Goal: Task Accomplishment & Management: Manage account settings

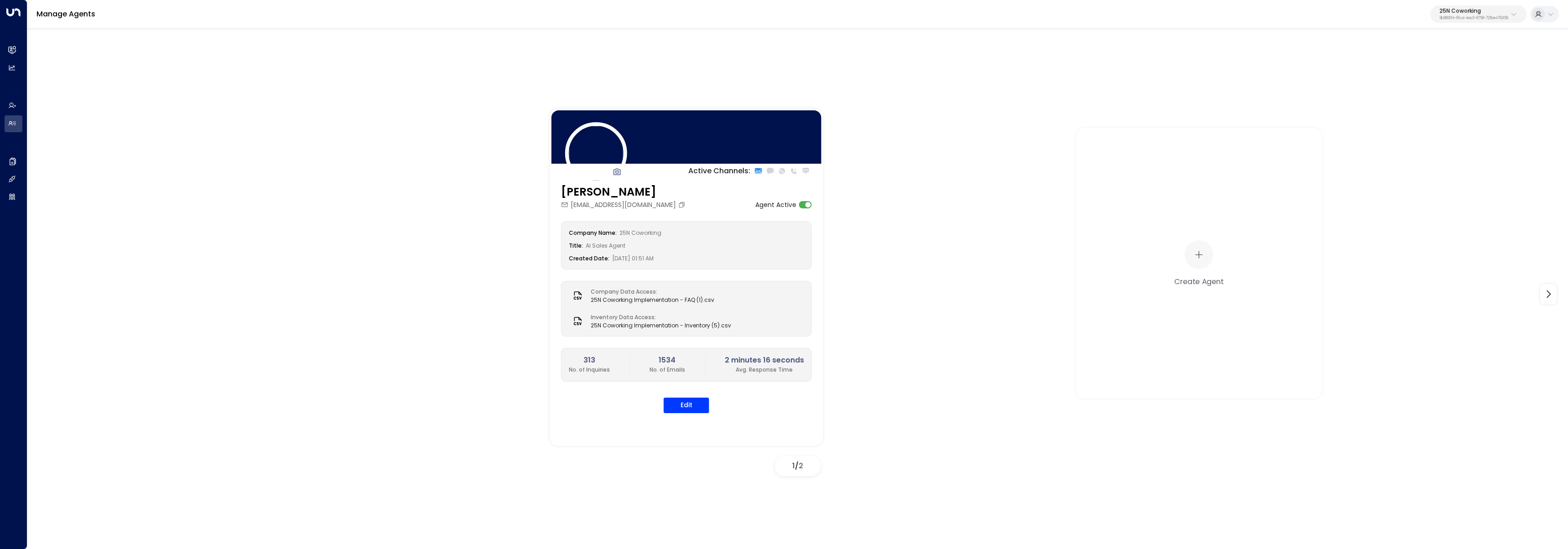
click at [1447, 11] on p "25N Coworking" at bounding box center [1474, 10] width 69 height 5
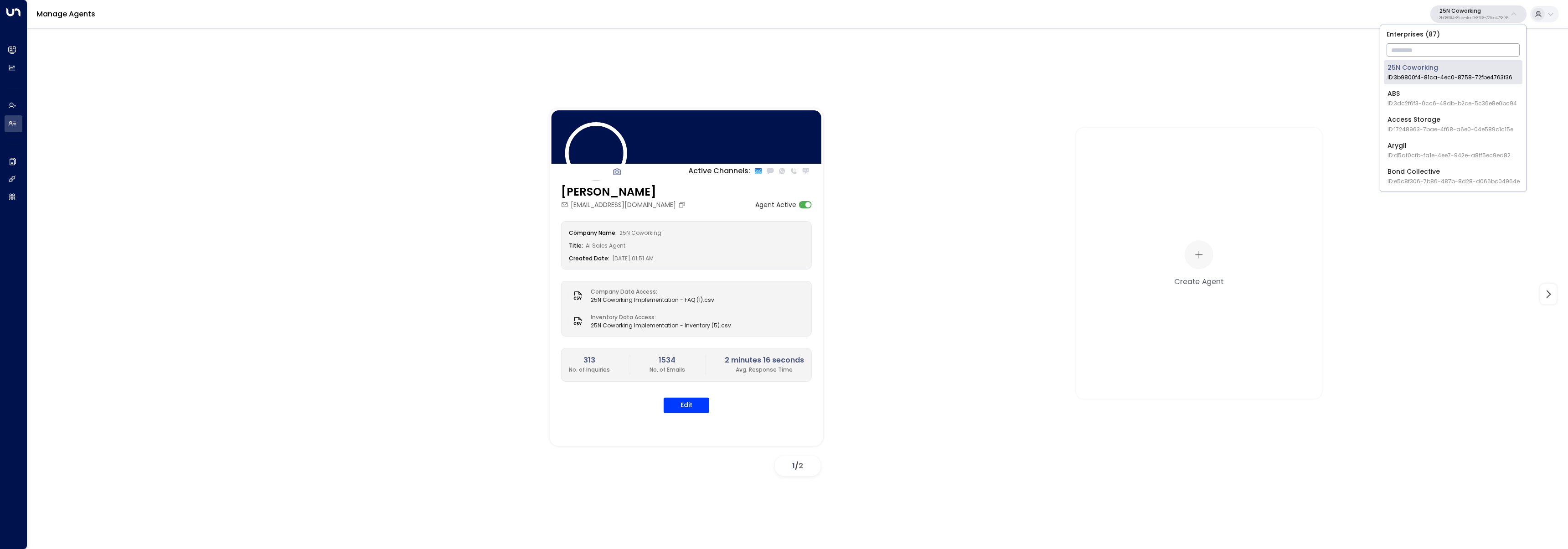
click at [1444, 48] on input "text" at bounding box center [1453, 50] width 133 height 17
type input "*"
type input "*****"
click at [1416, 77] on span "ID: 1acad2cd-bca1-4499-8e43-59a86ab9f7e8" at bounding box center [1453, 77] width 131 height 8
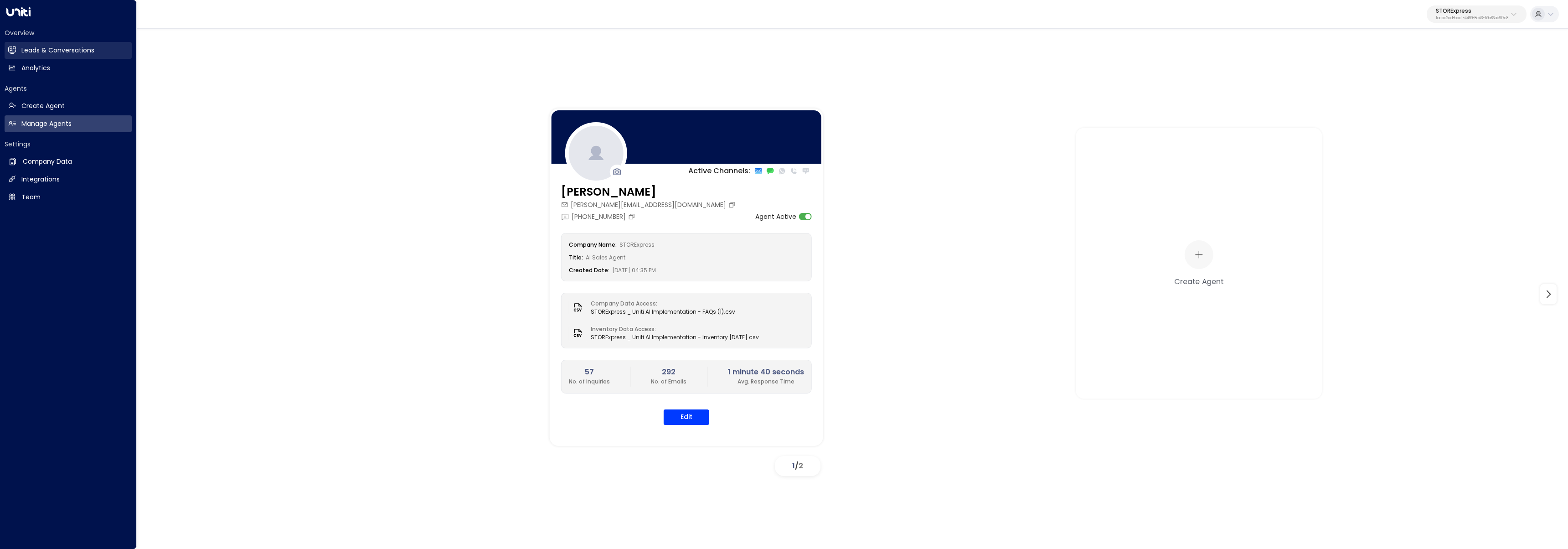
click at [23, 46] on h2 "Leads & Conversations" at bounding box center [58, 51] width 73 height 10
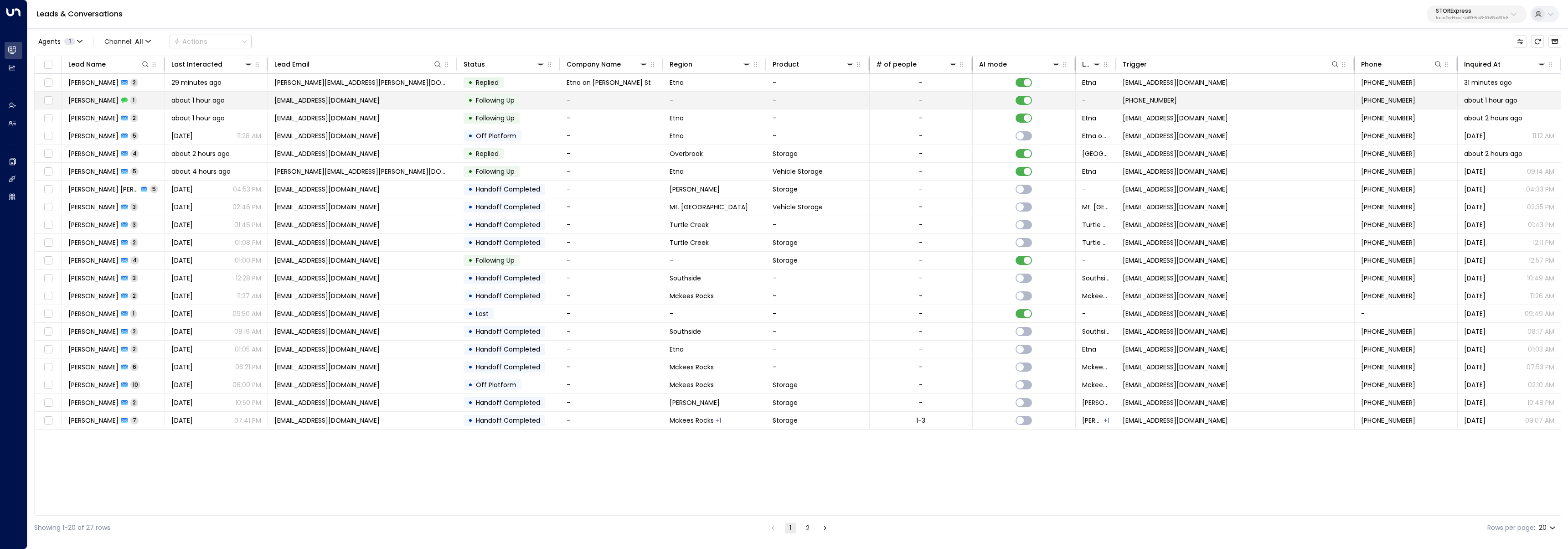
click at [155, 99] on td "Shane Mitnick 1" at bounding box center [113, 100] width 103 height 17
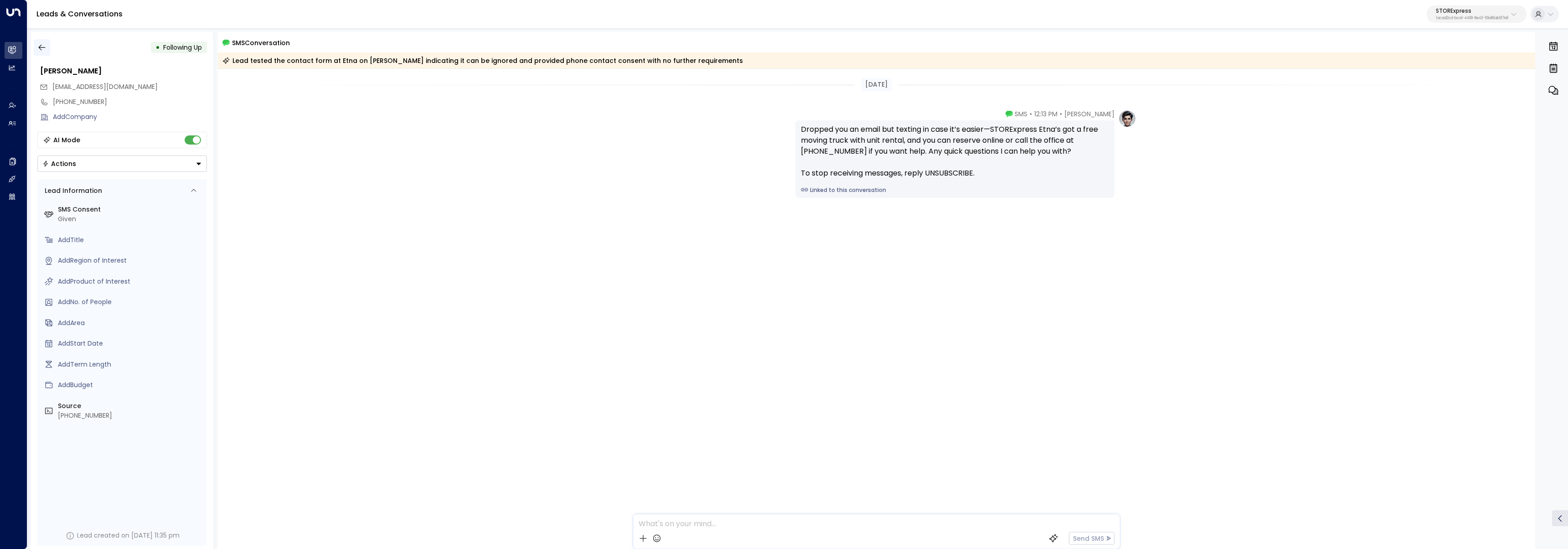
click at [46, 46] on icon "button" at bounding box center [41, 47] width 9 height 9
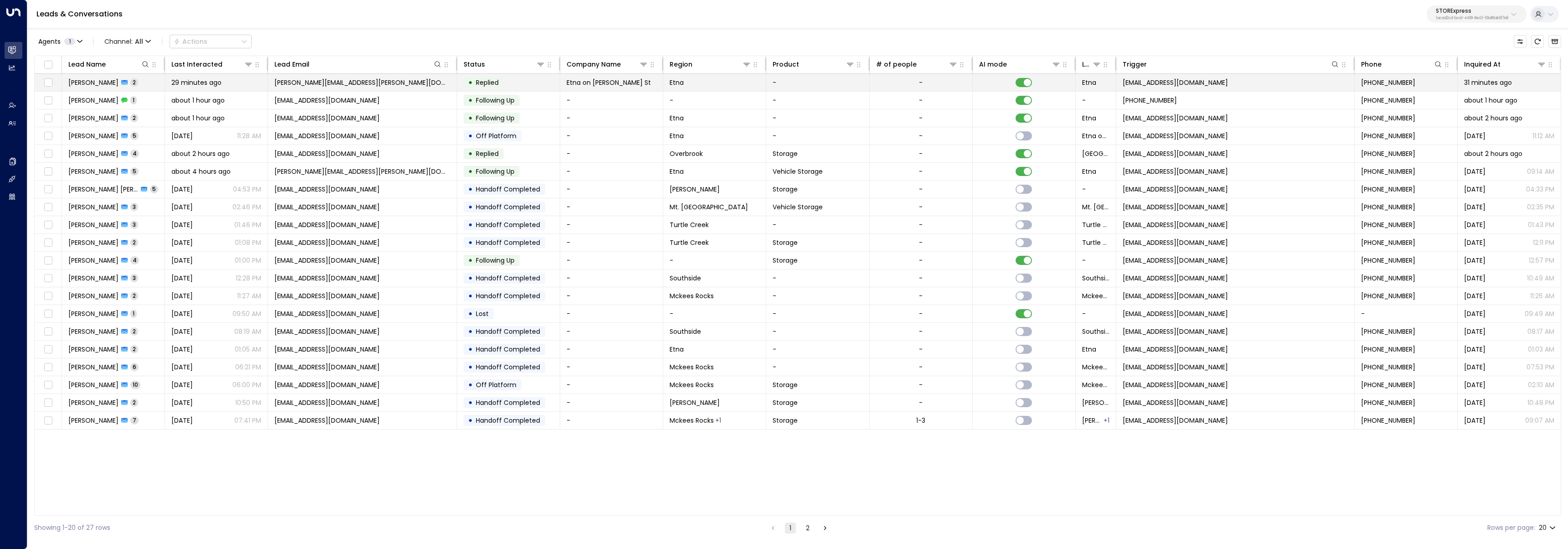
click at [113, 86] on span "Tatiana Ruediger" at bounding box center [93, 82] width 50 height 9
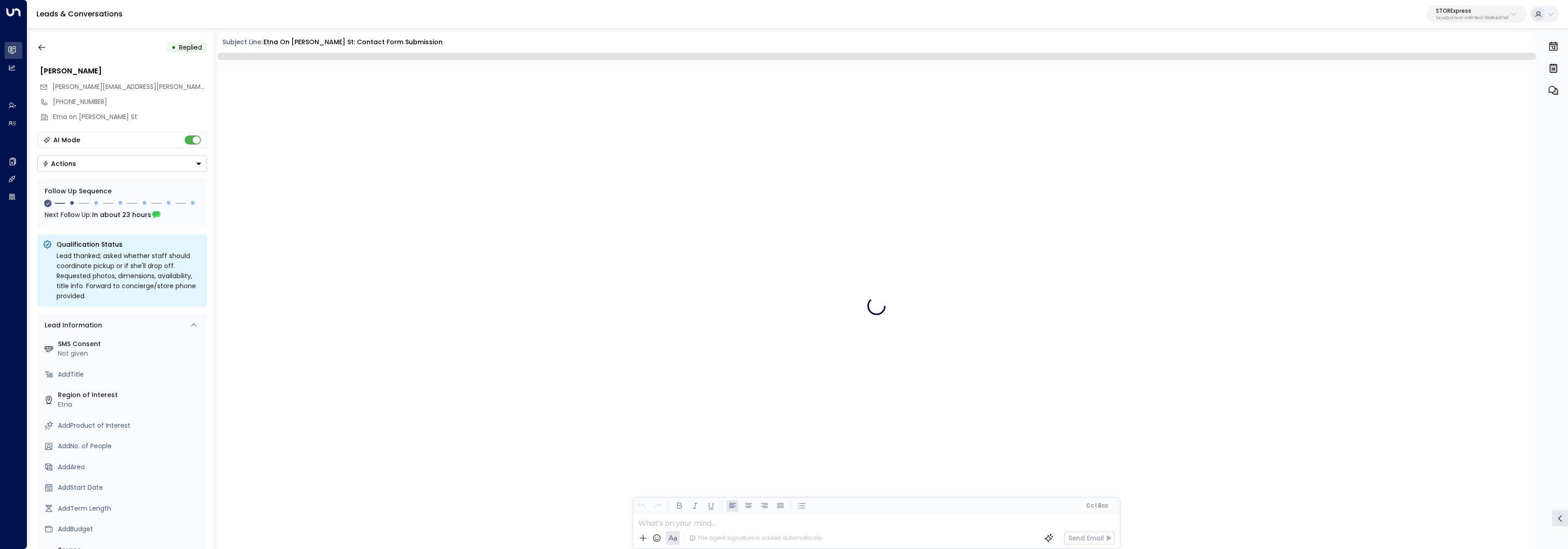
scroll to position [284, 0]
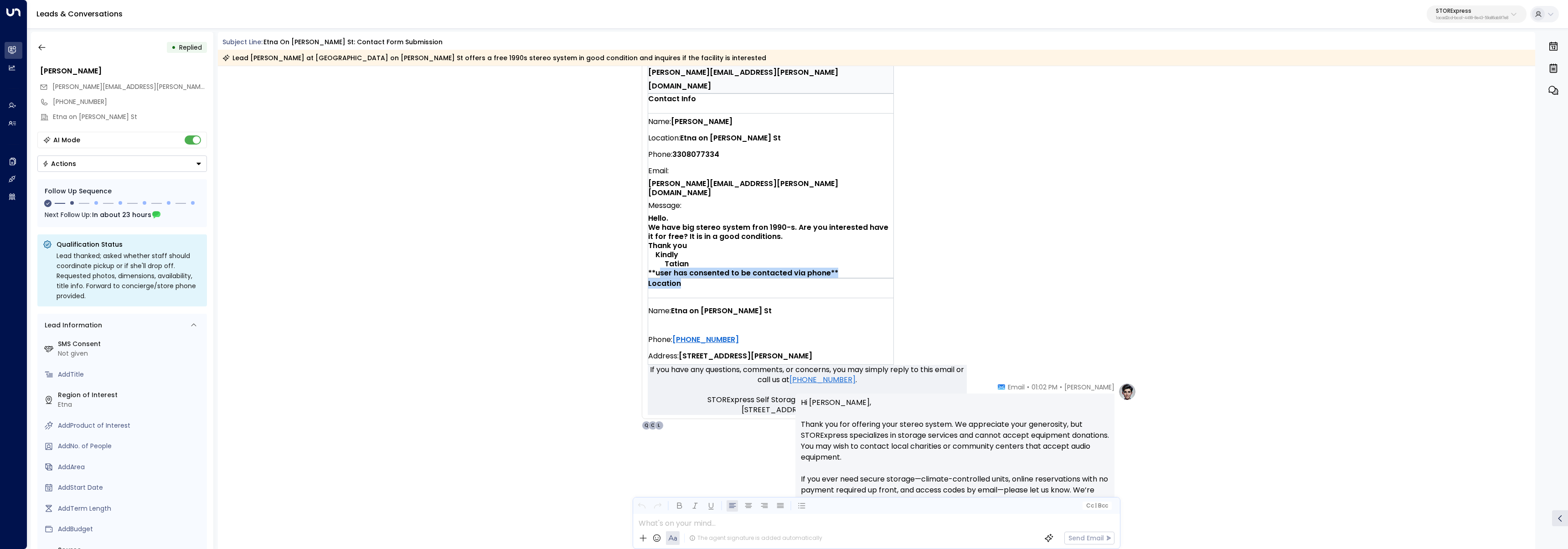
drag, startPoint x: 670, startPoint y: 219, endPoint x: 867, endPoint y: 224, distance: 197.1
click at [867, 224] on td "You have a new contact form submission at Etna on Butler St. Tenant info Name: …" at bounding box center [807, 101] width 319 height 527
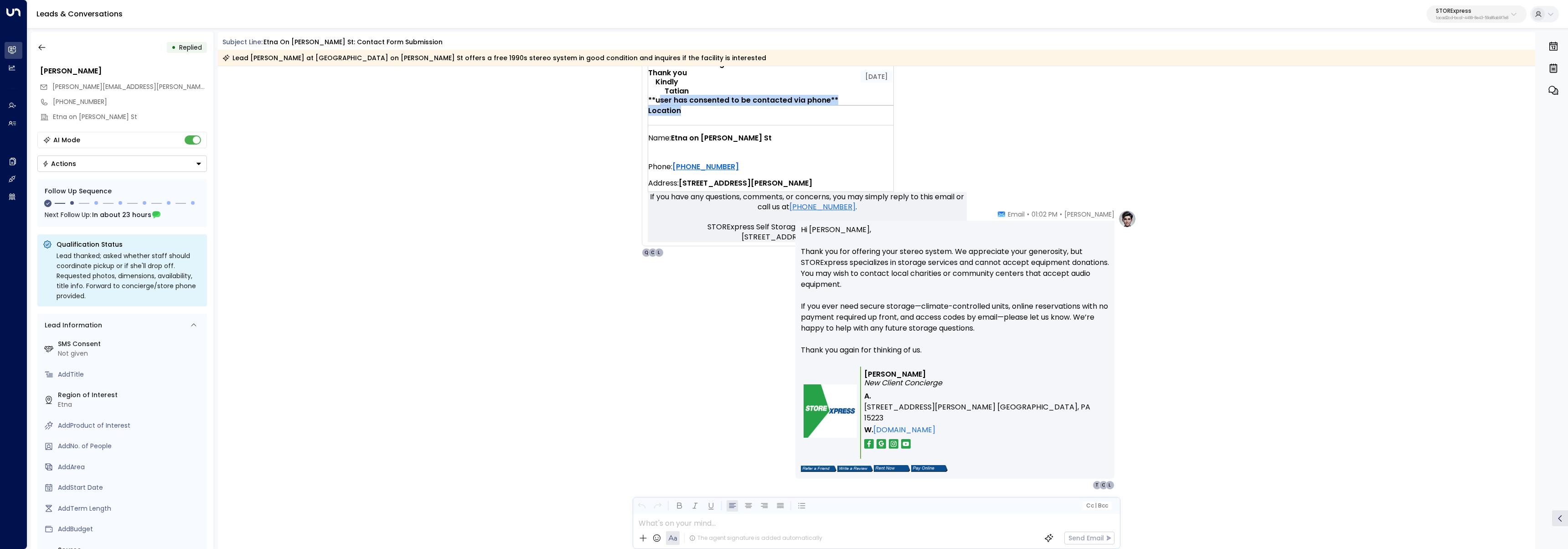
scroll to position [467, 0]
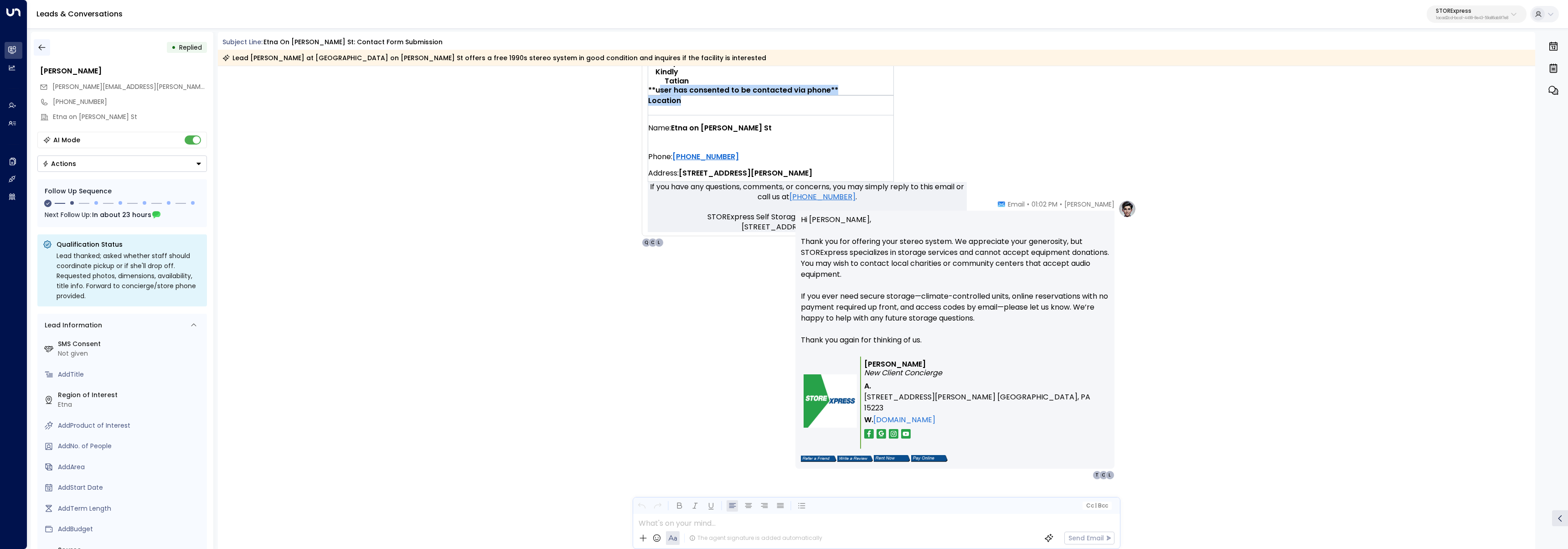
click at [45, 54] on button "button" at bounding box center [41, 47] width 16 height 16
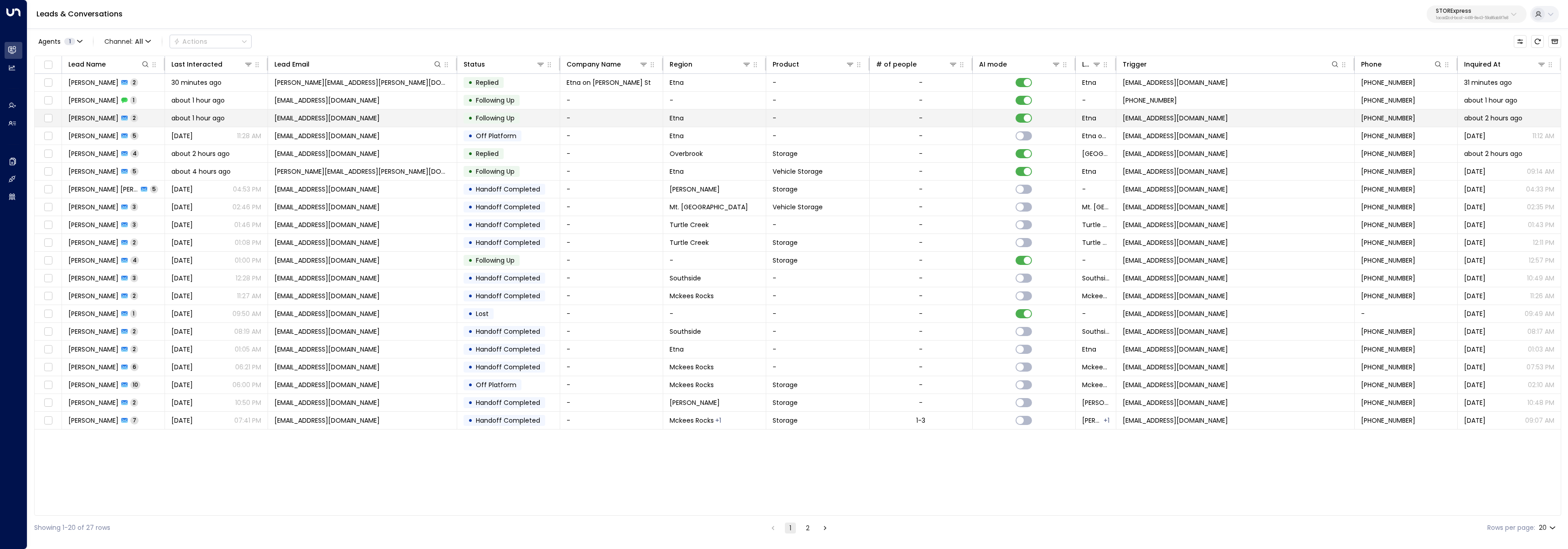
click at [88, 116] on span "Shane Mitnick" at bounding box center [93, 117] width 50 height 9
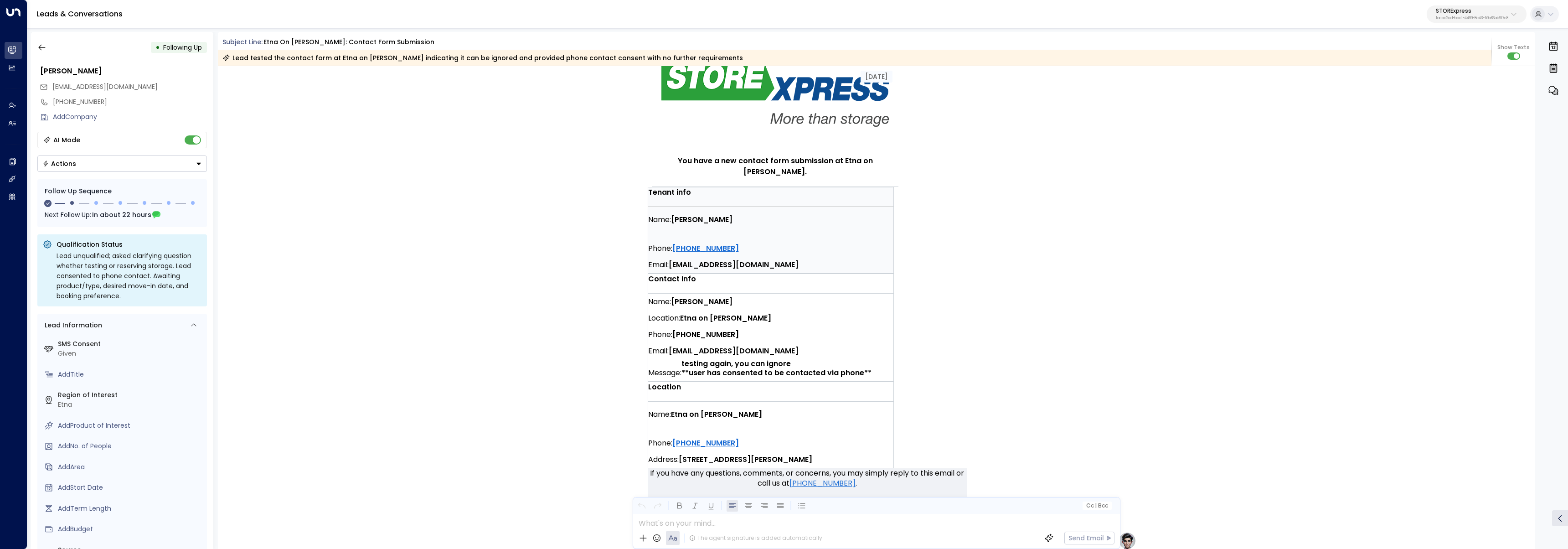
scroll to position [113, 0]
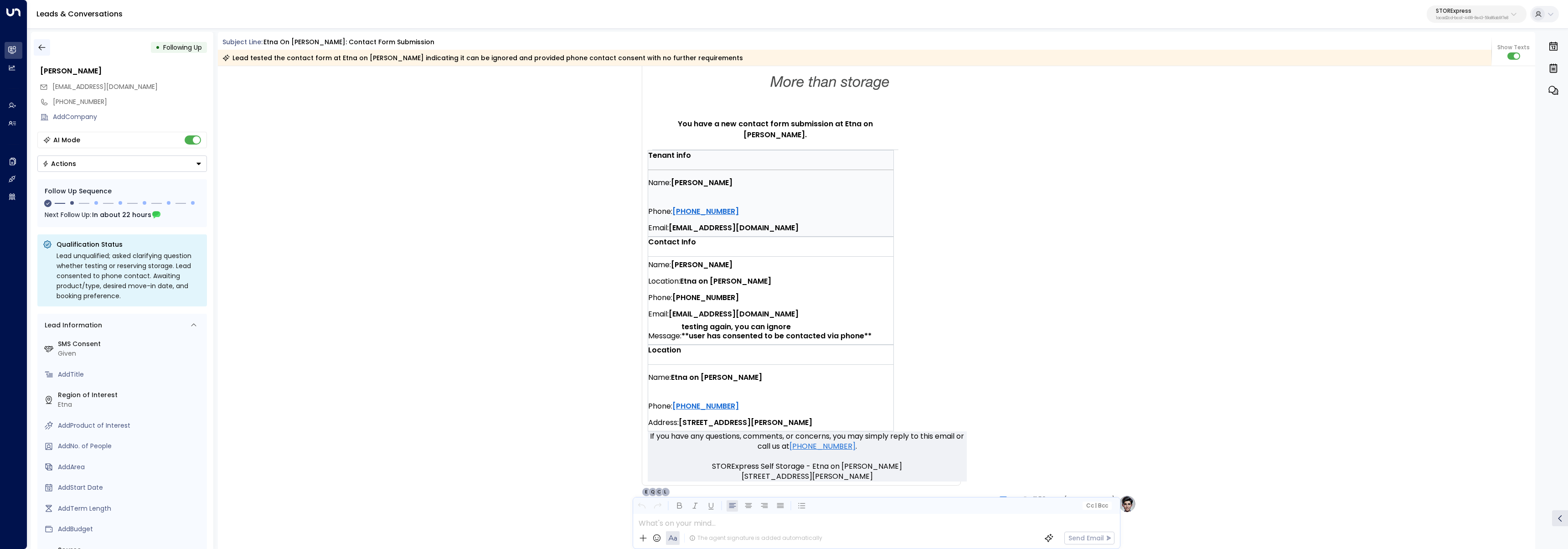
click at [41, 48] on icon "button" at bounding box center [41, 47] width 9 height 9
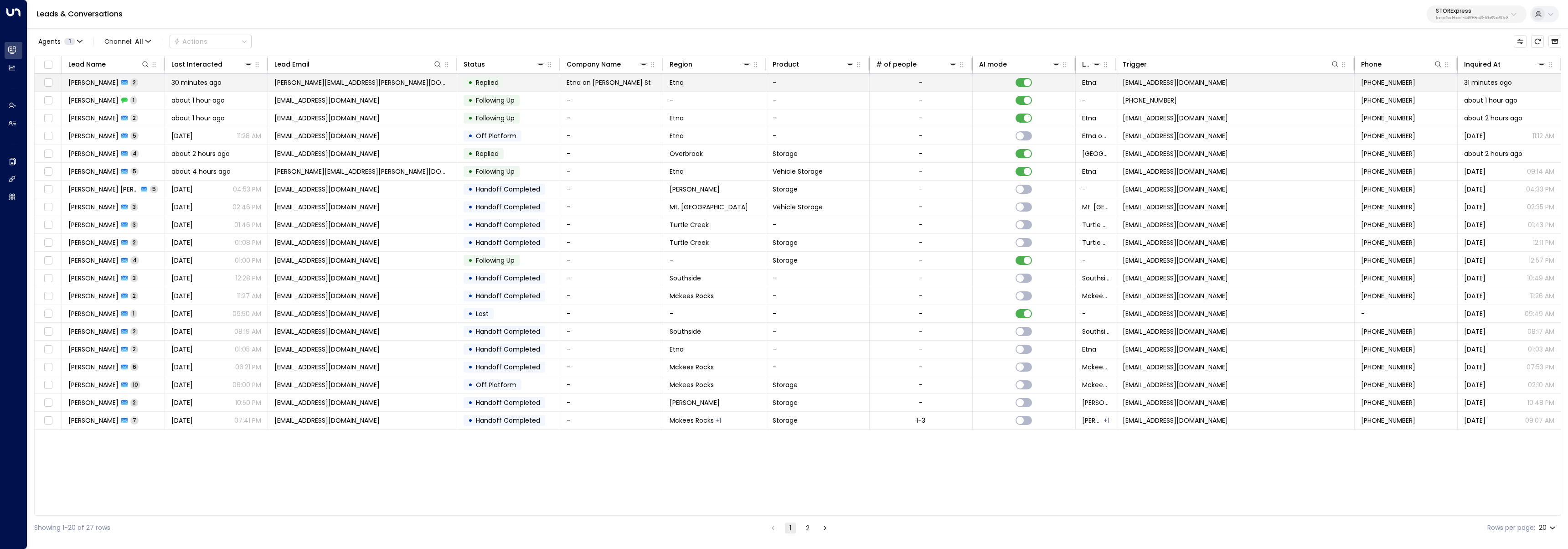
click at [202, 86] on span "30 minutes ago" at bounding box center [197, 82] width 50 height 9
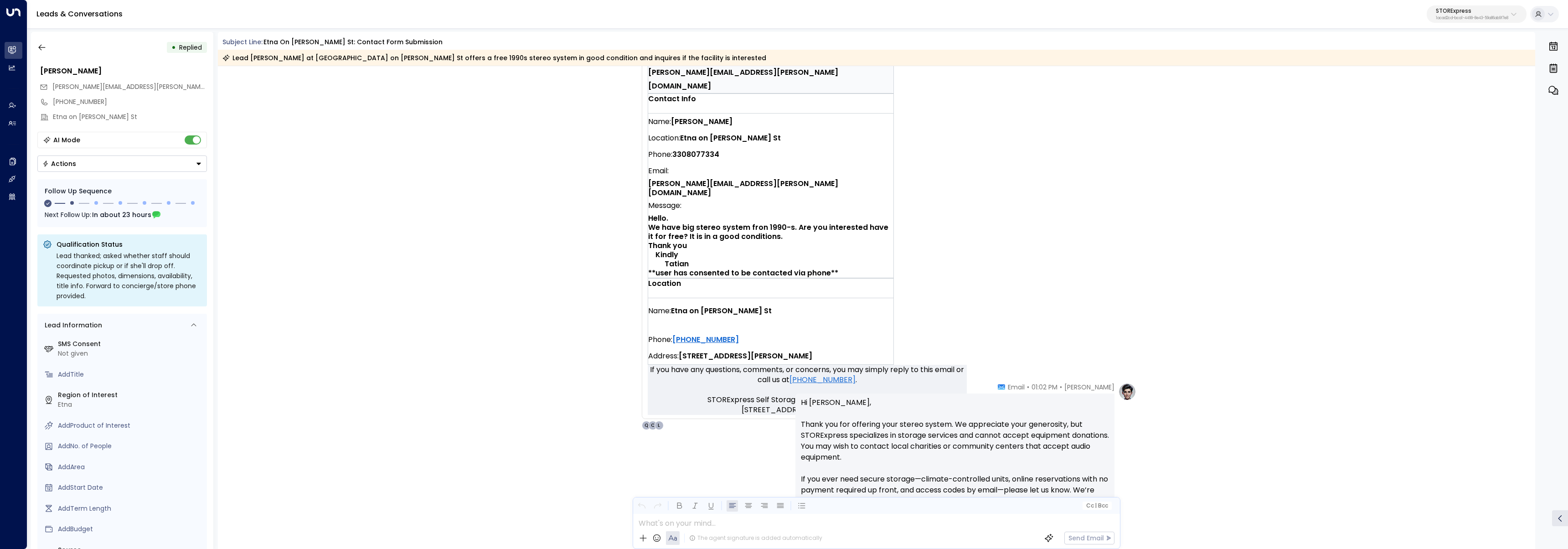
scroll to position [286, 0]
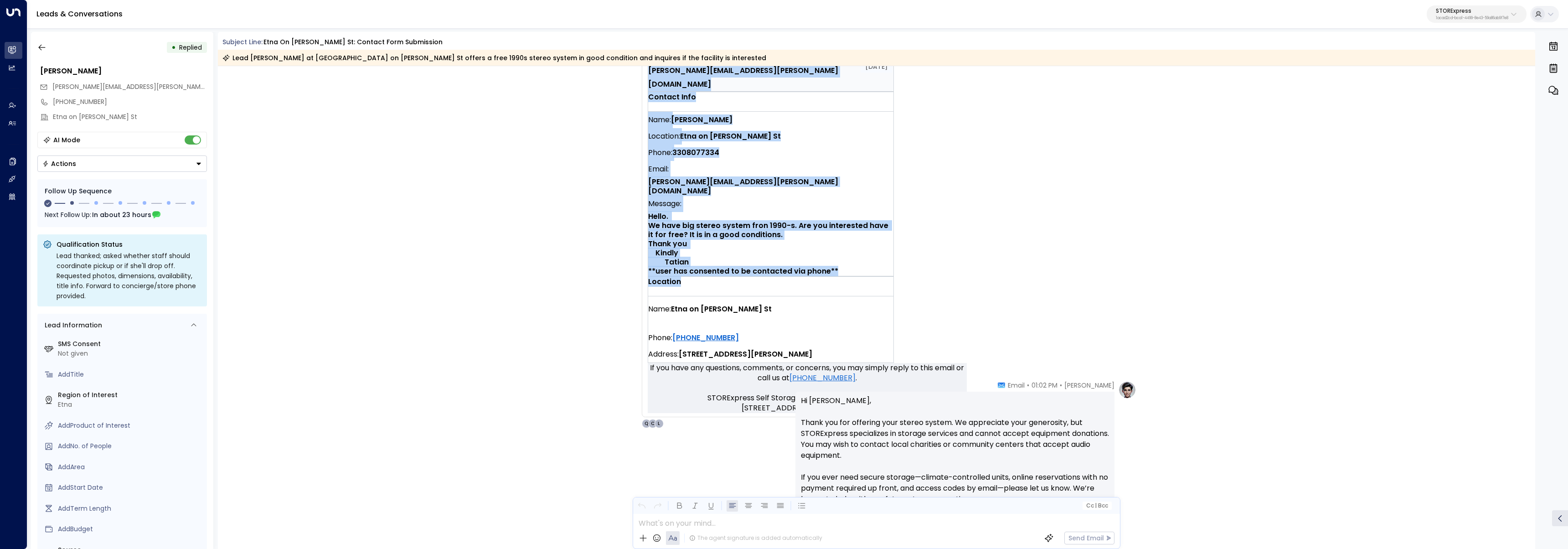
drag, startPoint x: 677, startPoint y: 217, endPoint x: 819, endPoint y: 222, distance: 142.1
click at [816, 223] on div "SS STORExpress Self Storage • 01:01 PM • Email You have a new contact form subm…" at bounding box center [790, 124] width 341 height 607
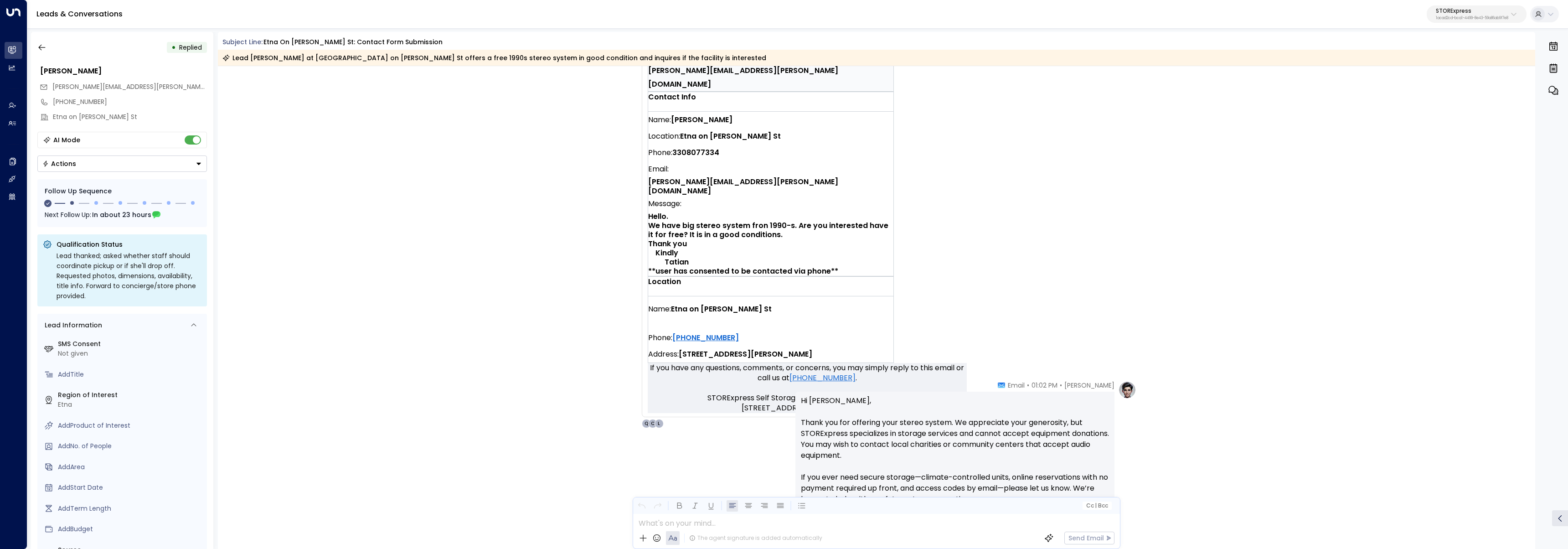
click at [819, 277] on div "Location" at bounding box center [771, 282] width 245 height 10
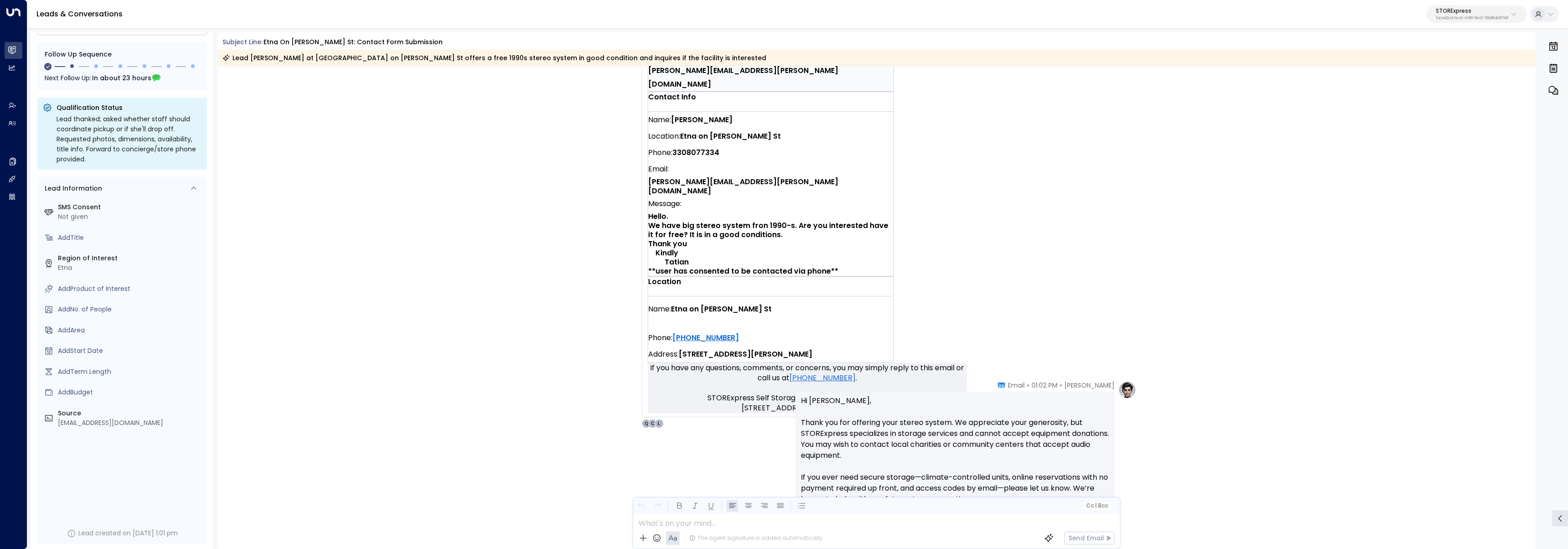
scroll to position [139, 0]
drag, startPoint x: 835, startPoint y: 215, endPoint x: 647, endPoint y: 216, distance: 188.0
click at [648, 216] on span "Hello. We have big stereo system fron 1990-s. Are you interested have it for fr…" at bounding box center [771, 243] width 245 height 64
click at [838, 277] on div "Location" at bounding box center [771, 282] width 245 height 10
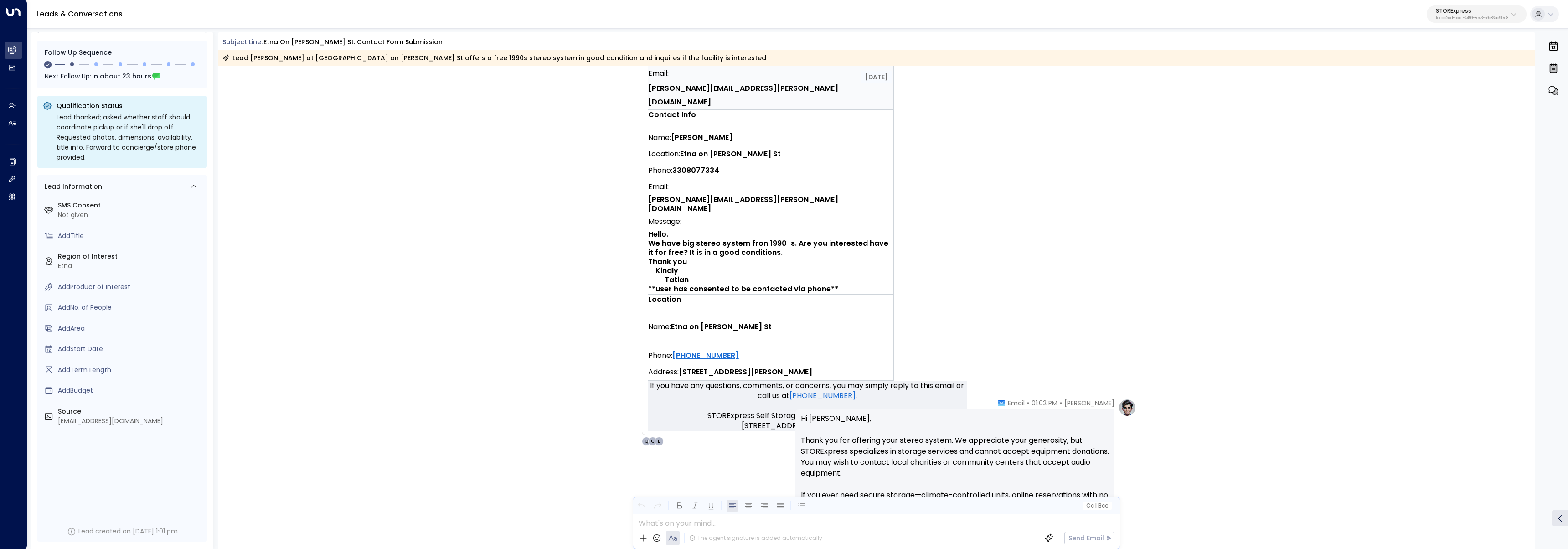
scroll to position [267, 0]
drag, startPoint x: 825, startPoint y: 235, endPoint x: 656, endPoint y: 236, distance: 169.0
click at [656, 236] on strong "Hello. We have big stereo system fron 1990-s. Are you interested have it for fr…" at bounding box center [769, 262] width 242 height 65
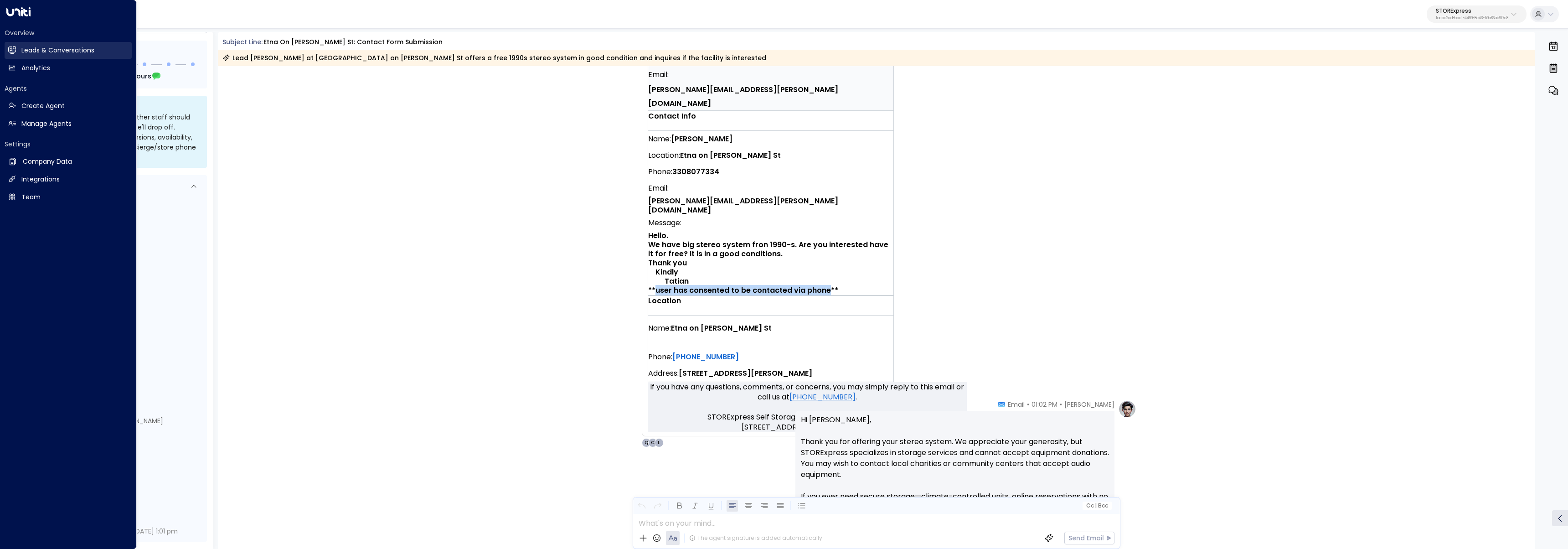
click at [23, 55] on h2 "Leads & Conversations" at bounding box center [58, 51] width 73 height 10
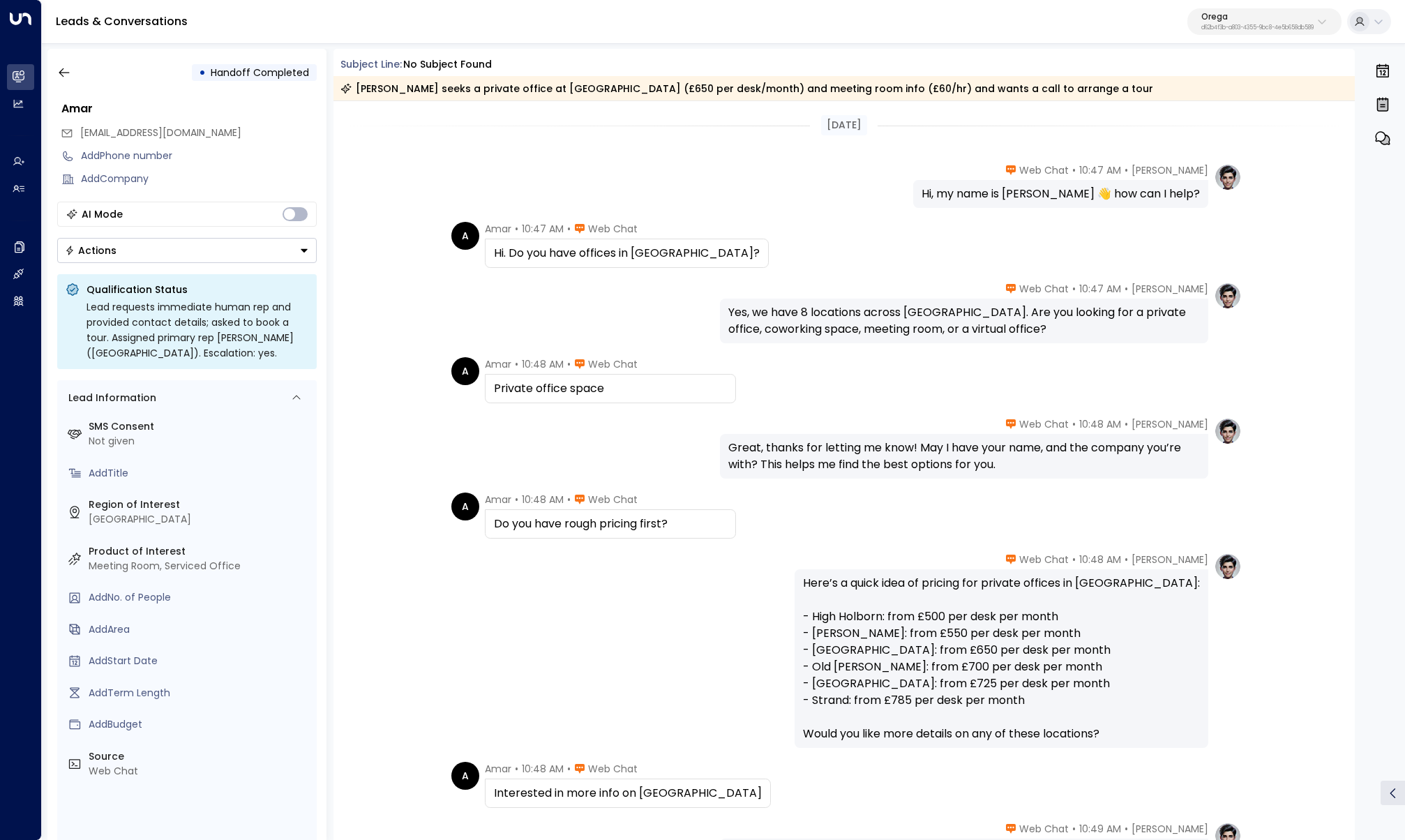
click at [79, 72] on div "• Handoff Completed" at bounding box center [186, 72] width 260 height 25
click at [71, 75] on button "button" at bounding box center [63, 72] width 25 height 25
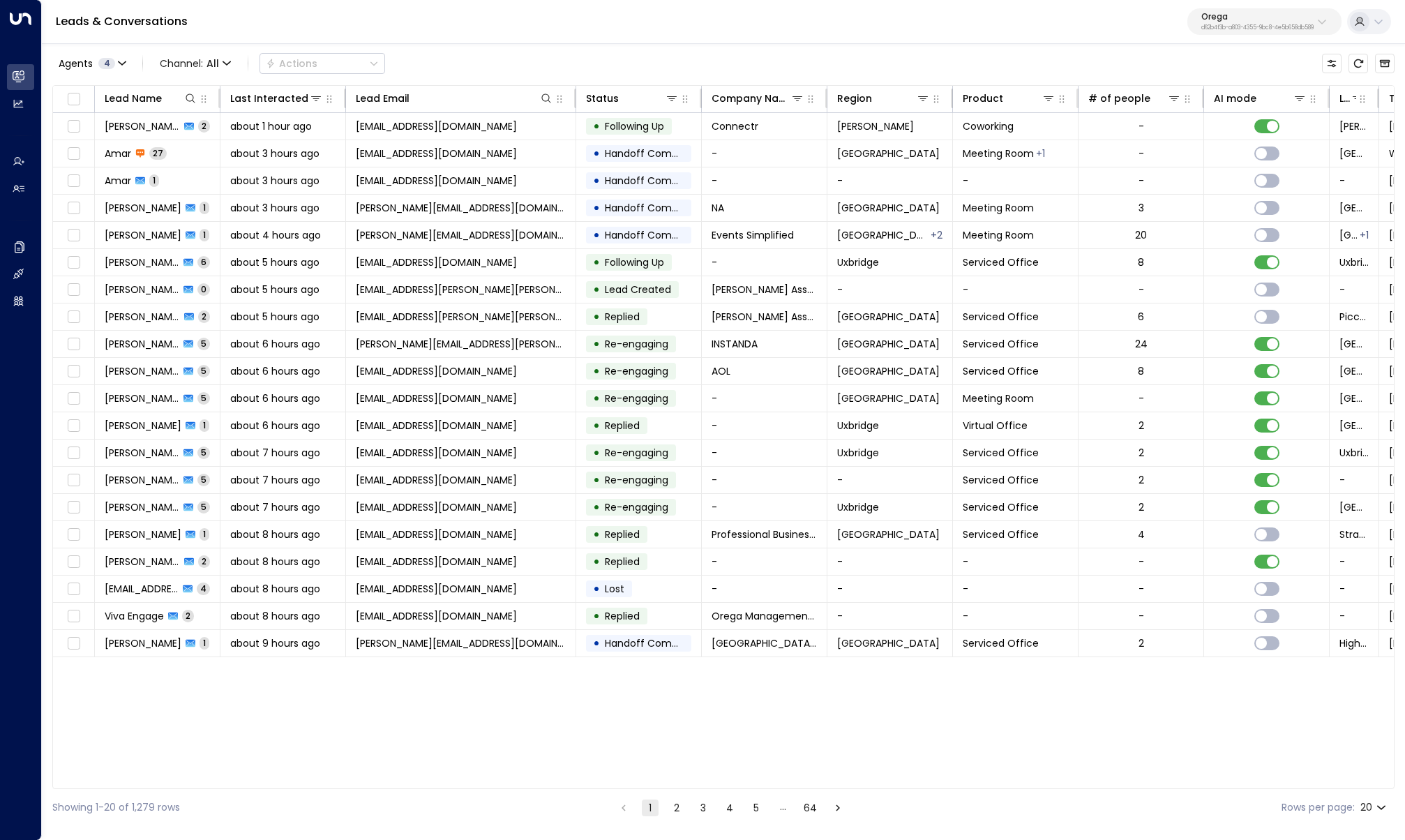
click at [1261, 4] on div "Leads & Conversations Orega d62b4f3b-a803-4355-9bc8-4e5b658db589" at bounding box center [723, 21] width 1363 height 44
click at [1260, 26] on p "d62b4f3b-a803-4355-9bc8-4e5b658db589" at bounding box center [1257, 28] width 113 height 6
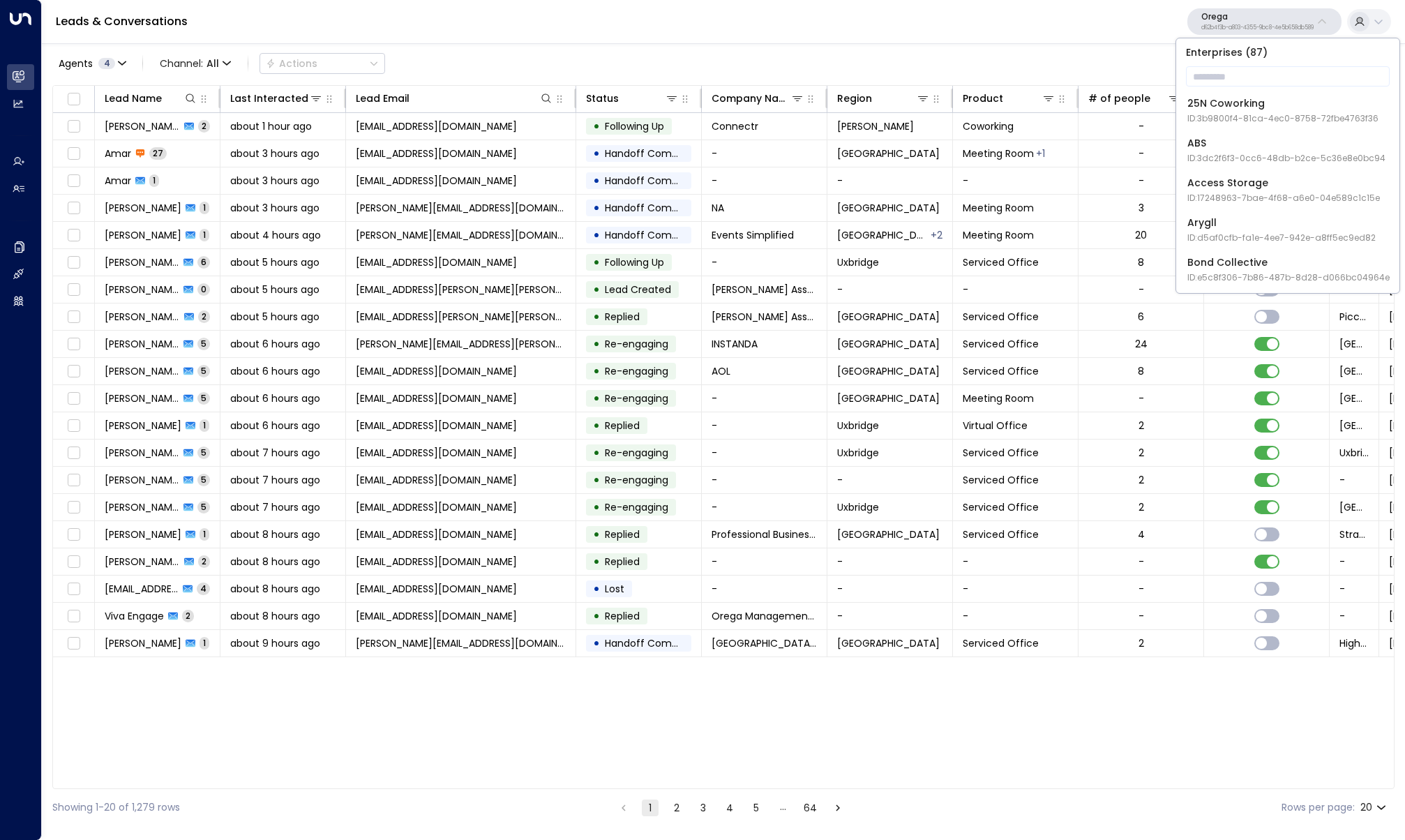
click at [1238, 72] on input "text" at bounding box center [1288, 76] width 204 height 26
type input "******"
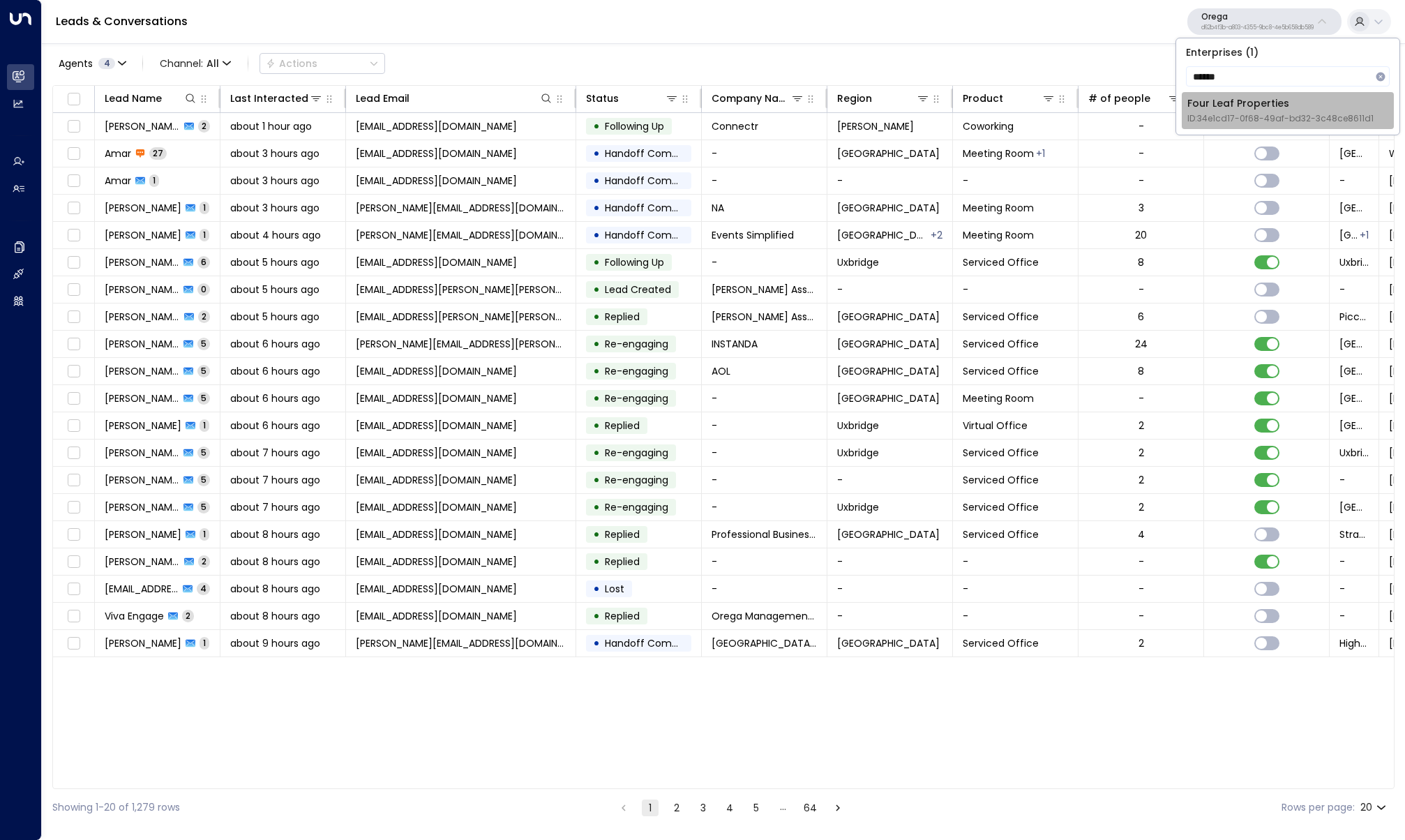
click at [1244, 113] on span "ID: 34e1cd17-0f68-49af-bd32-3c48ce8611d1" at bounding box center [1281, 118] width 186 height 12
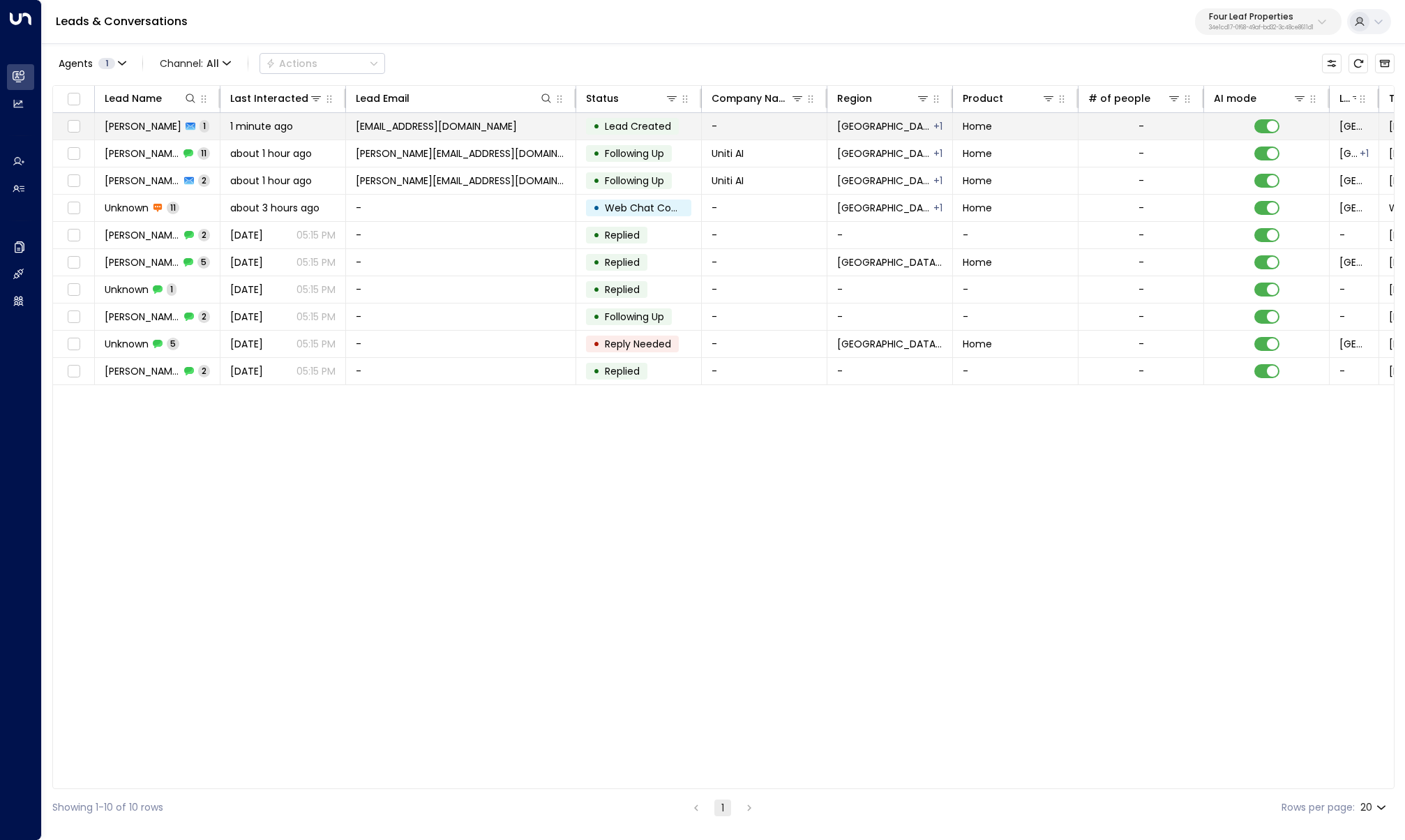
click at [284, 132] on span "1 minute ago" at bounding box center [261, 126] width 62 height 14
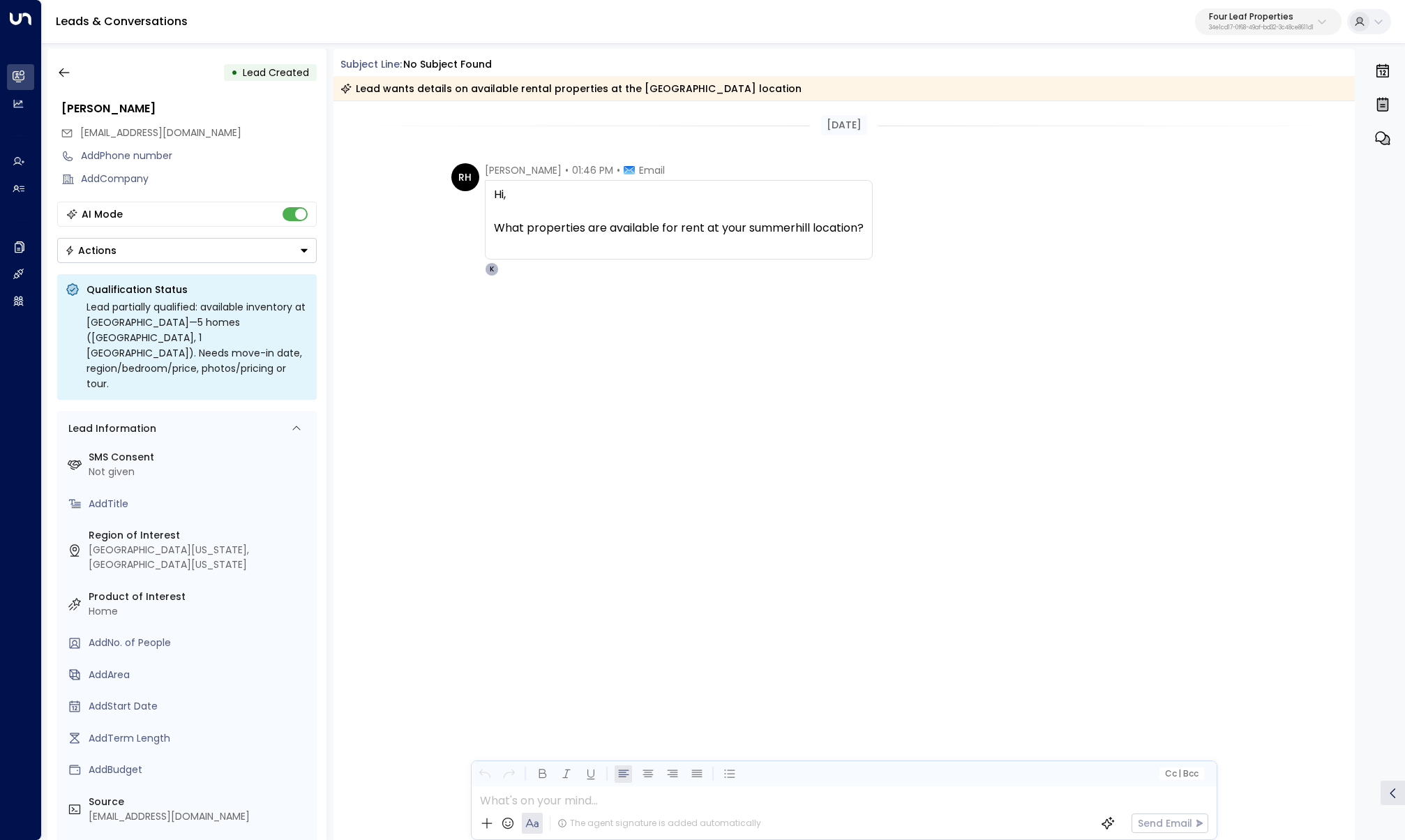
click at [418, 274] on div "RH Rayan Habbab • 01:46 PM • Email Hi, What properties are available for rent a…" at bounding box center [844, 289] width 1022 height 252
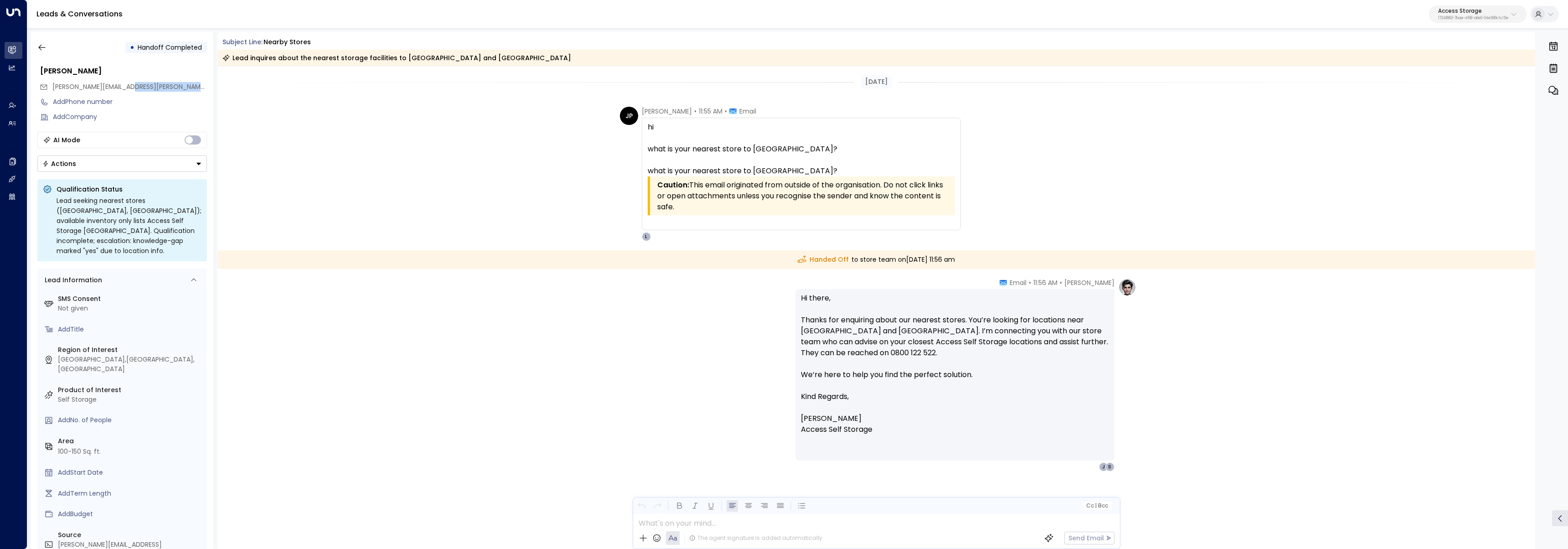
drag, startPoint x: 161, startPoint y: 86, endPoint x: 29, endPoint y: 88, distance: 132.0
click at [29, 88] on div "• Handoff Completed John Pannell john.pannell@gmail.com Add Phone number Add Co…" at bounding box center [797, 290] width 1541 height 526
drag, startPoint x: 152, startPoint y: 84, endPoint x: 52, endPoint y: 86, distance: 100.0
click at [52, 86] on div "[PERSON_NAME][EMAIL_ADDRESS][PERSON_NAME][DOMAIN_NAME]" at bounding box center [123, 86] width 167 height 15
copy span "[PERSON_NAME][EMAIL_ADDRESS][PERSON_NAME][DOMAIN_NAME]"
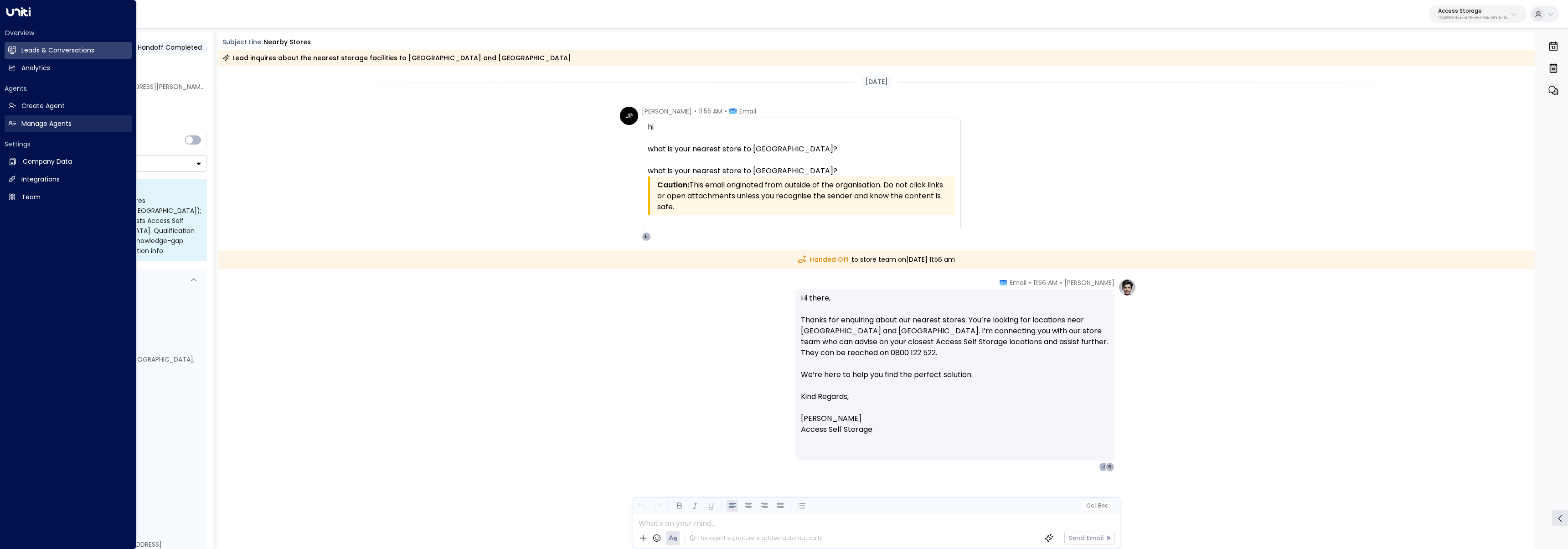
click at [16, 122] on link "Manage Agents Manage Agents" at bounding box center [68, 124] width 127 height 17
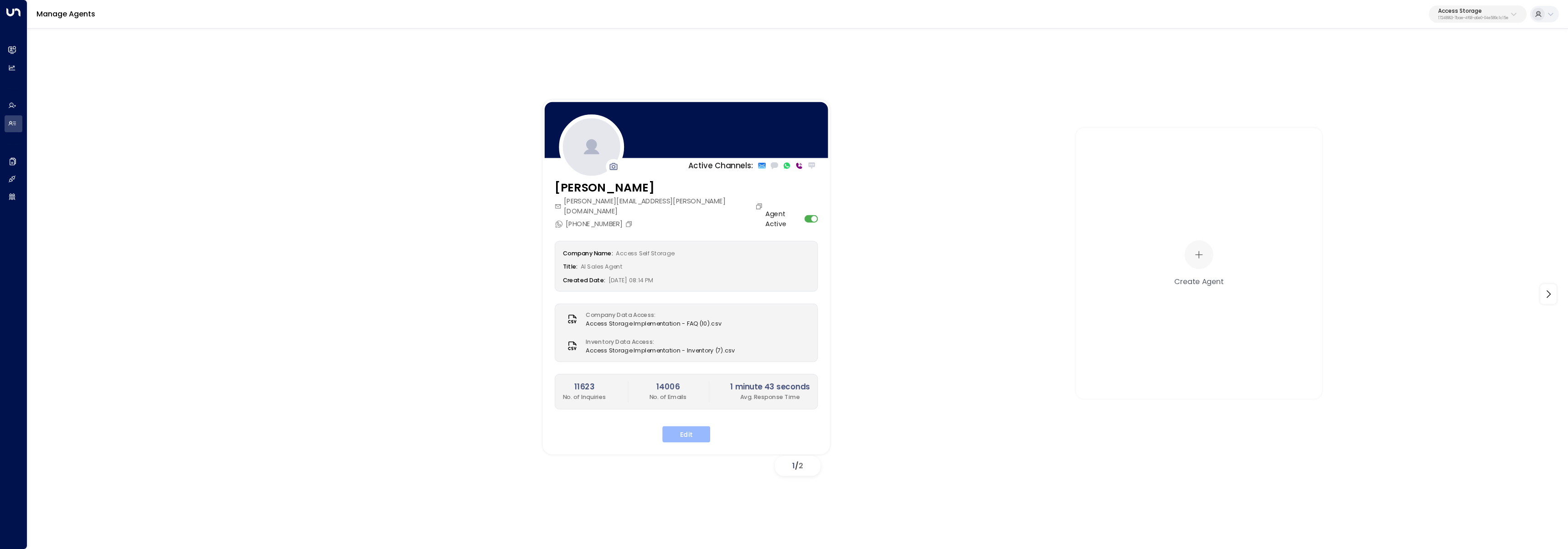
click at [696, 425] on button "Edit" at bounding box center [686, 433] width 48 height 16
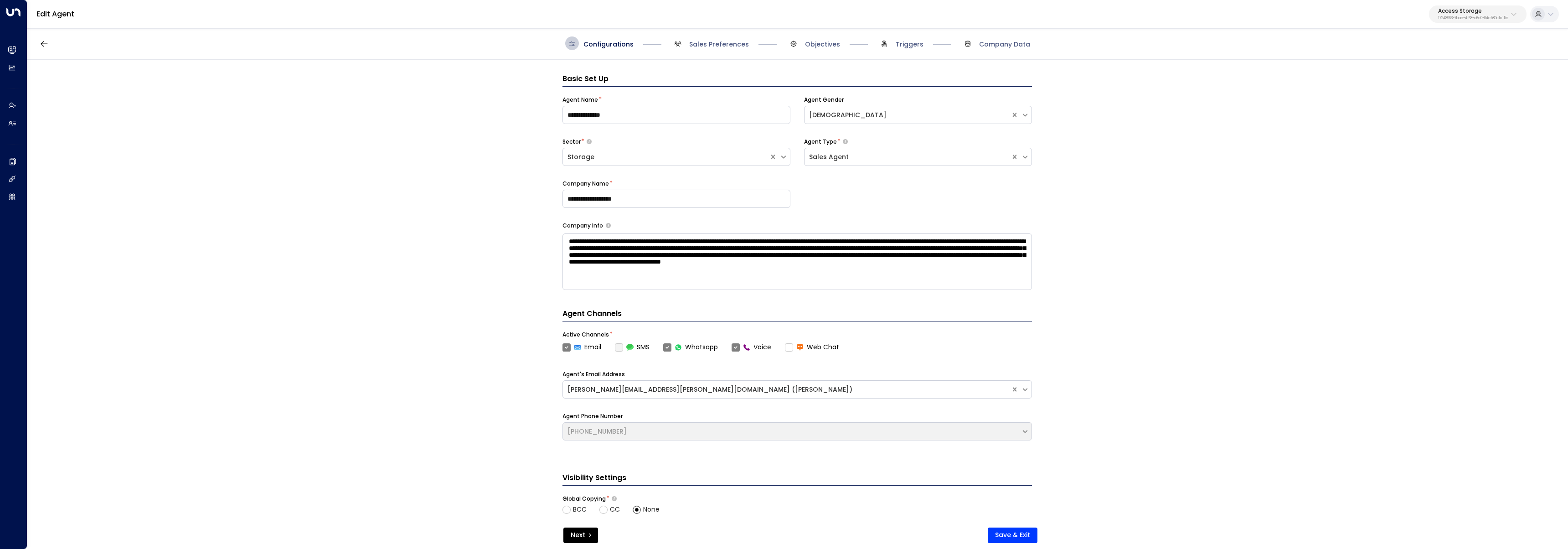
scroll to position [13, 0]
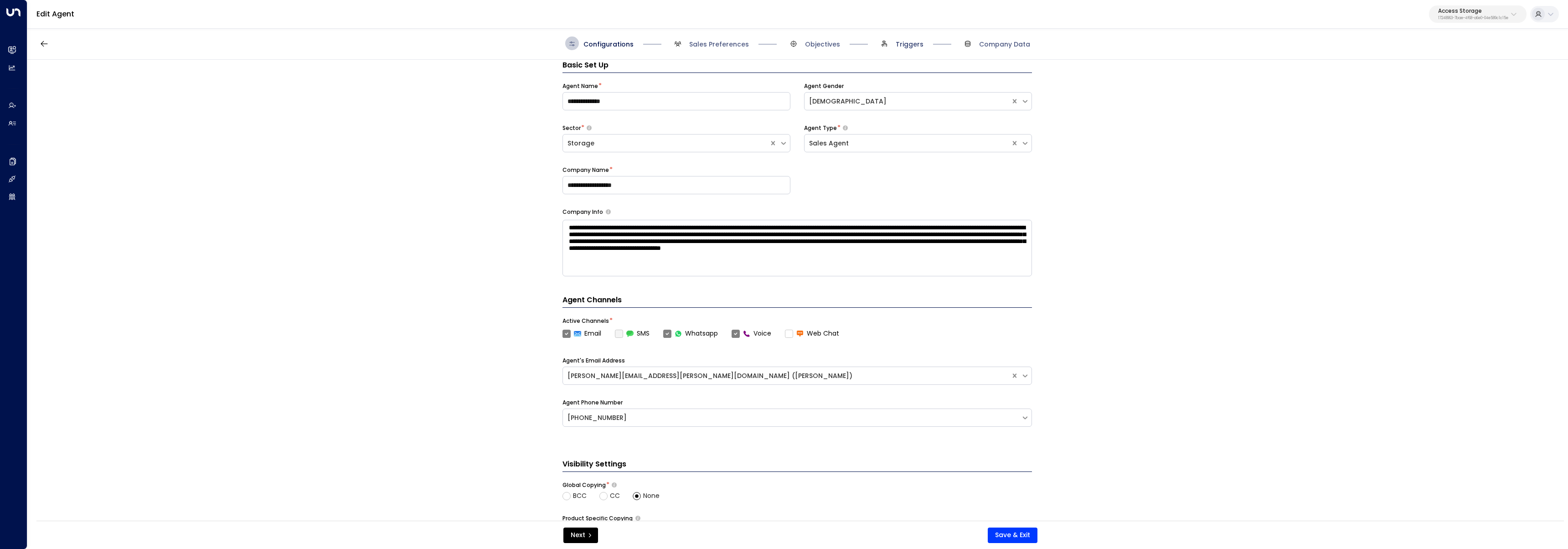
click at [915, 48] on span "Triggers" at bounding box center [909, 44] width 28 height 9
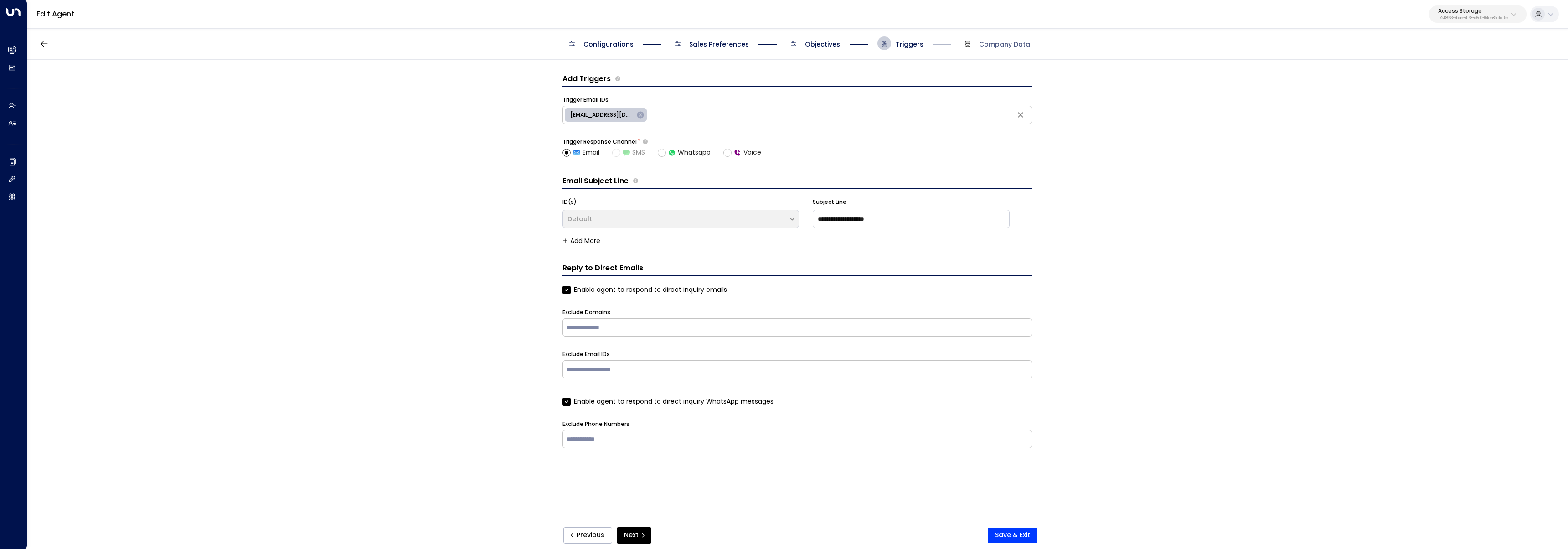
click at [830, 43] on span "Objectives" at bounding box center [822, 44] width 35 height 9
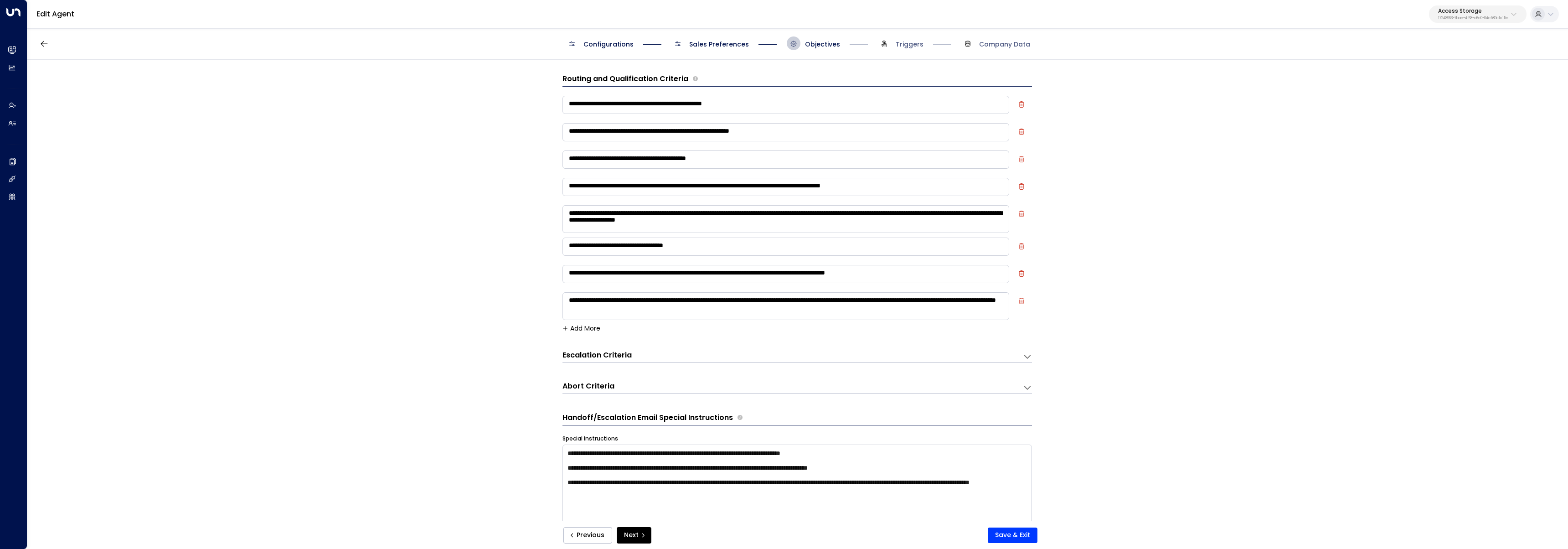
scroll to position [13, 0]
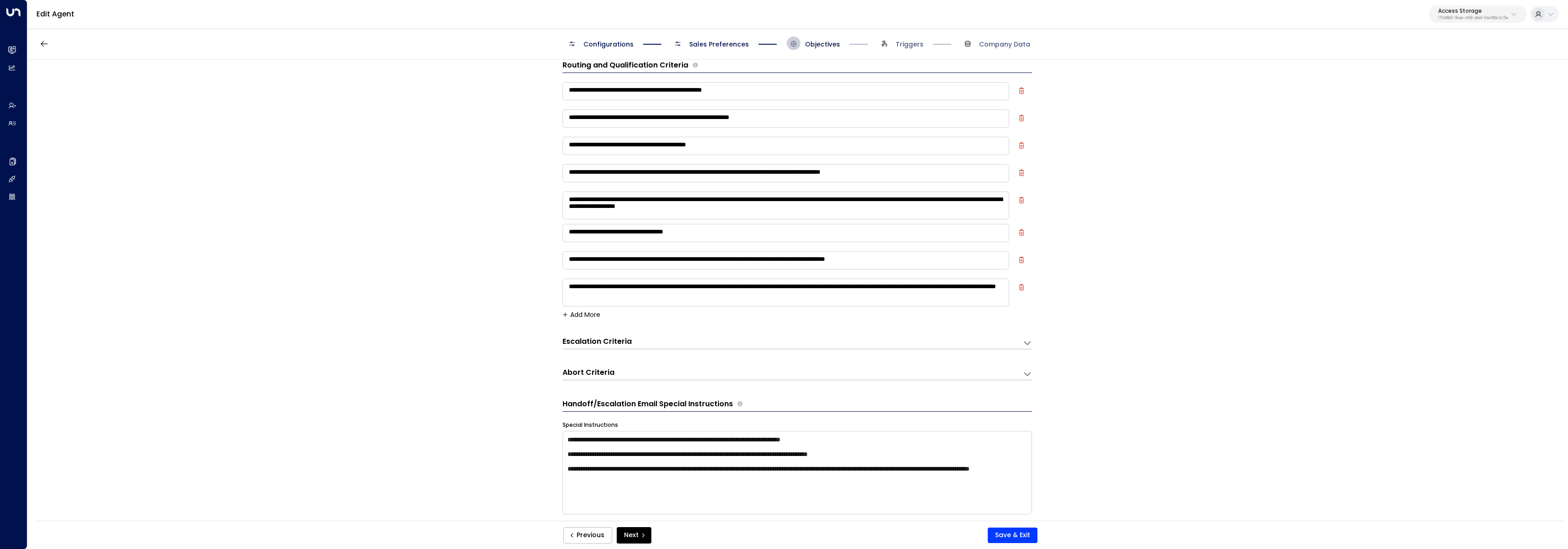
click at [617, 339] on h3 "Escalation Criteria" at bounding box center [597, 341] width 69 height 10
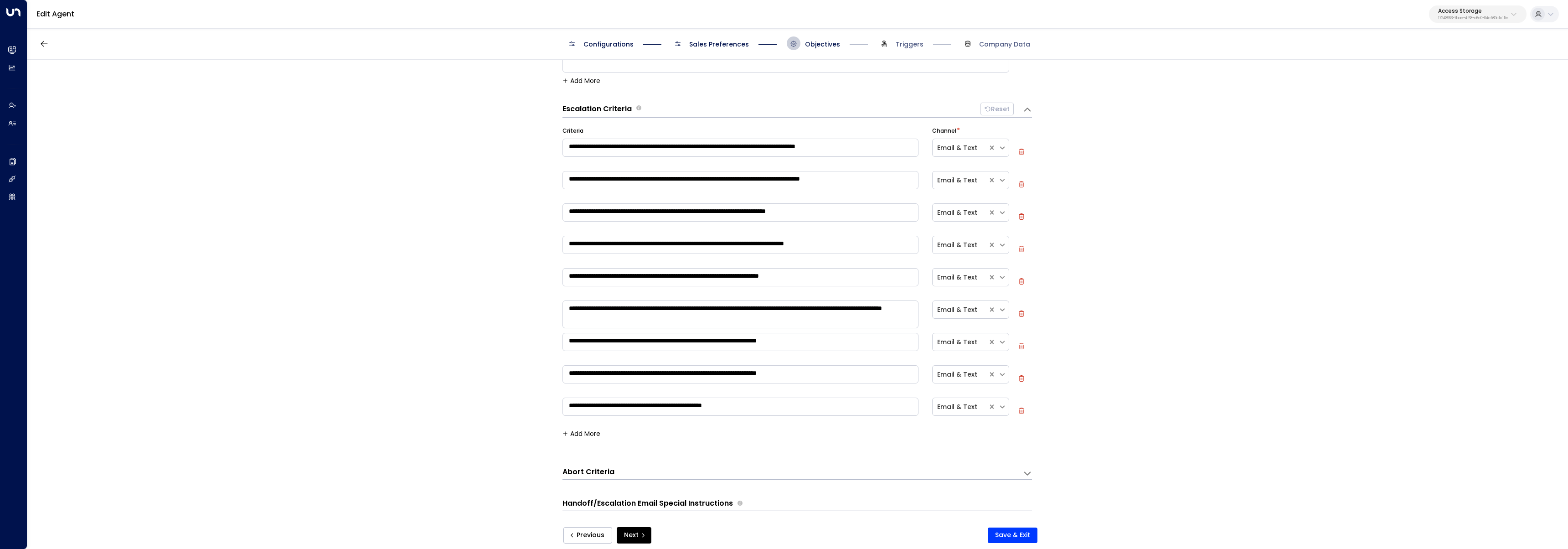
scroll to position [284, 0]
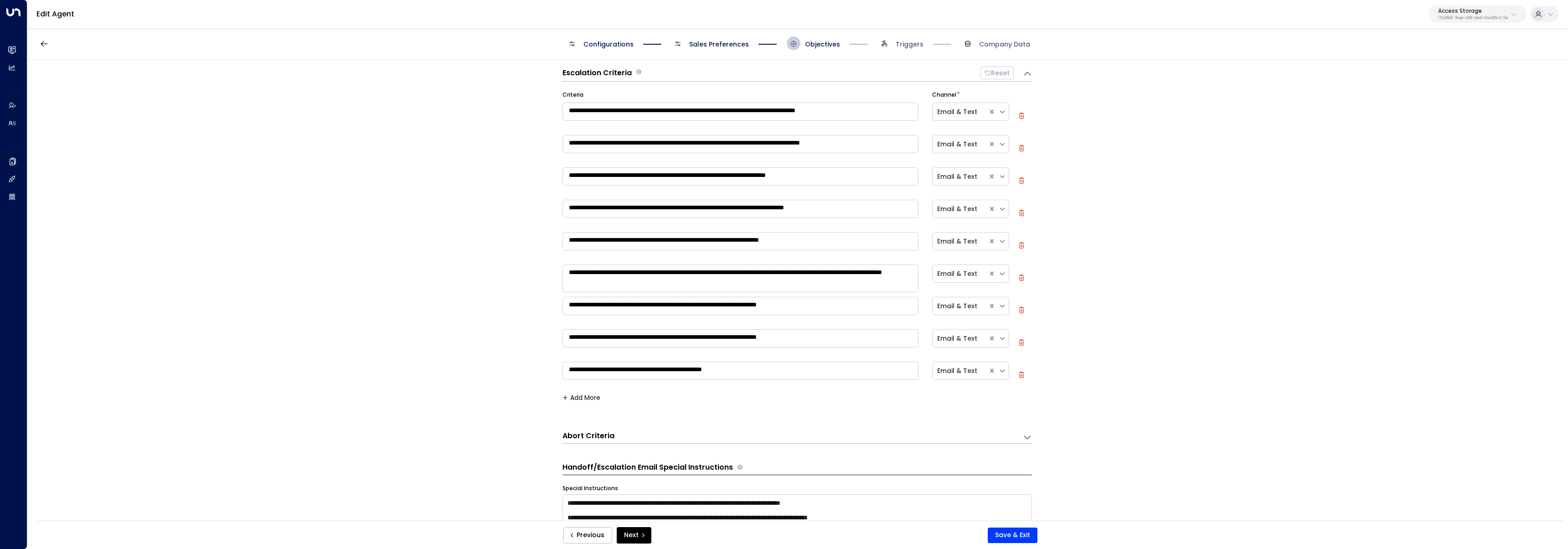
click at [1019, 178] on icon "button" at bounding box center [1021, 180] width 6 height 6
type textarea "**********"
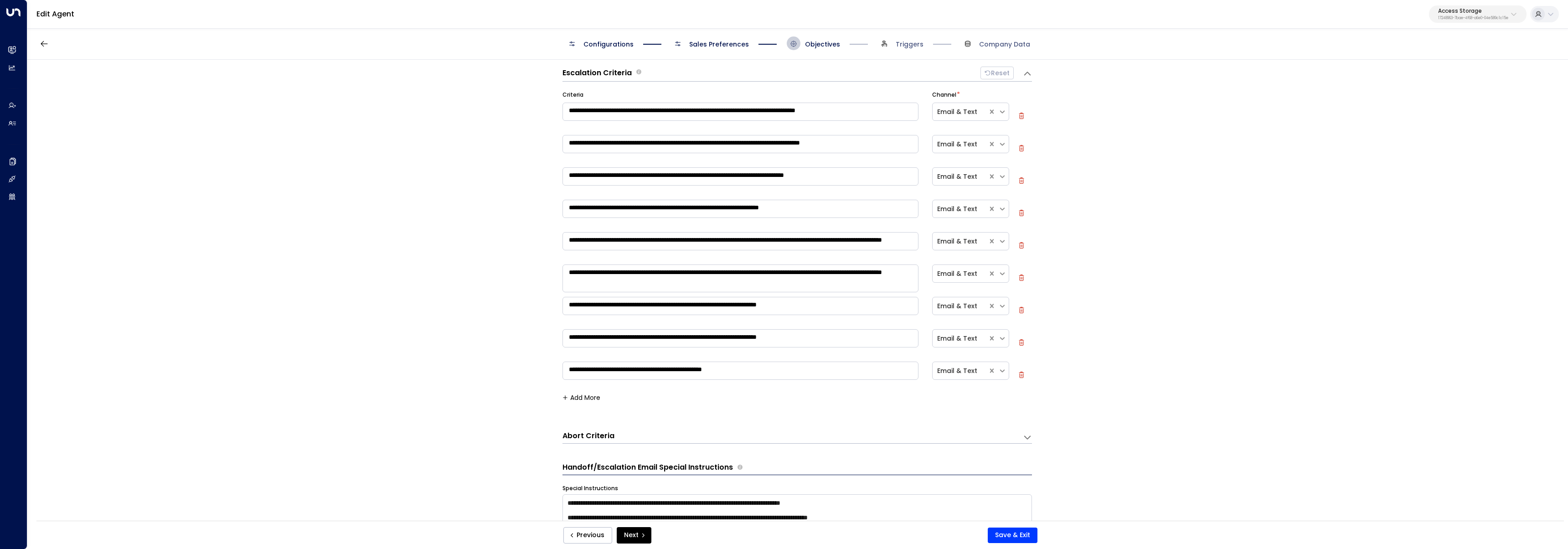
type textarea "**********"
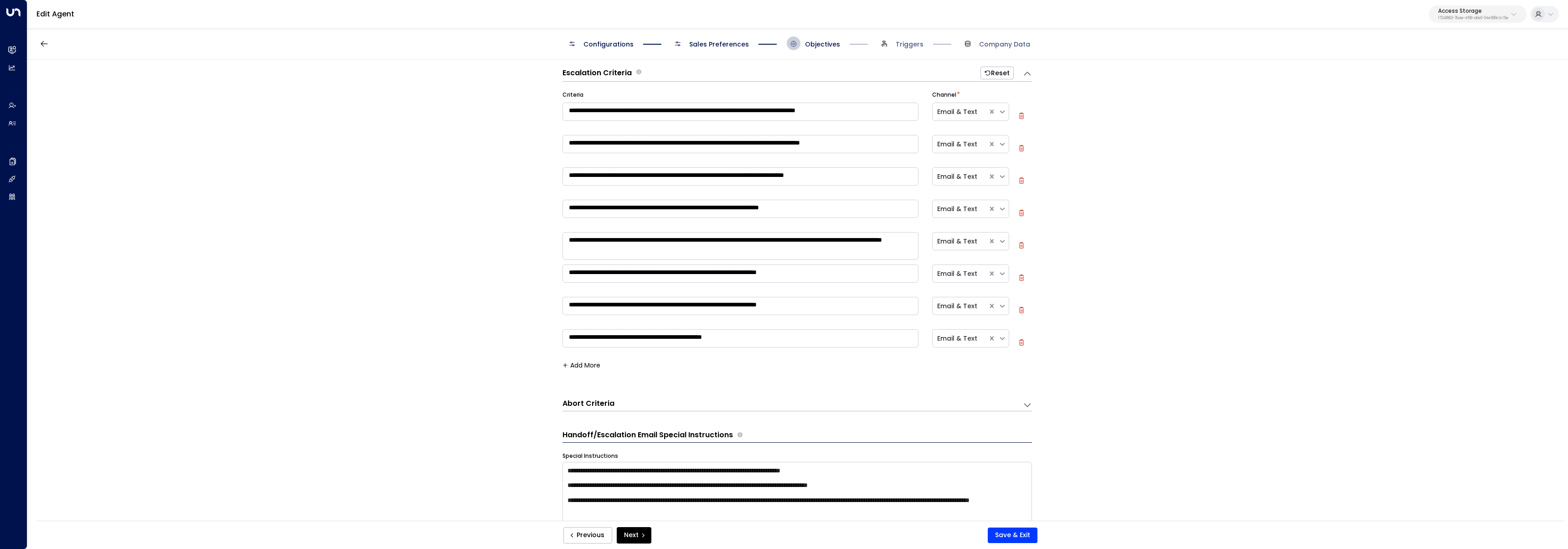
click at [875, 146] on textarea "**********" at bounding box center [740, 144] width 356 height 18
type textarea "**********"
click at [1015, 531] on button "Save & Exit" at bounding box center [1013, 534] width 50 height 15
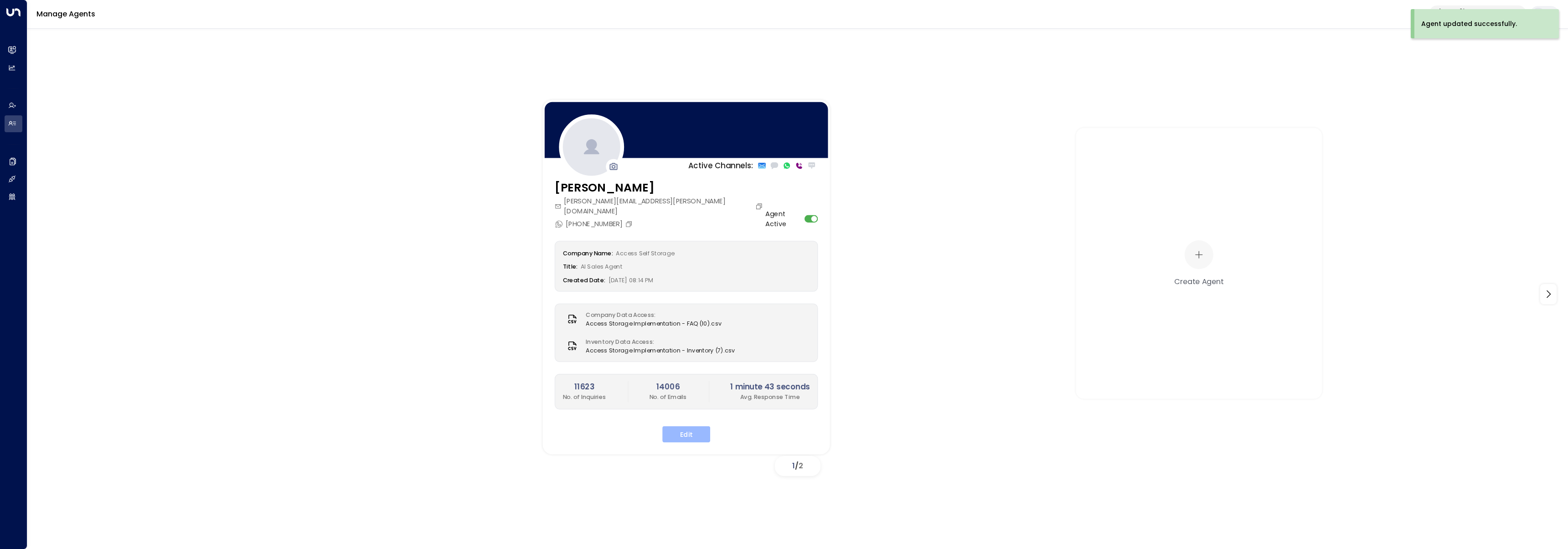
click at [685, 425] on button "Edit" at bounding box center [686, 433] width 48 height 16
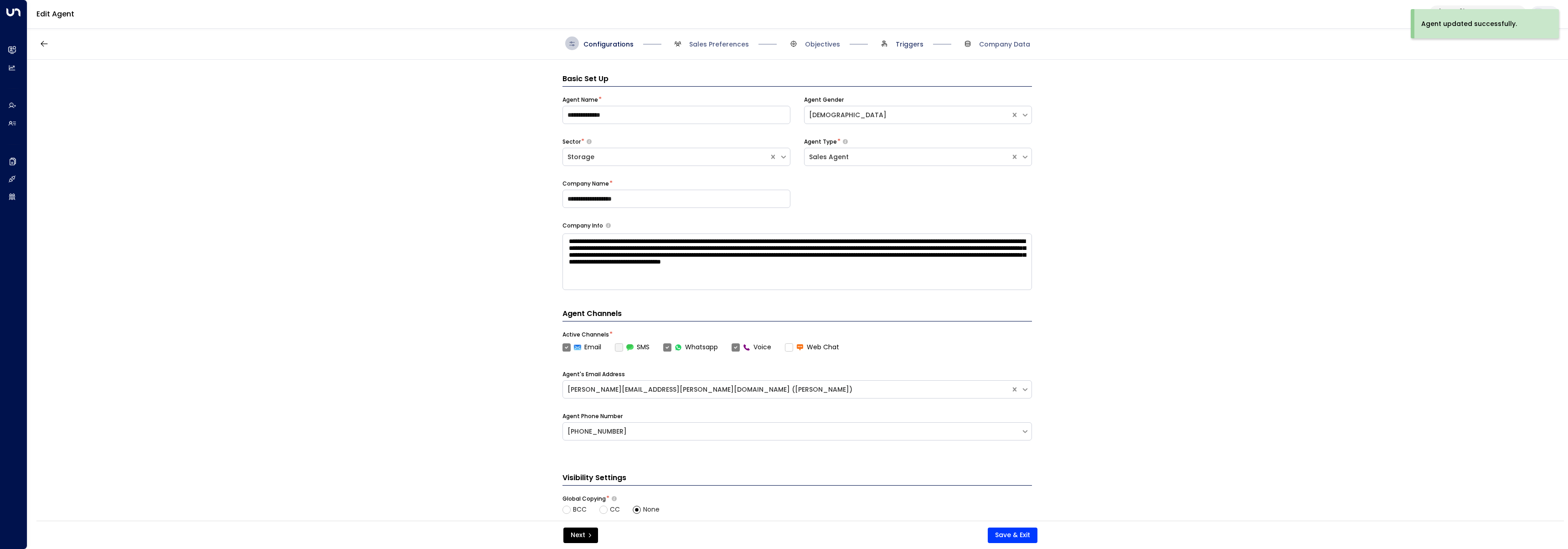
click at [906, 43] on span "Triggers" at bounding box center [909, 44] width 28 height 9
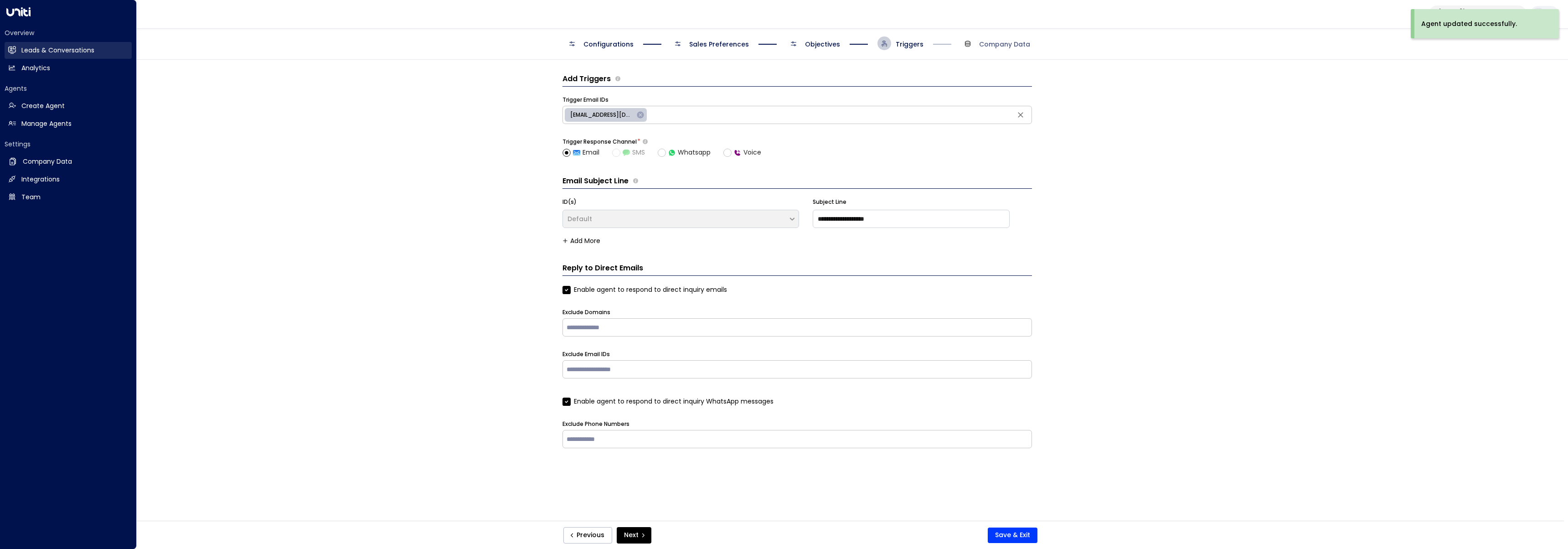
click at [14, 57] on link "Leads & Conversations Leads & Conversations" at bounding box center [68, 51] width 127 height 17
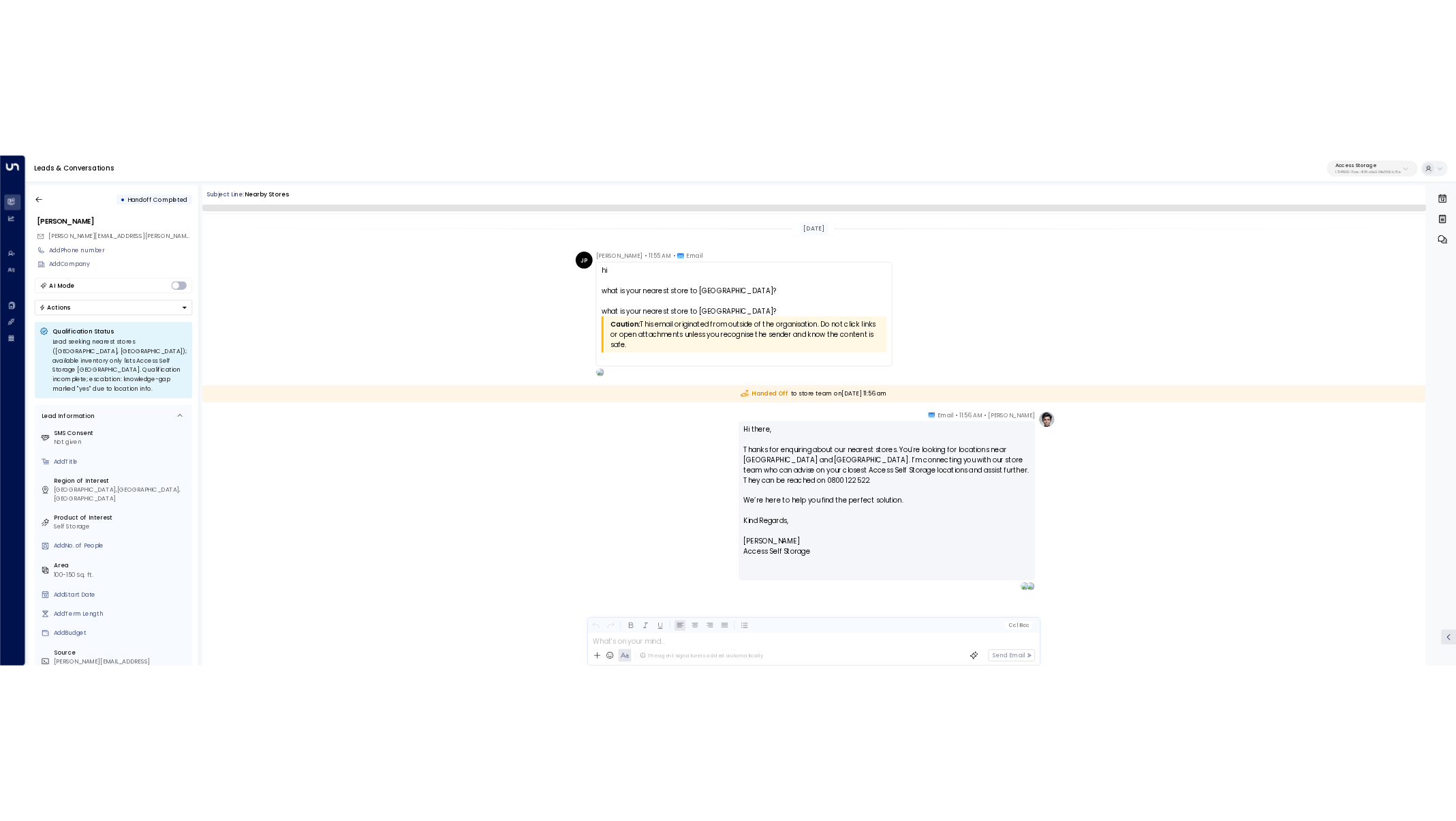
scroll to position [15, 0]
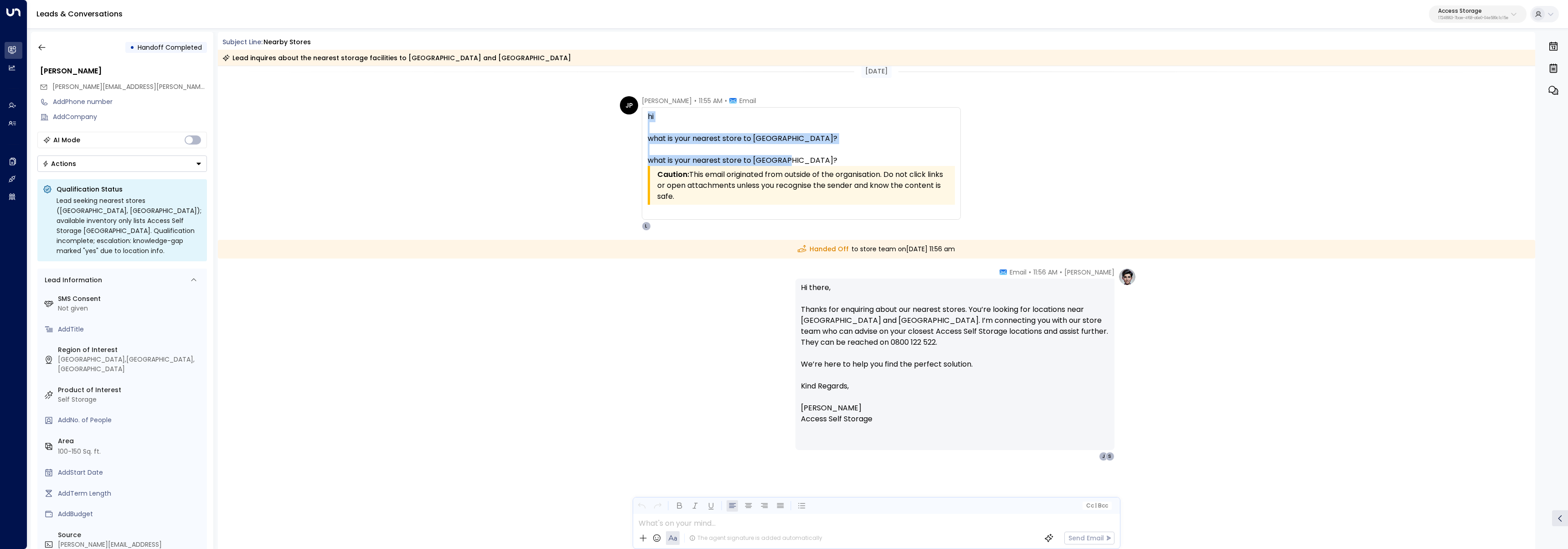
drag, startPoint x: 772, startPoint y: 159, endPoint x: 645, endPoint y: 117, distance: 133.8
click at [645, 117] on div "hi what is your nearest store to [GEOGRAPHIC_DATA]? what is your nearest store …" at bounding box center [801, 163] width 319 height 113
copy div "hi what is your nearest store to [GEOGRAPHIC_DATA]? what is your nearest store …"
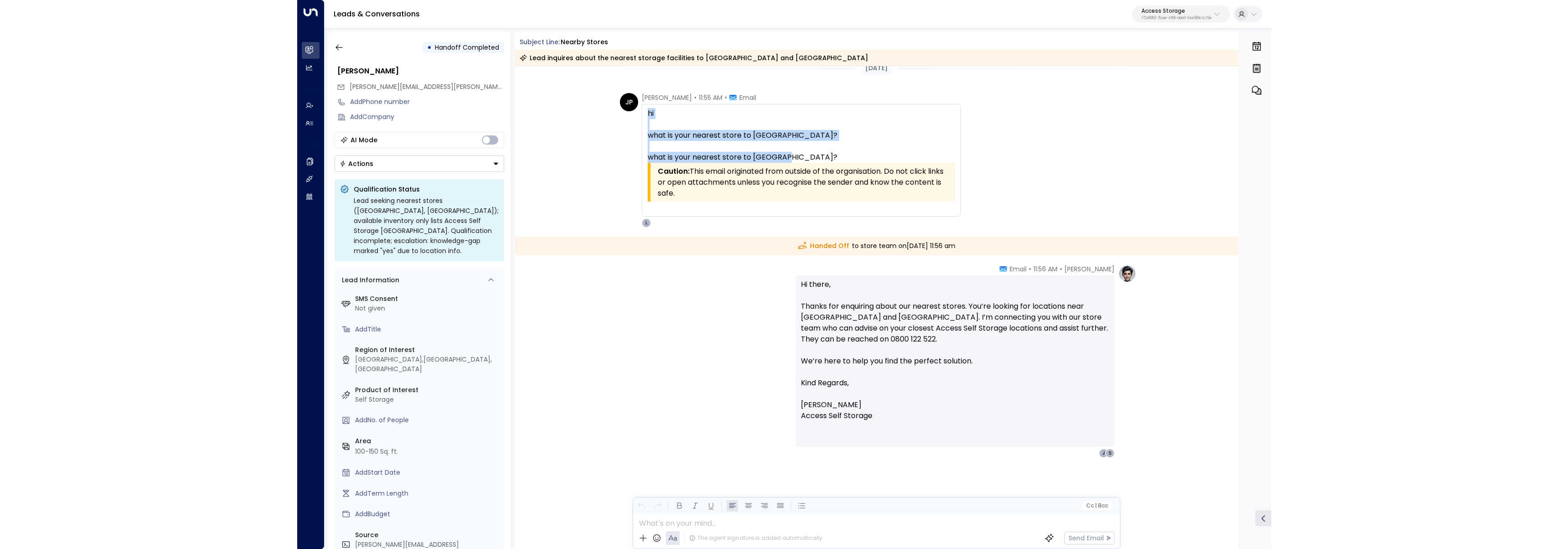
scroll to position [0, 0]
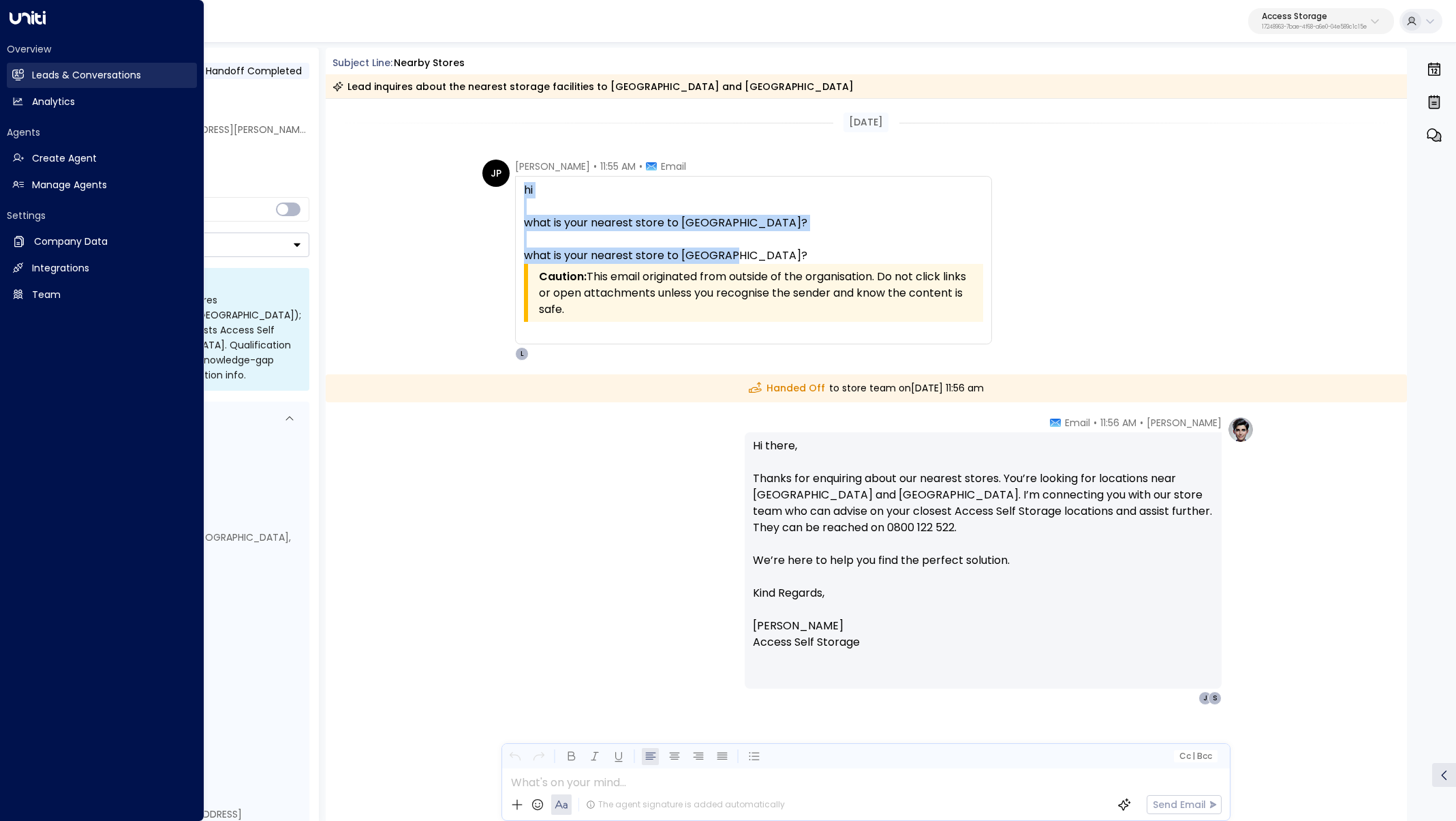
click at [18, 80] on link "Leads & Conversations Leads & Conversations" at bounding box center [101, 76] width 190 height 25
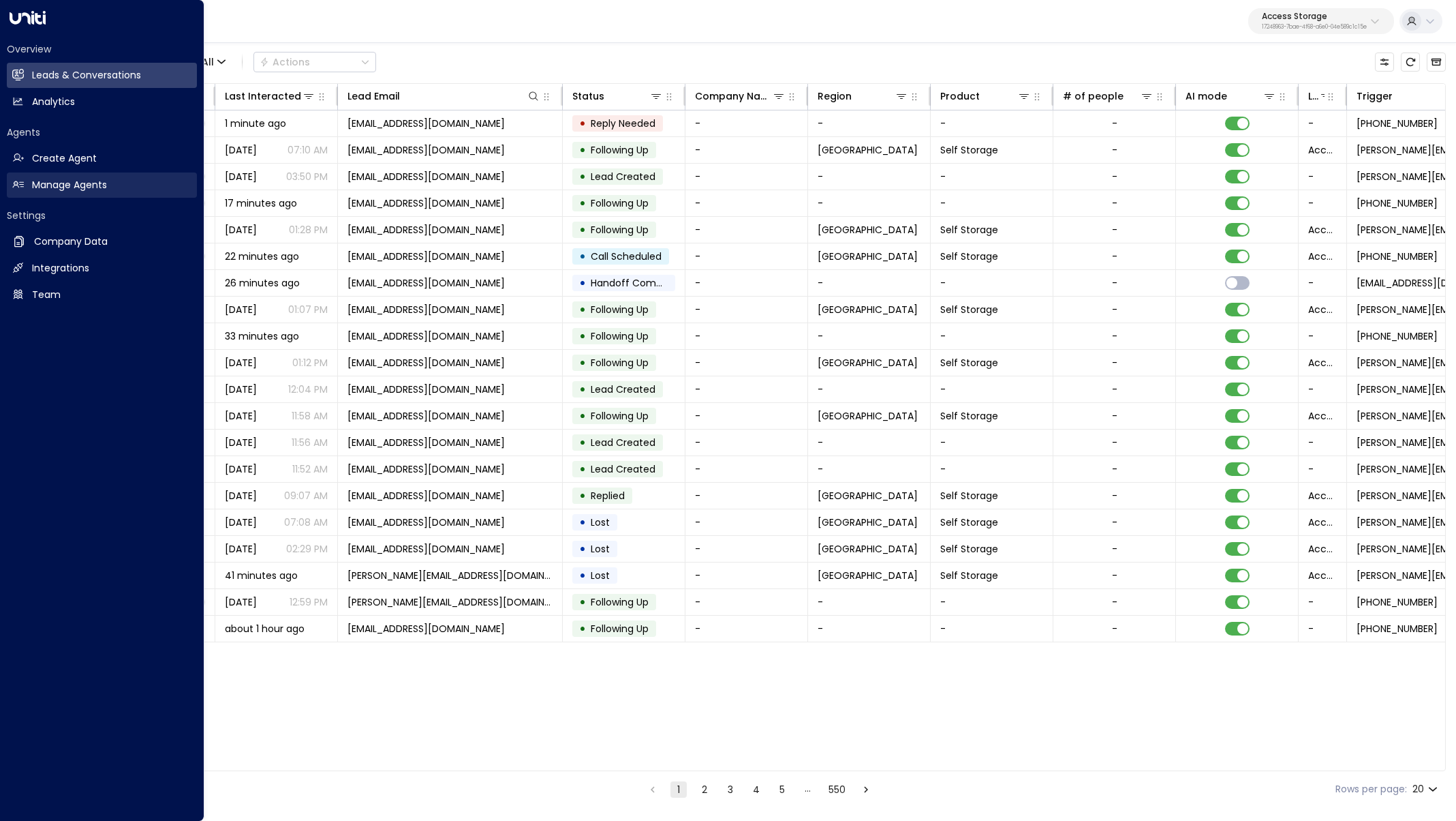
click at [17, 177] on link "Manage Agents Manage Agents" at bounding box center [101, 185] width 190 height 25
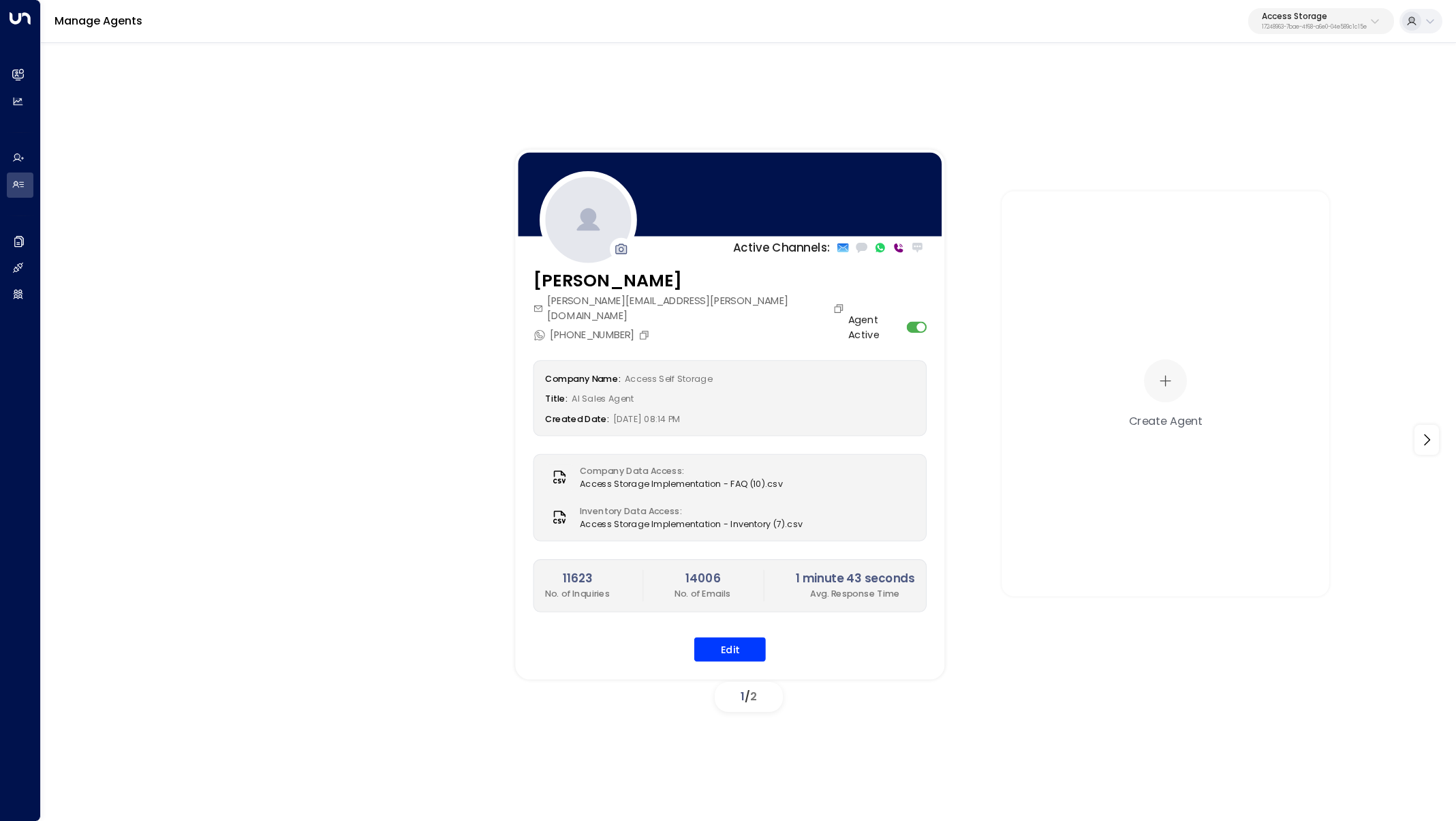
click at [740, 294] on div "[PERSON_NAME][EMAIL_ADDRESS][PERSON_NAME][DOMAIN_NAME]" at bounding box center [691, 308] width 315 height 30
click at [834, 305] on button "Copy" at bounding box center [841, 308] width 15 height 12
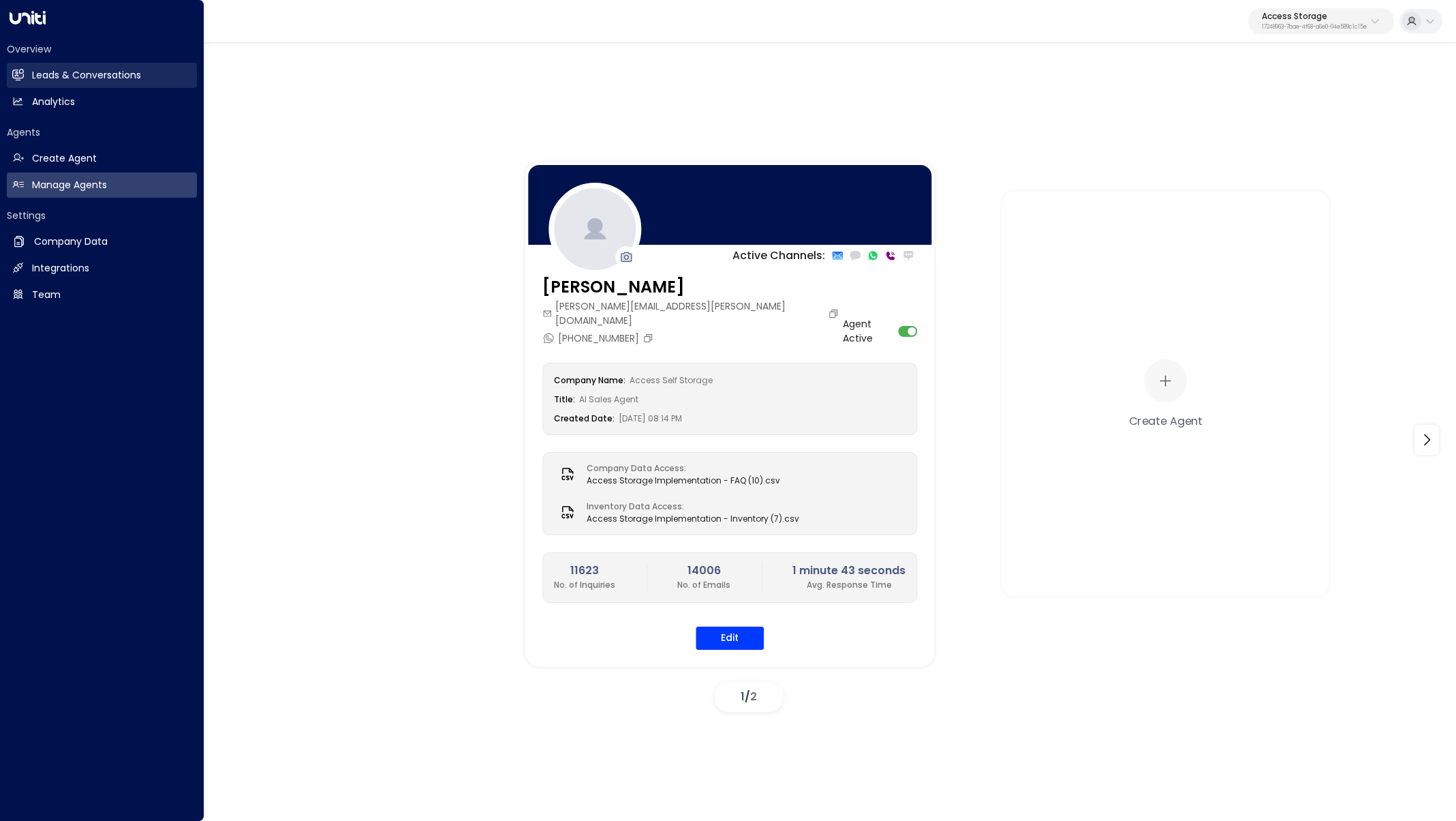
click at [12, 78] on link "Leads & Conversations Leads & Conversations" at bounding box center [101, 76] width 190 height 25
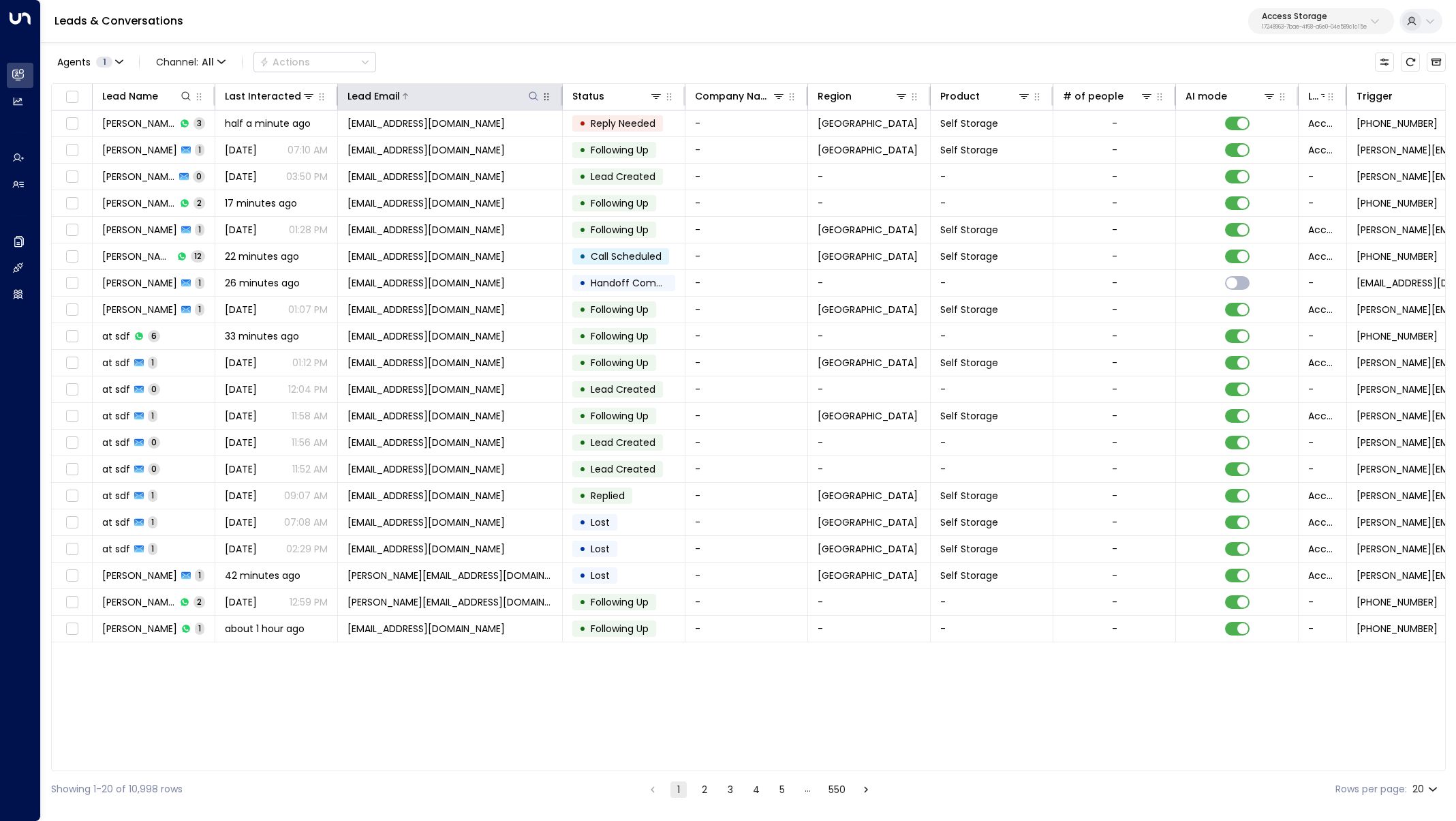
click at [531, 96] on icon at bounding box center [533, 96] width 11 height 11
type input "**********"
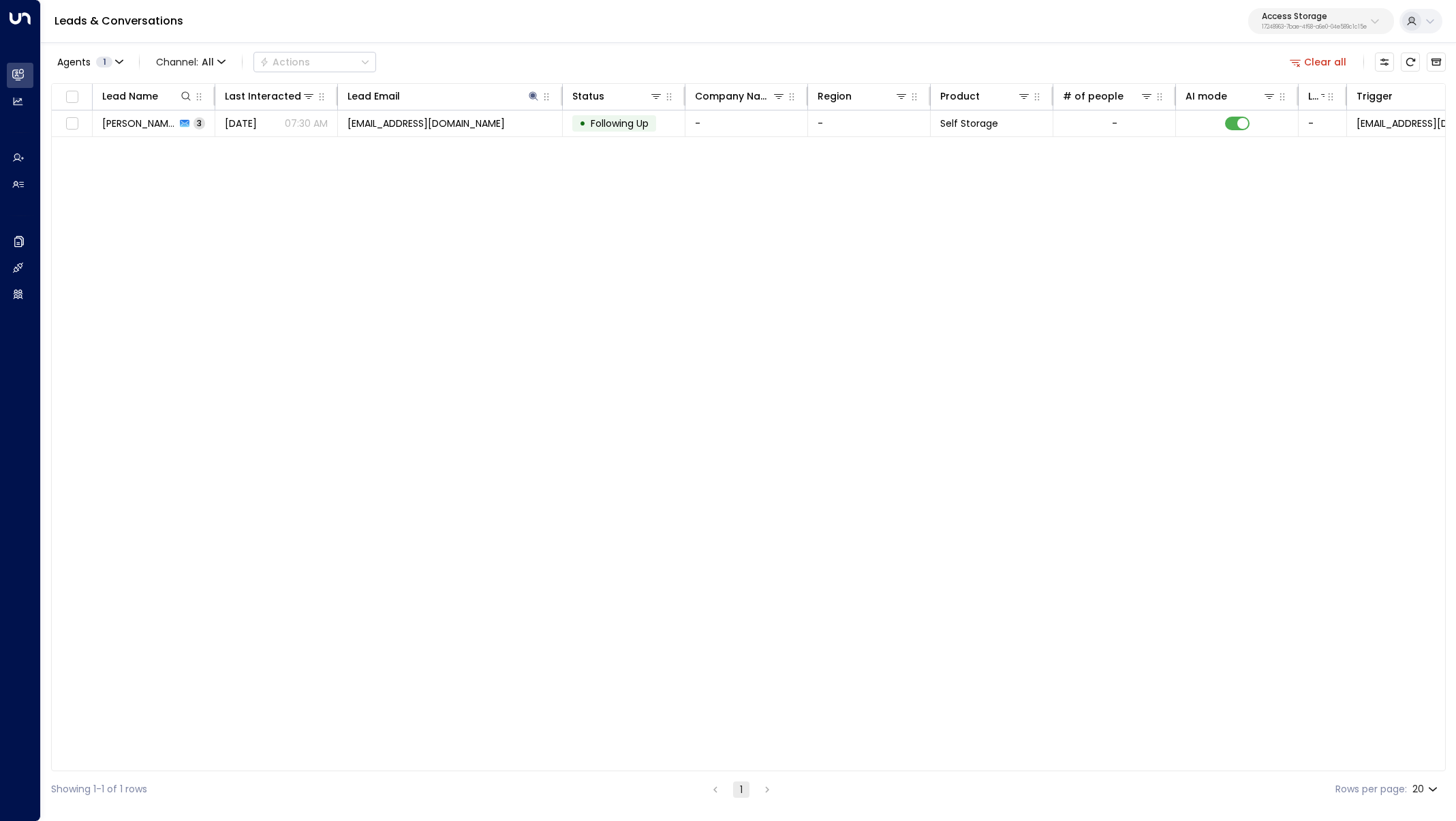
click at [559, 41] on div "Leads & Conversations Access Storage 17248963-7bae-4f68-a6e0-04e589c1c15e" at bounding box center [748, 21] width 1415 height 43
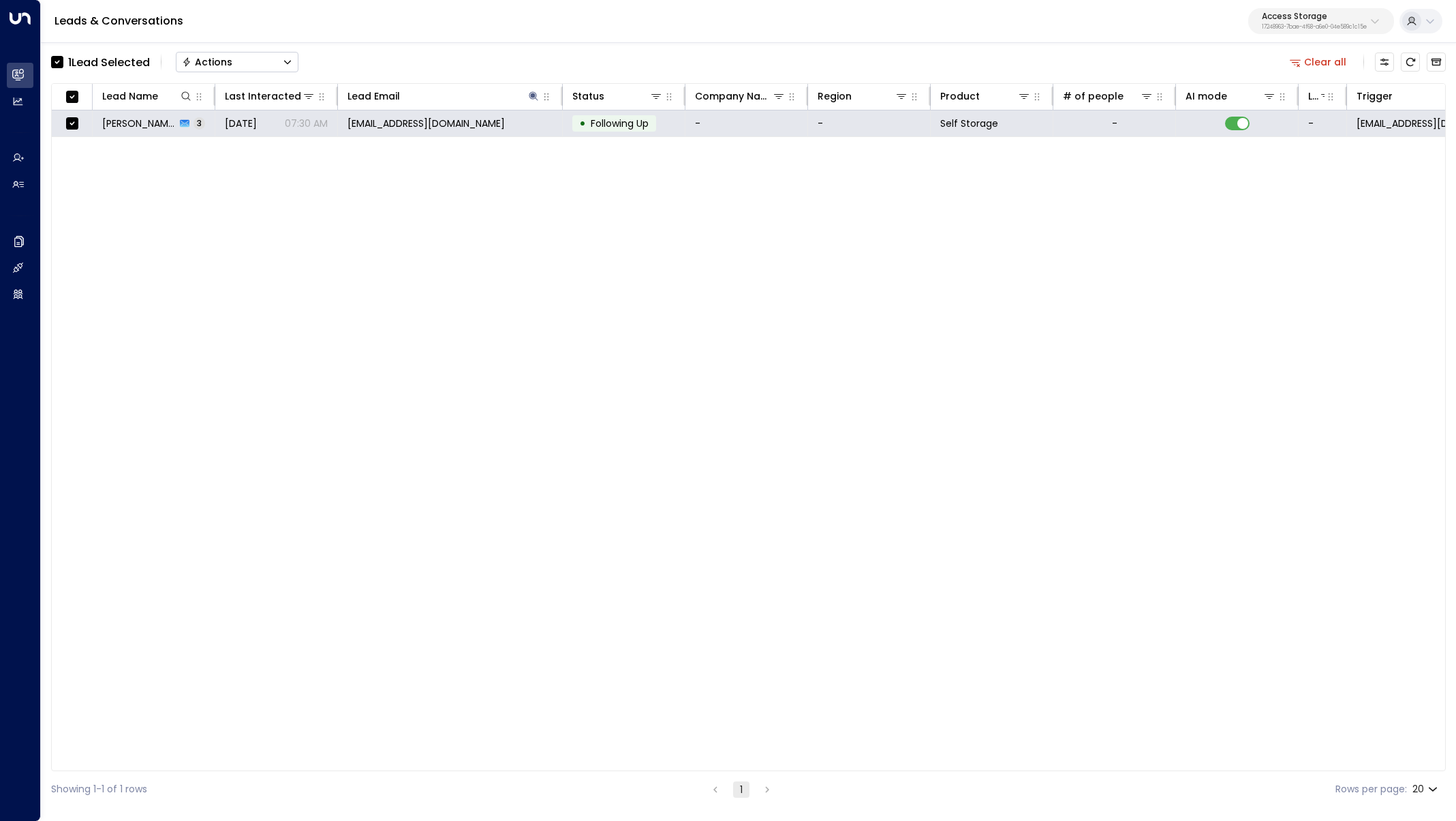
click at [243, 64] on button "Actions" at bounding box center [237, 62] width 123 height 20
click at [251, 158] on li "Archive Lead" at bounding box center [237, 152] width 121 height 23
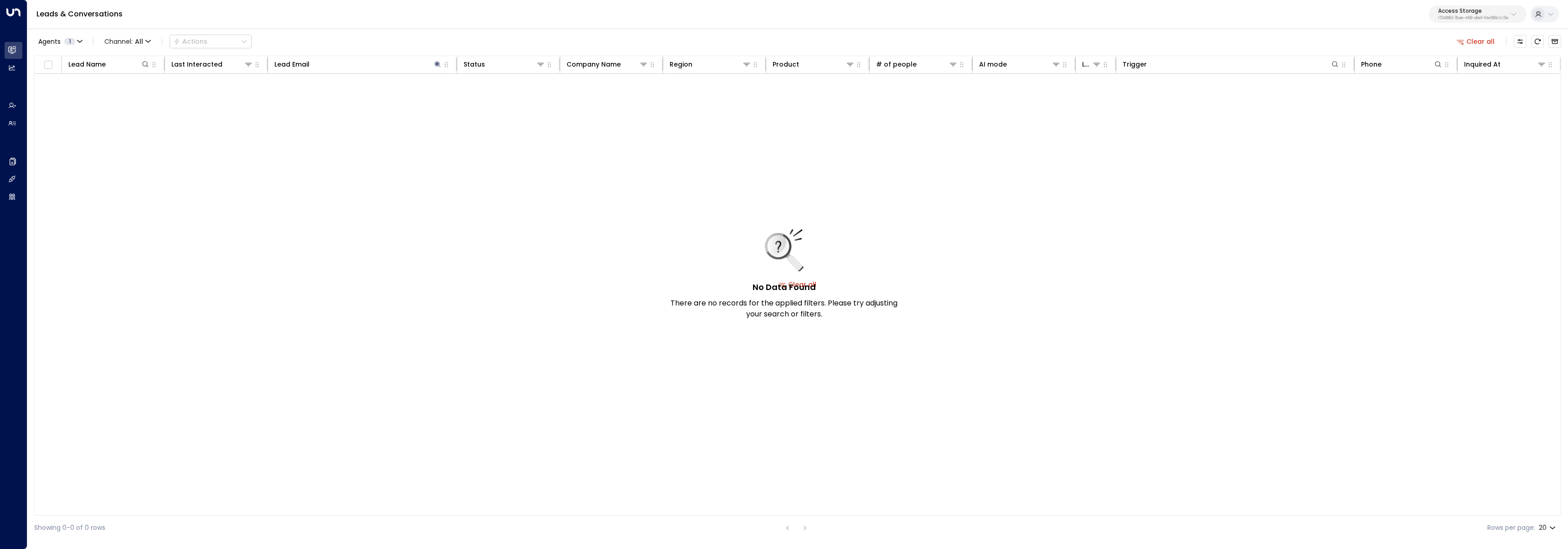
click at [1474, 19] on p "17248963-7bae-4f68-a6e0-04e589c1c15e" at bounding box center [1473, 18] width 70 height 4
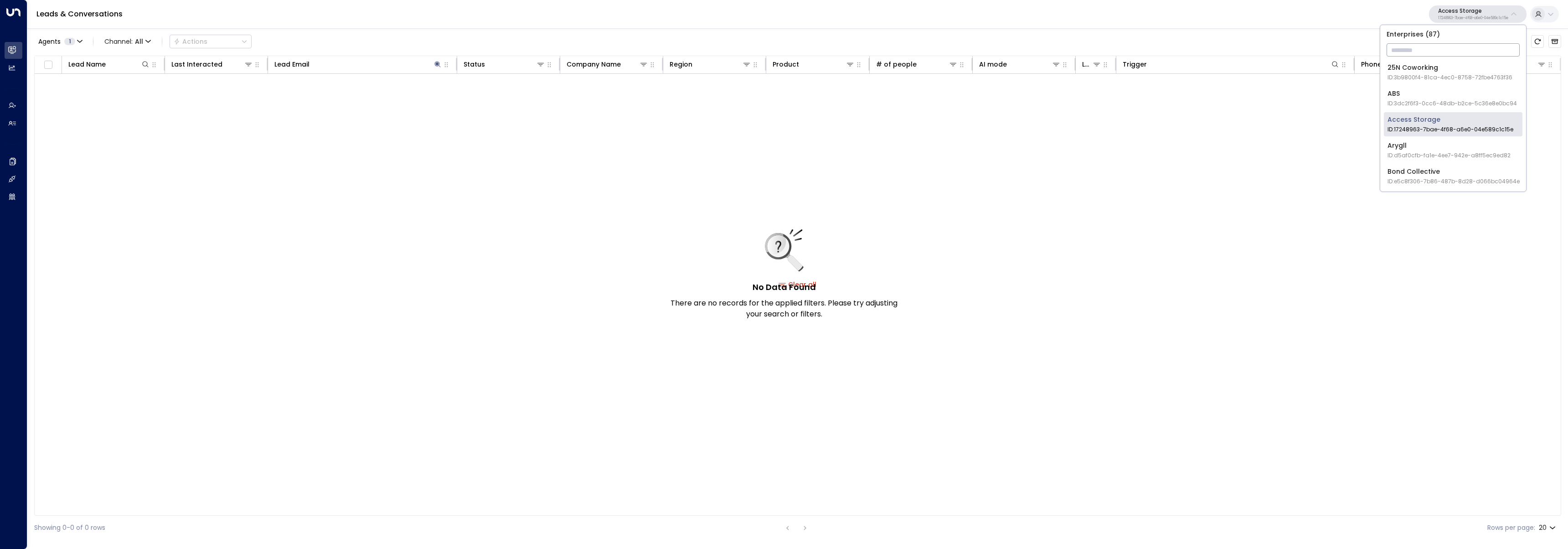
click at [1446, 54] on input "text" at bounding box center [1453, 50] width 133 height 17
type input "****"
click at [1423, 82] on li "Four Leaf Properties ID: 34e1cd17-0f68-49af-bd32-3c48ce8611d1" at bounding box center [1453, 72] width 139 height 24
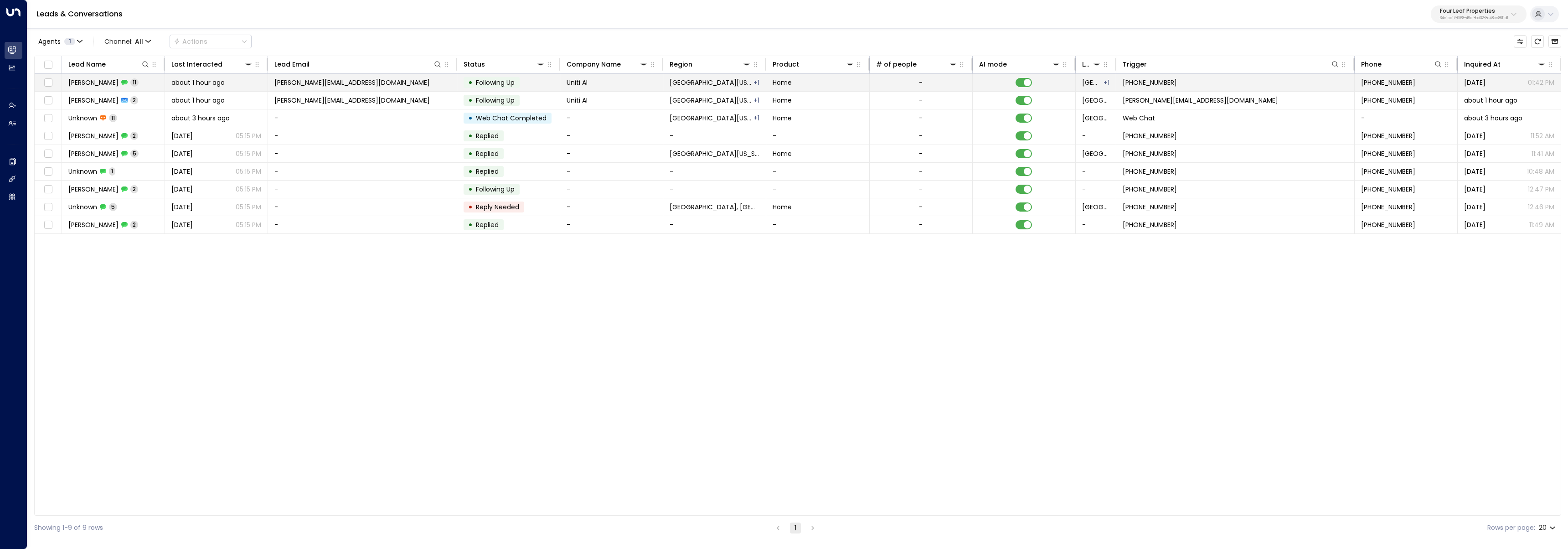
click at [94, 86] on span "Kerric Knowles" at bounding box center [93, 82] width 50 height 9
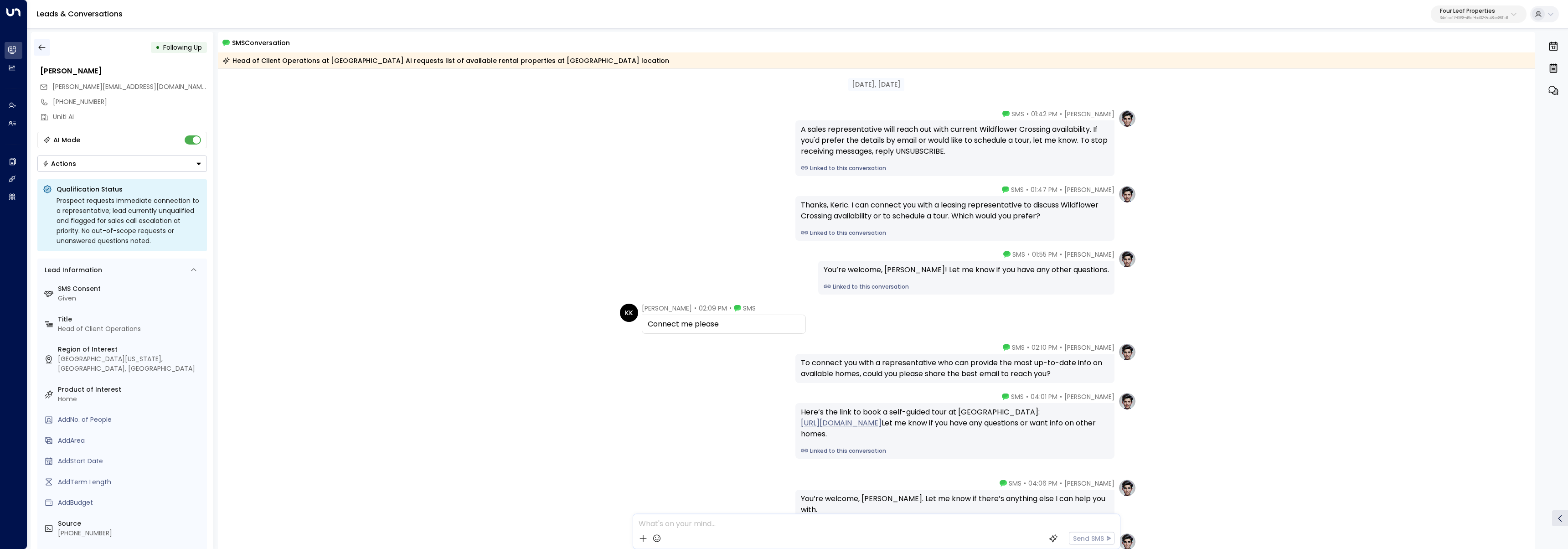
click at [48, 54] on button "button" at bounding box center [41, 47] width 16 height 16
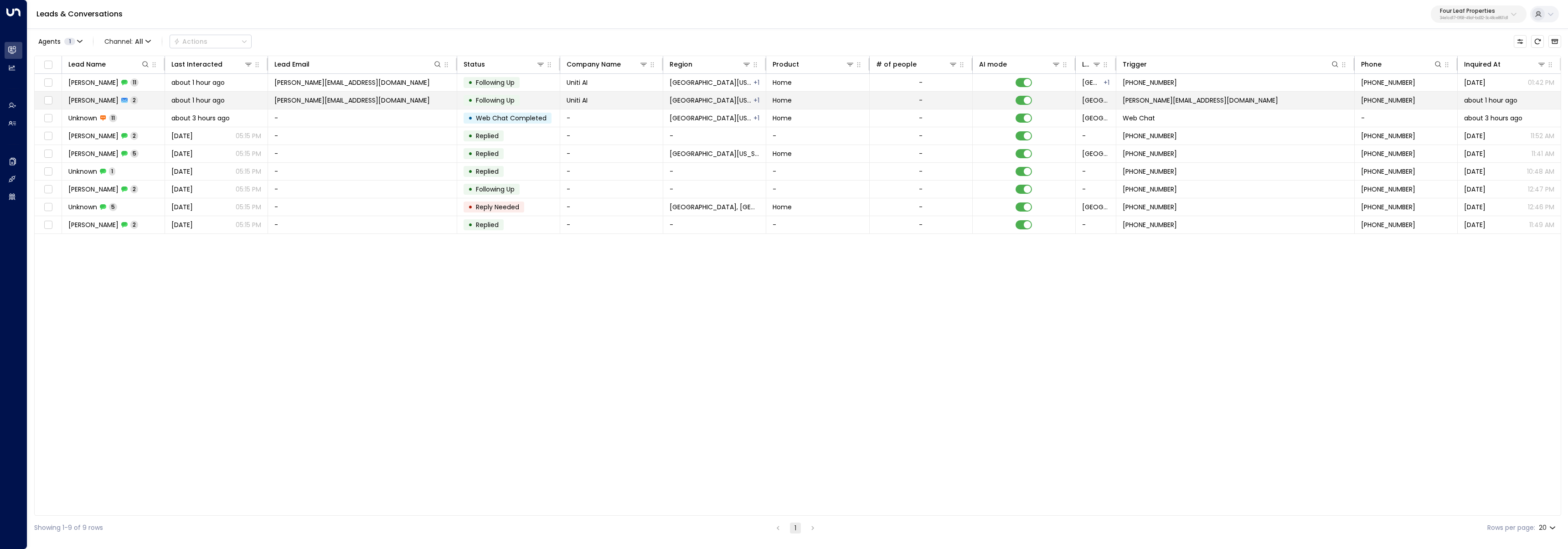
click at [135, 101] on td "Kerric Knowles 2" at bounding box center [113, 100] width 103 height 17
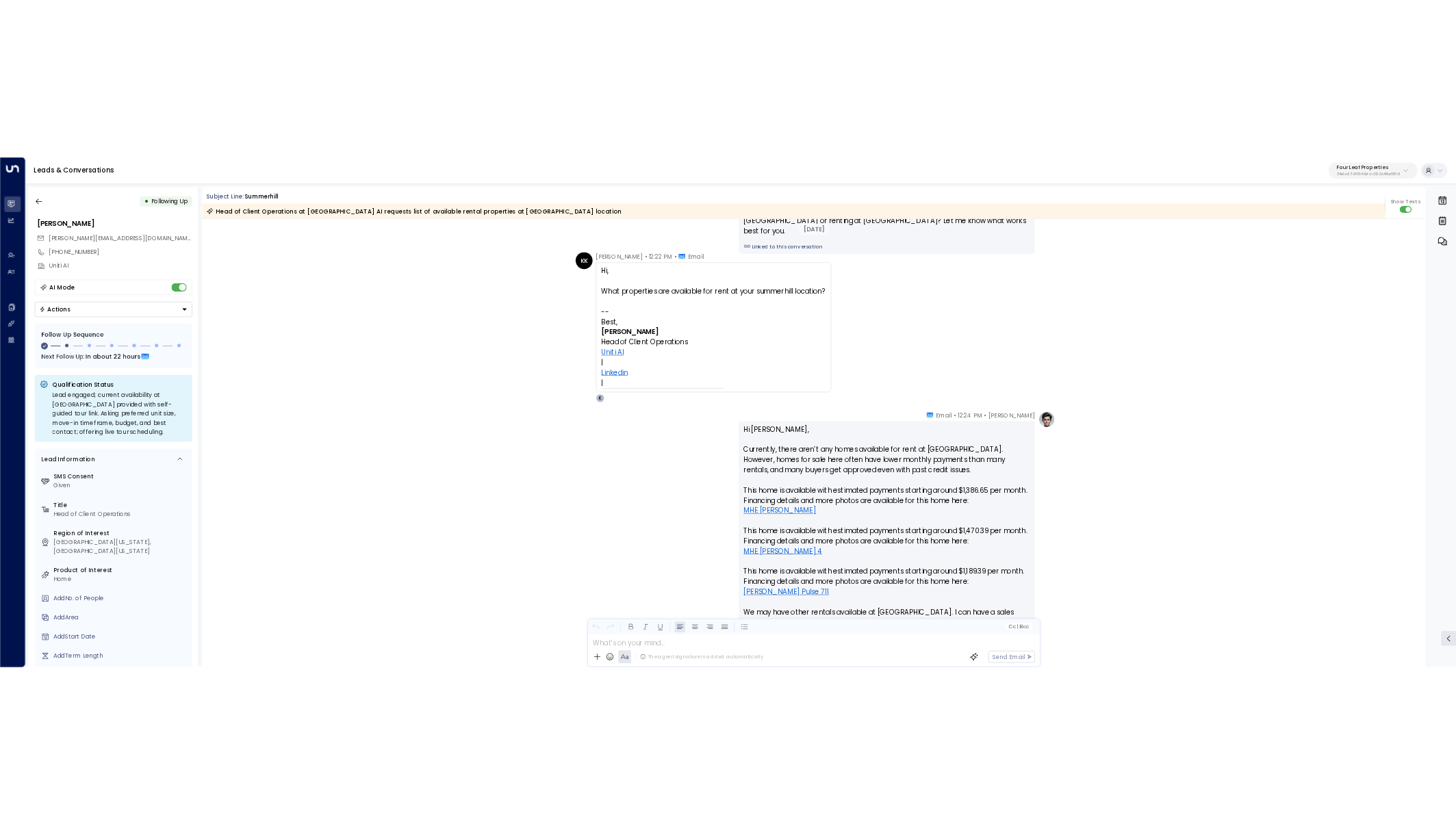
scroll to position [1087, 0]
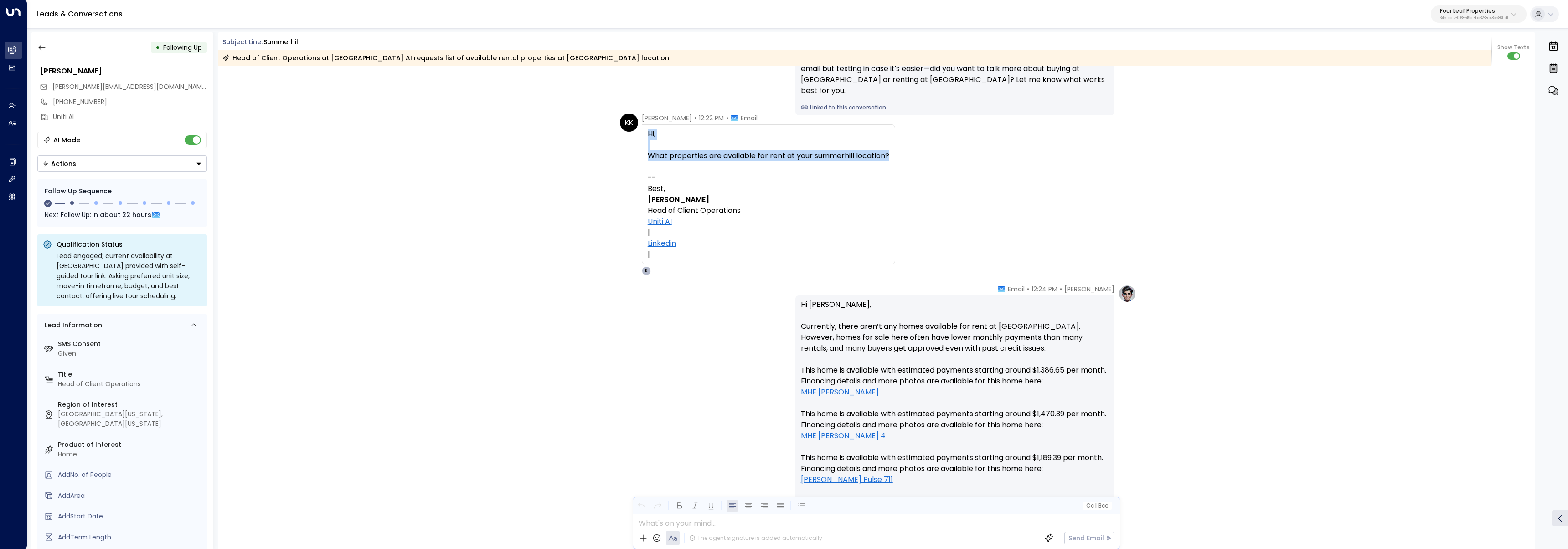
drag, startPoint x: 890, startPoint y: 160, endPoint x: 646, endPoint y: 135, distance: 245.3
click at [646, 135] on div "Hi, What properties are available for rent at your summerhill location? -- Best…" at bounding box center [768, 194] width 253 height 140
copy div "Hi, What properties are available for rent at your summerhill location?"
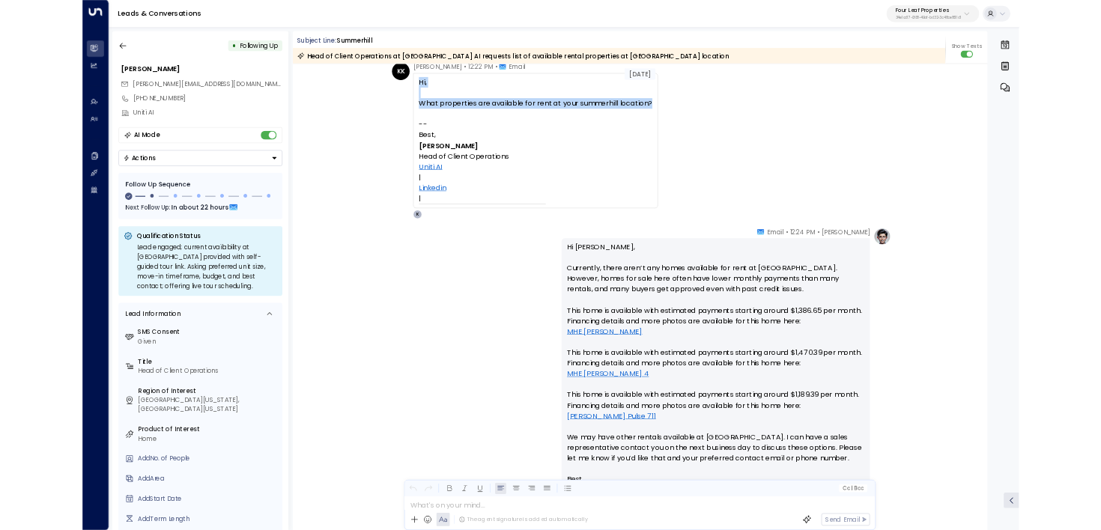
scroll to position [1253, 0]
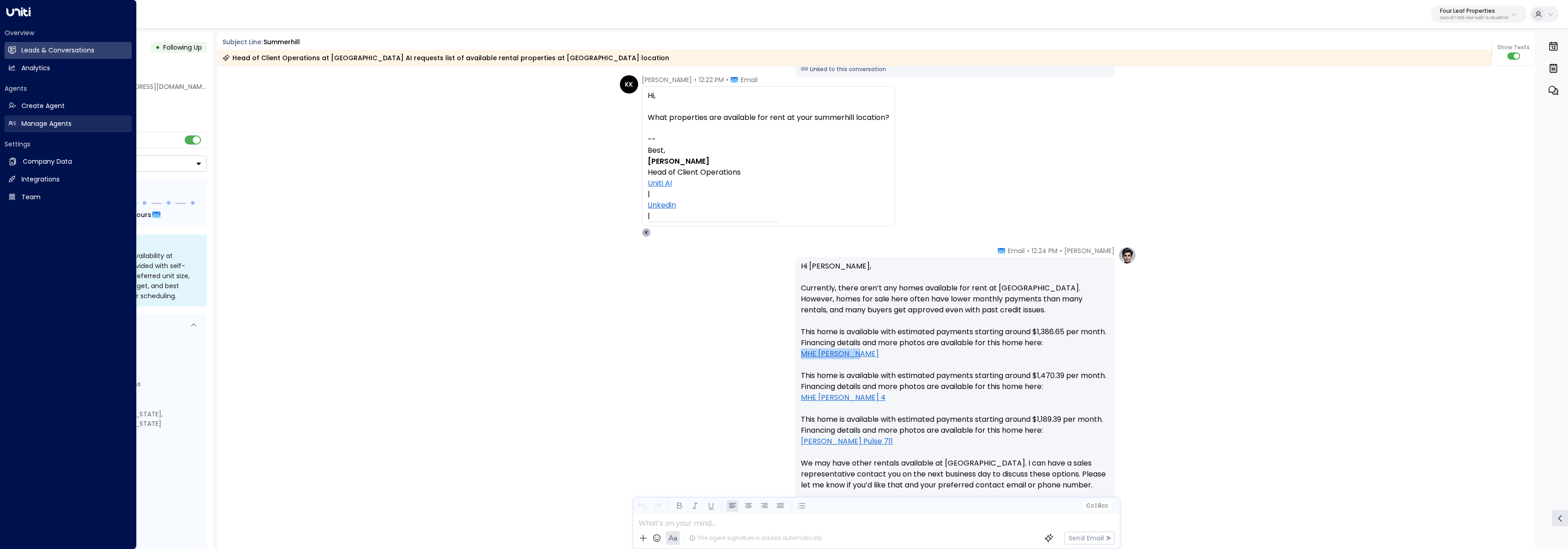
click at [43, 126] on h2 "Manage Agents" at bounding box center [46, 124] width 50 height 10
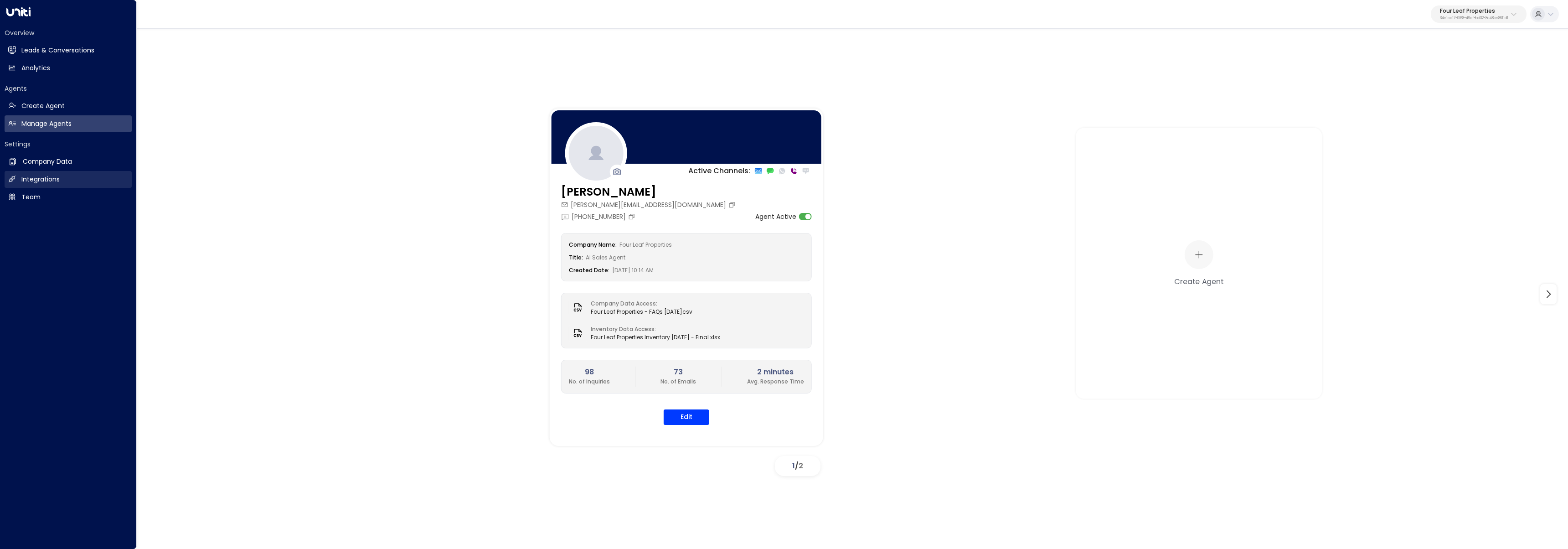
click at [48, 183] on h2 "Integrations" at bounding box center [40, 180] width 38 height 10
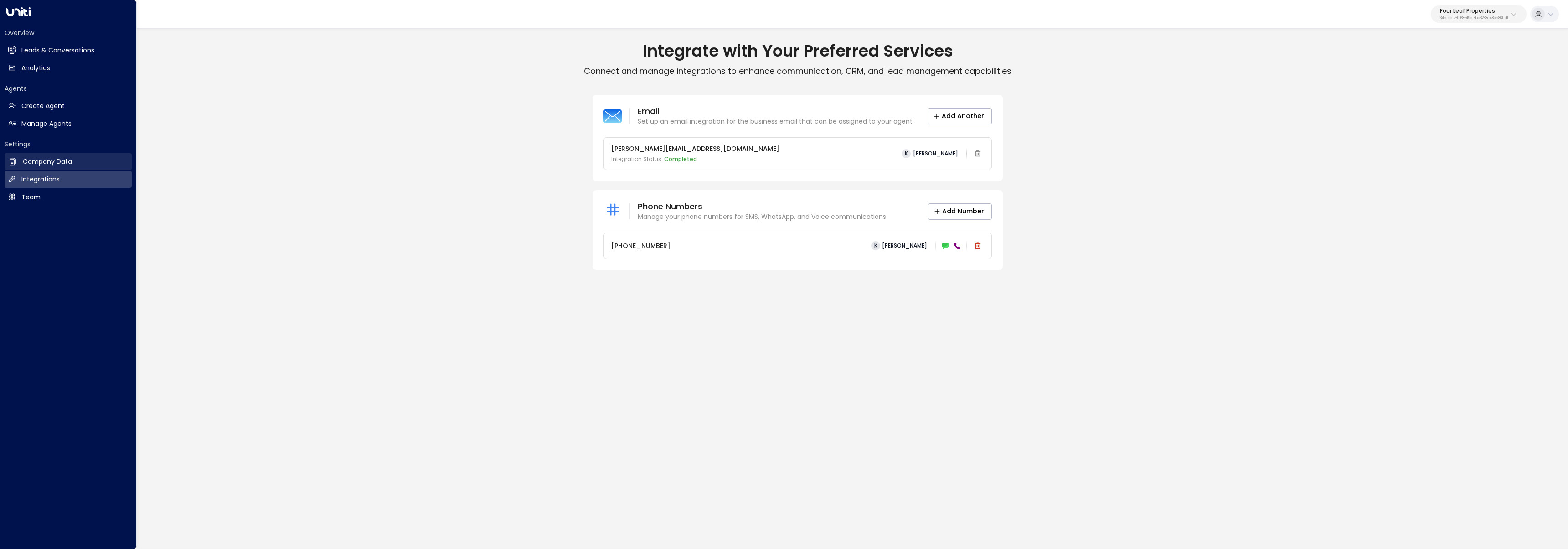
click at [61, 163] on h2 "Company Data" at bounding box center [47, 162] width 49 height 10
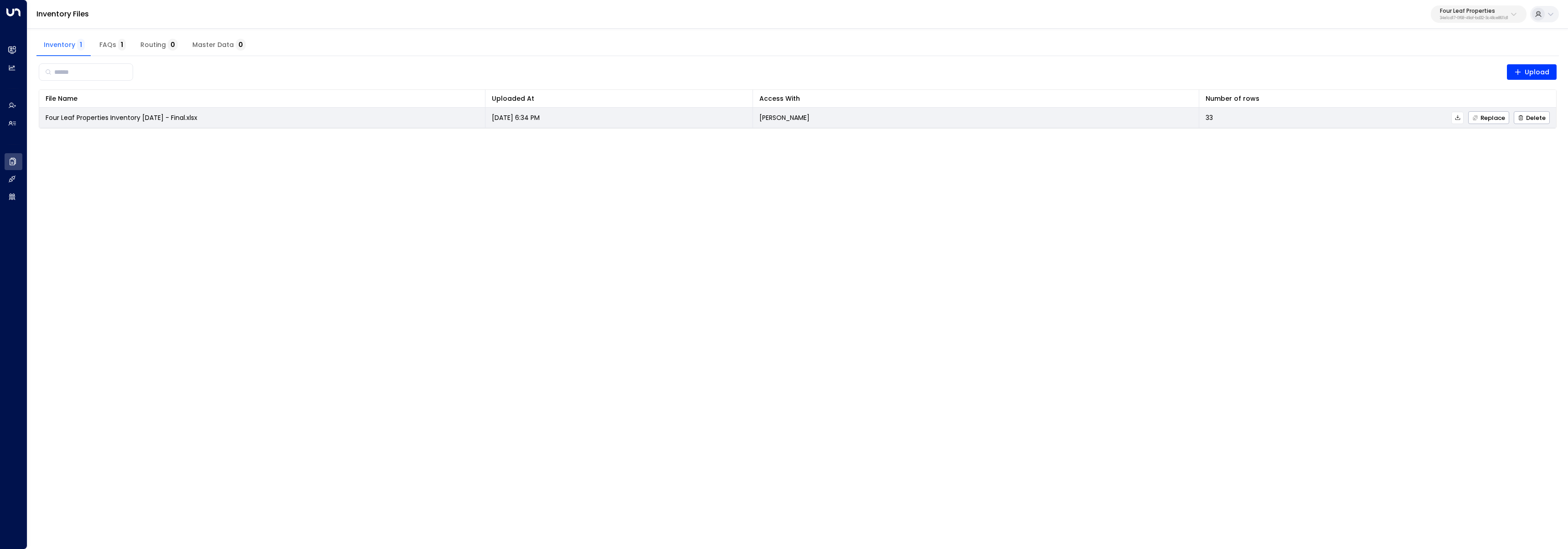
click at [1458, 119] on icon at bounding box center [1457, 117] width 5 height 5
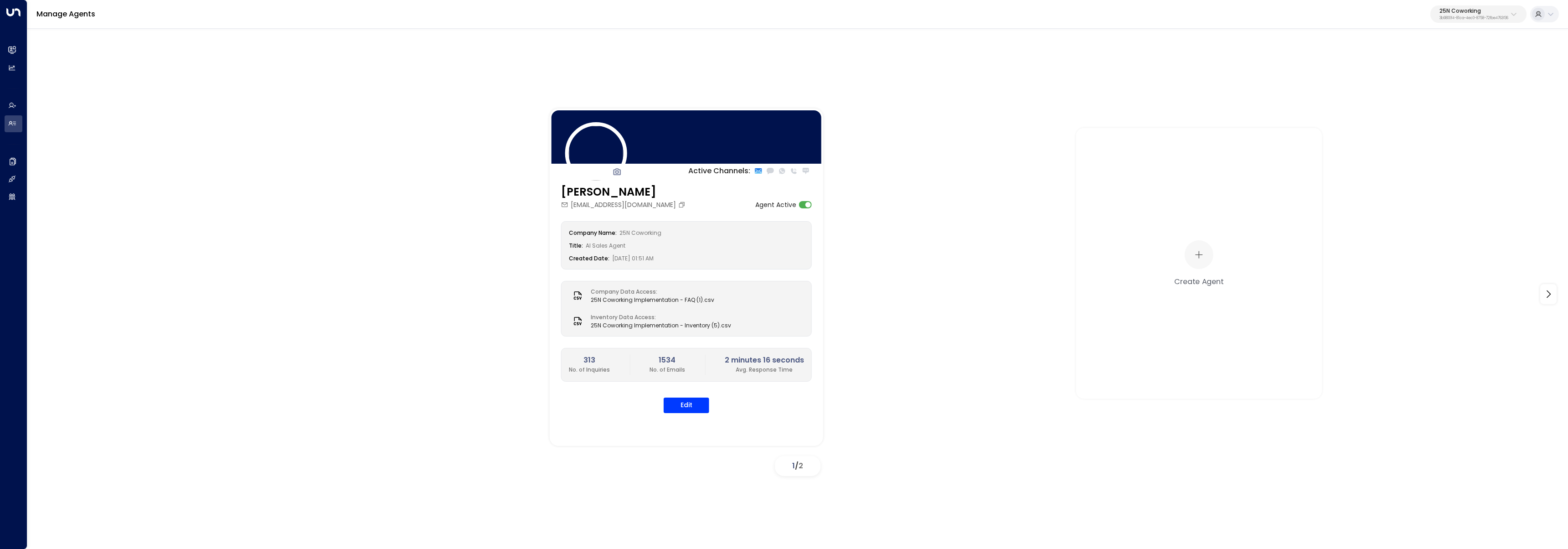
click at [1491, 20] on p "3b9800f4-81ca-4ec0-8758-72fbe4763f36" at bounding box center [1474, 18] width 69 height 4
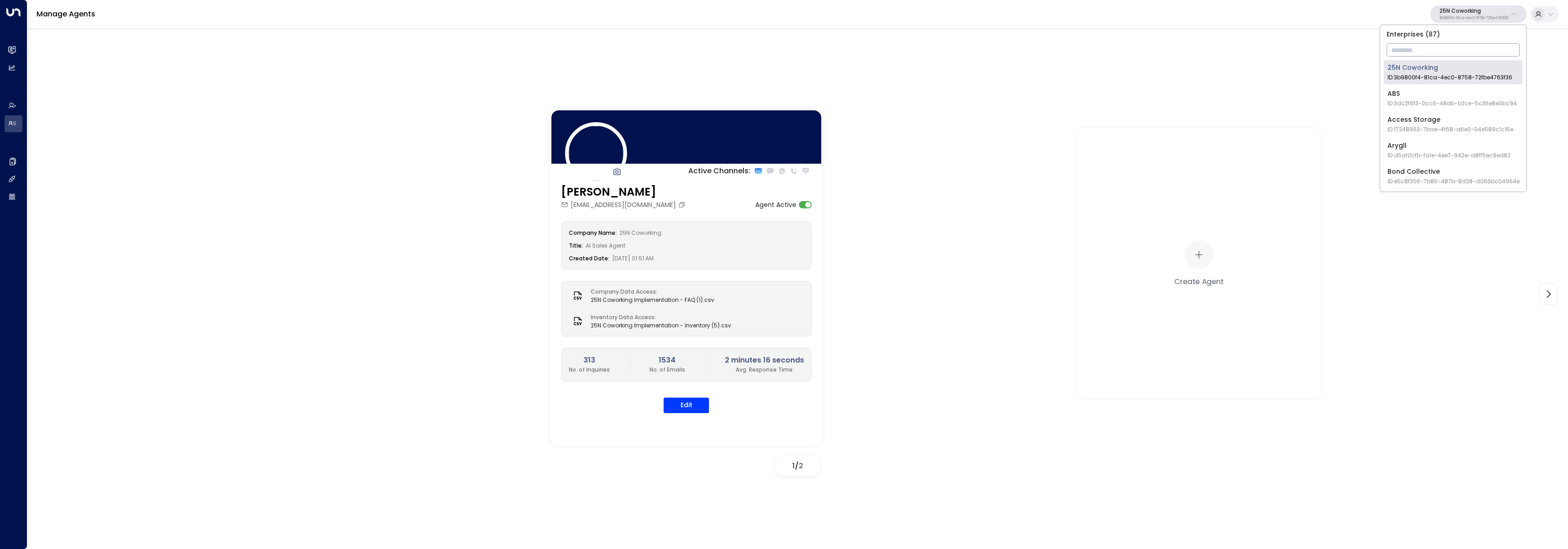
click at [1468, 50] on input "text" at bounding box center [1453, 50] width 133 height 17
type input "****"
click at [1391, 68] on div "Four Leaf Properties ID: 34e1cd17-0f68-49af-bd32-3c48ce8611d1" at bounding box center [1448, 72] width 122 height 19
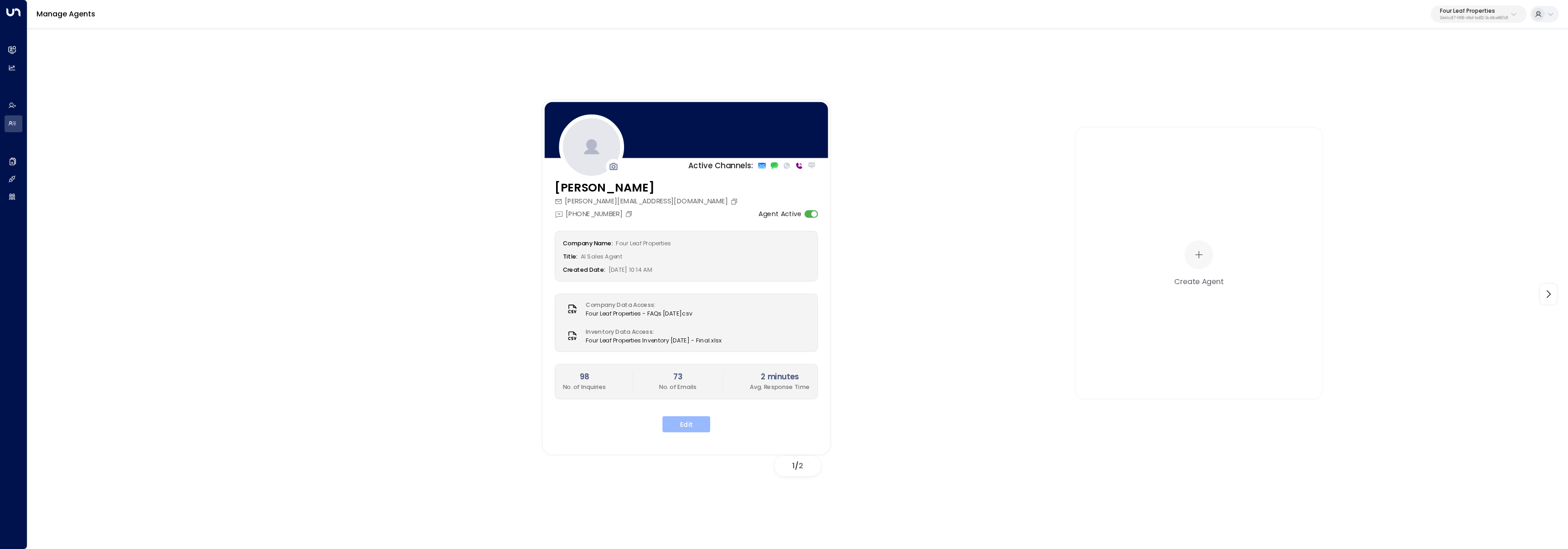
click at [695, 429] on button "Edit" at bounding box center [686, 424] width 48 height 16
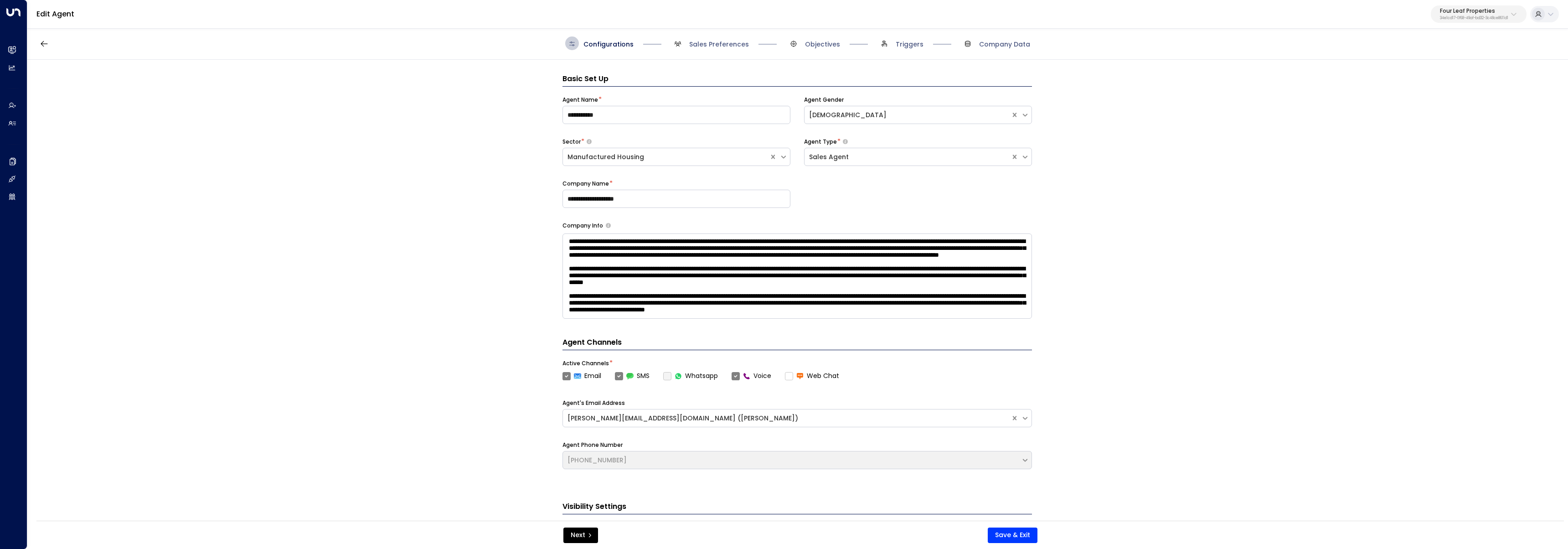
scroll to position [13, 0]
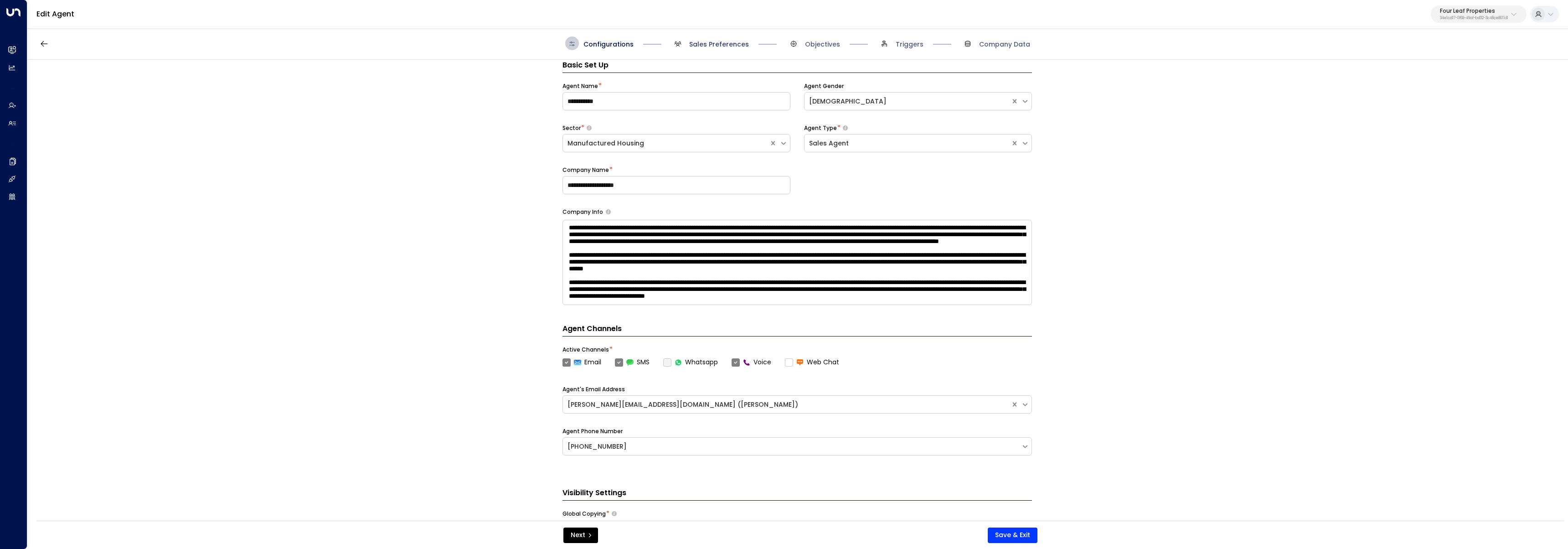
click at [739, 43] on span "Sales Preferences" at bounding box center [719, 44] width 60 height 9
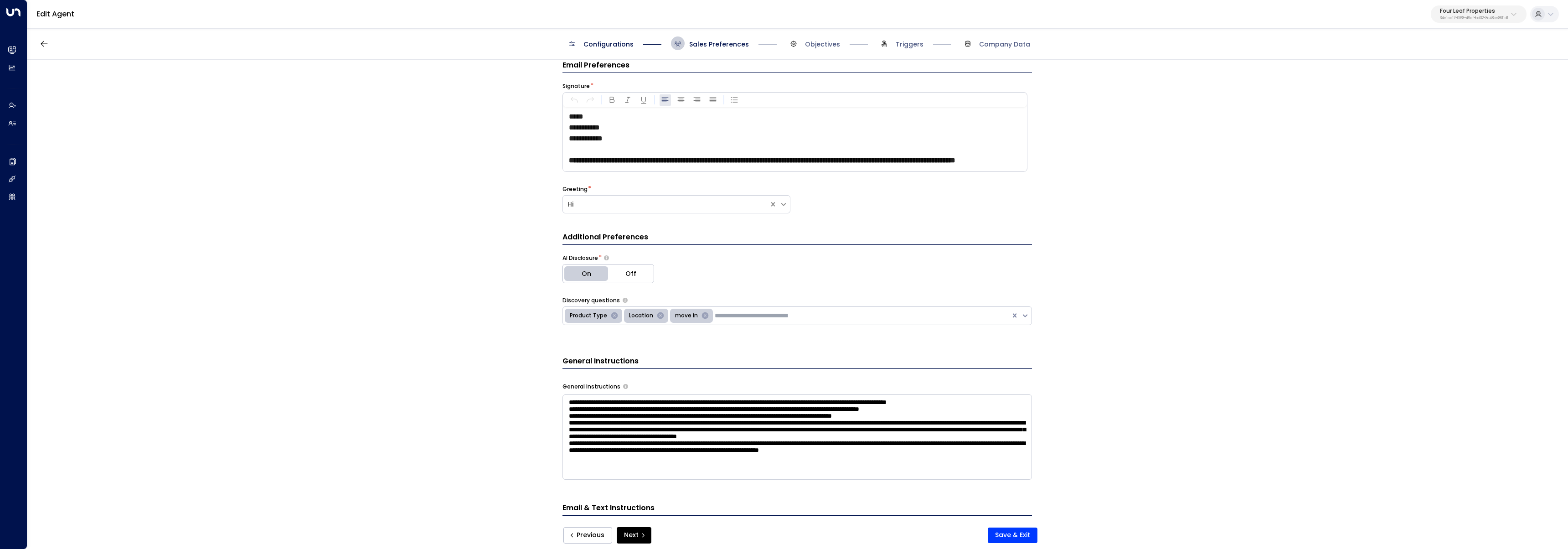
scroll to position [16, 0]
click at [815, 42] on span "Objectives" at bounding box center [822, 44] width 35 height 9
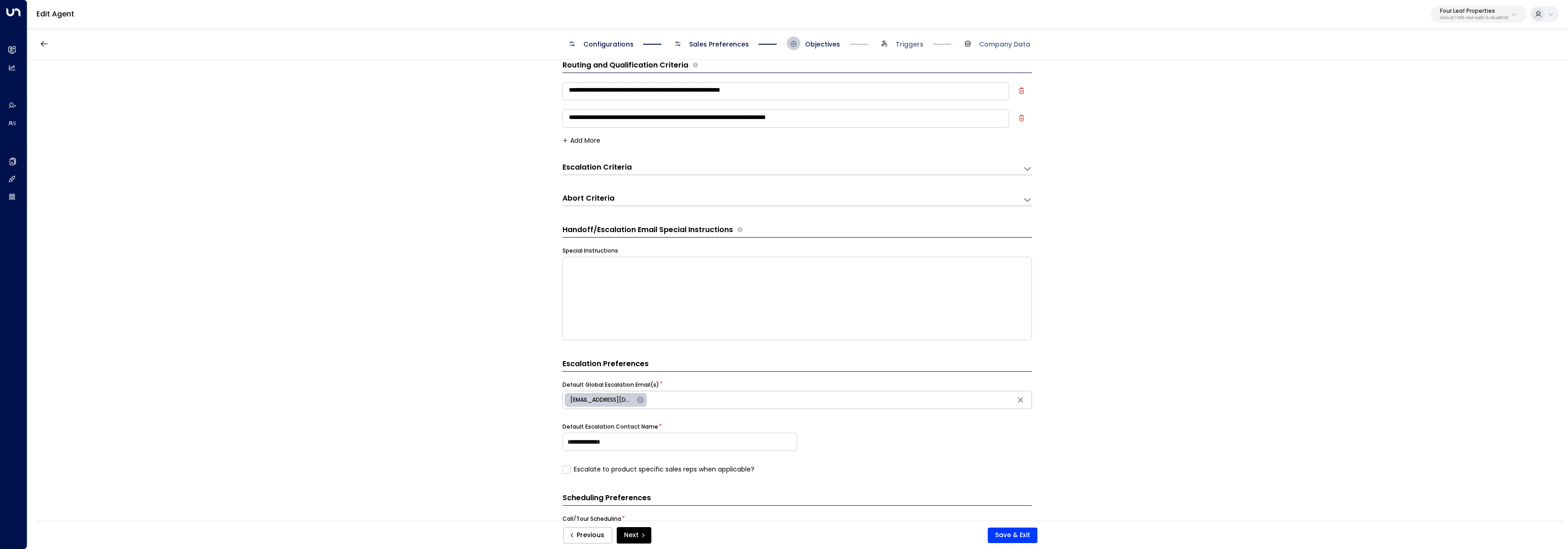
click at [712, 43] on span "Sales Preferences" at bounding box center [719, 44] width 60 height 9
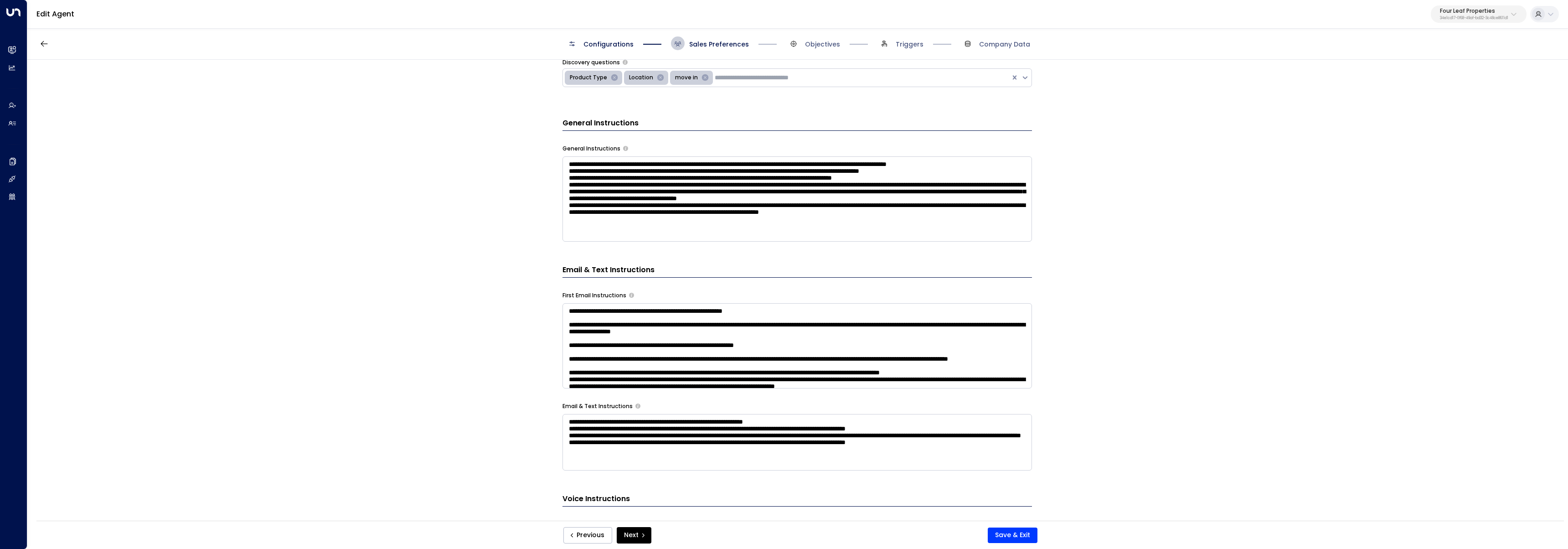
scroll to position [19, 0]
click at [663, 231] on textarea at bounding box center [797, 199] width 469 height 85
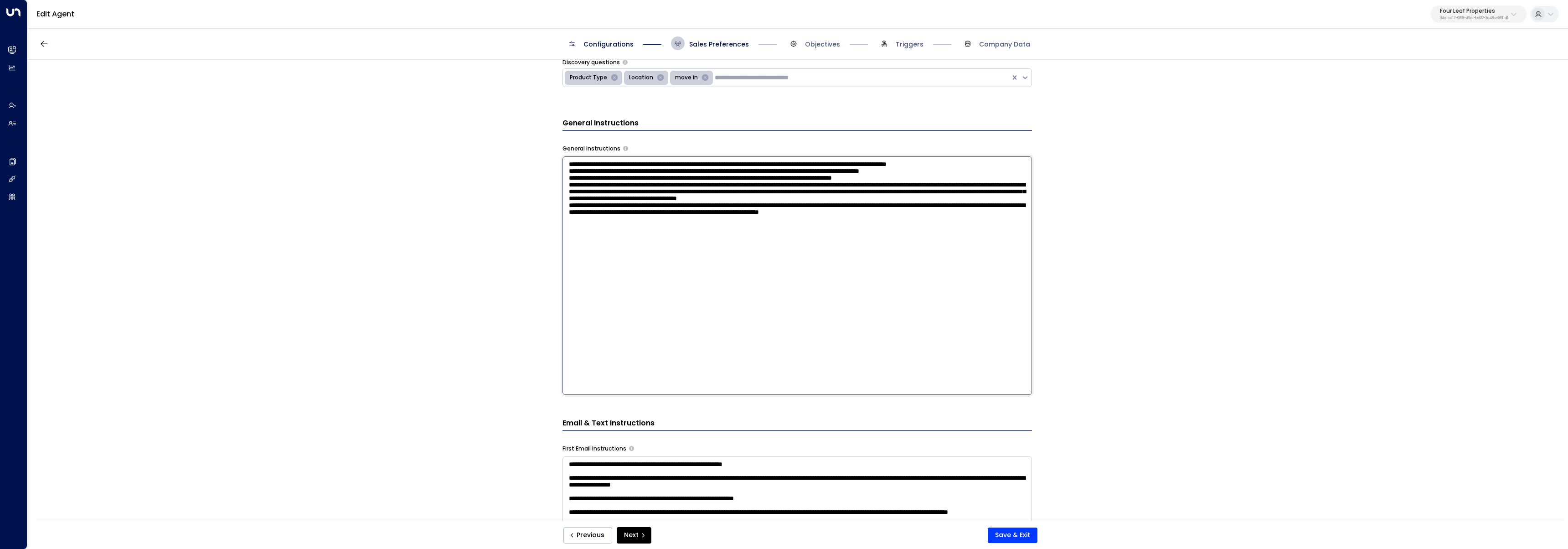
scroll to position [0, 0]
type textarea "**********"
click at [1023, 538] on button "Save & Exit" at bounding box center [1013, 534] width 50 height 15
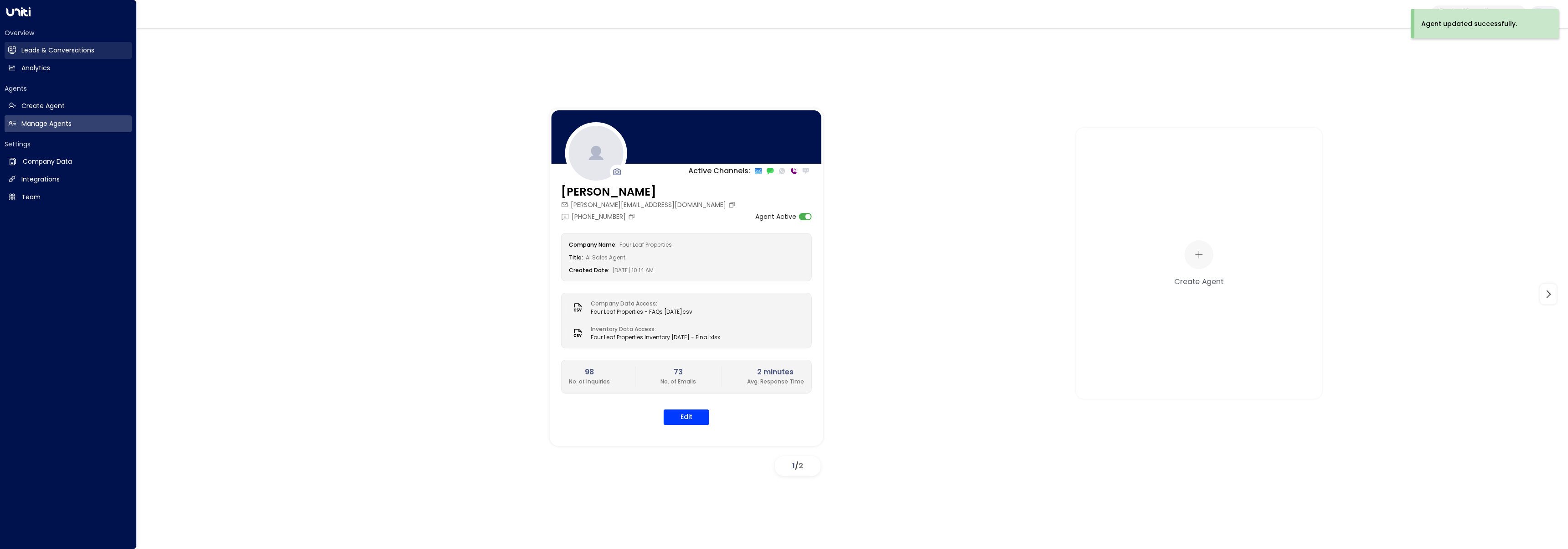
click at [14, 44] on link "Leads & Conversations Leads & Conversations" at bounding box center [68, 51] width 127 height 17
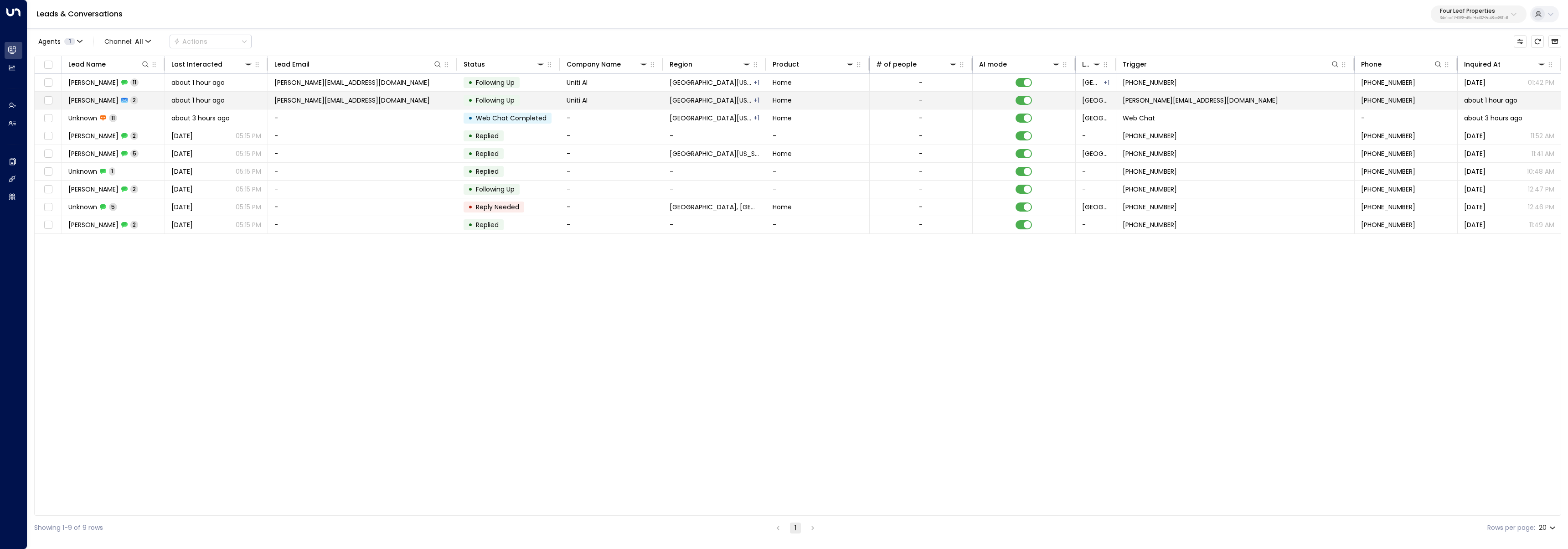
click at [139, 102] on td "Kerric Knowles 2" at bounding box center [113, 100] width 103 height 17
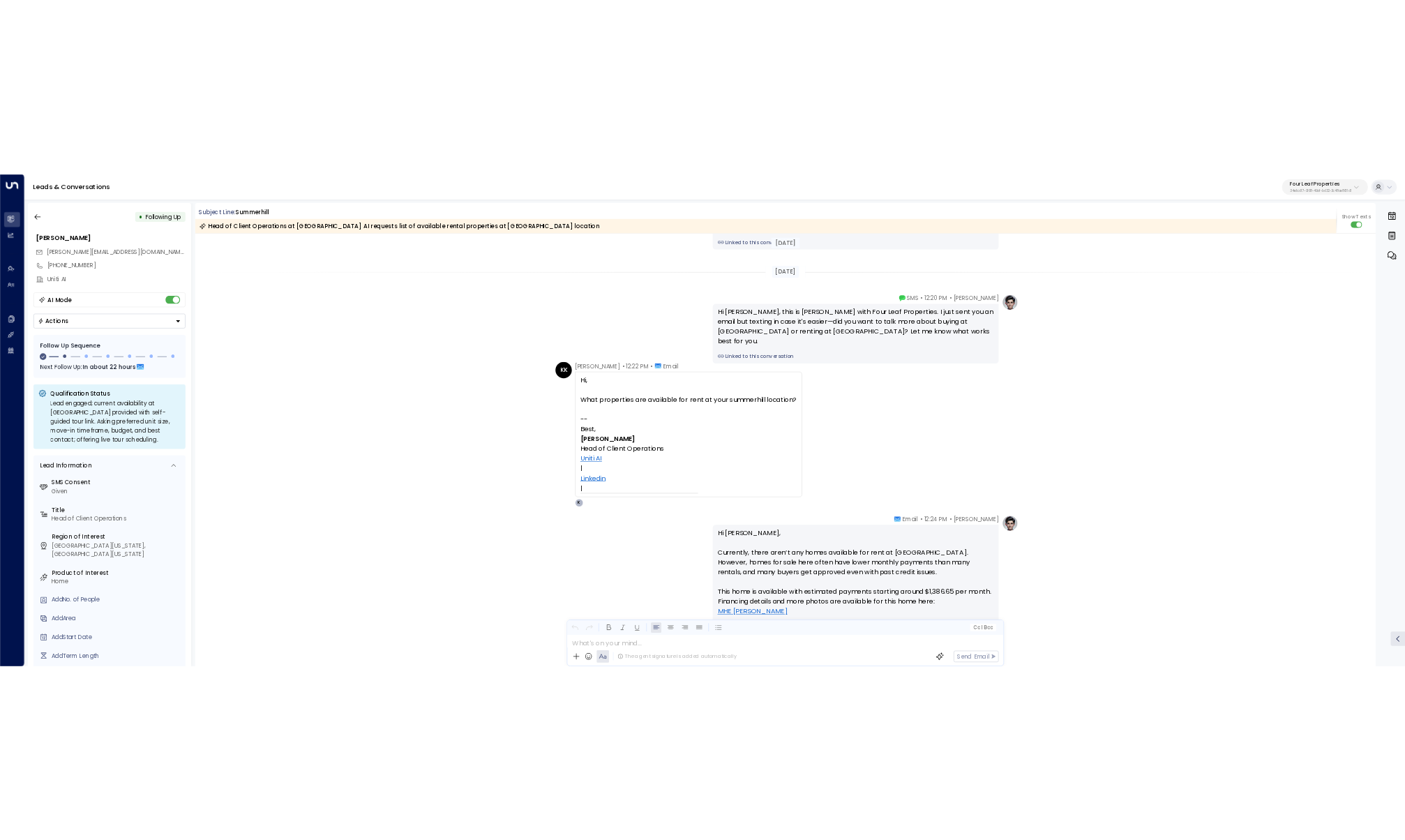
scroll to position [2970, 0]
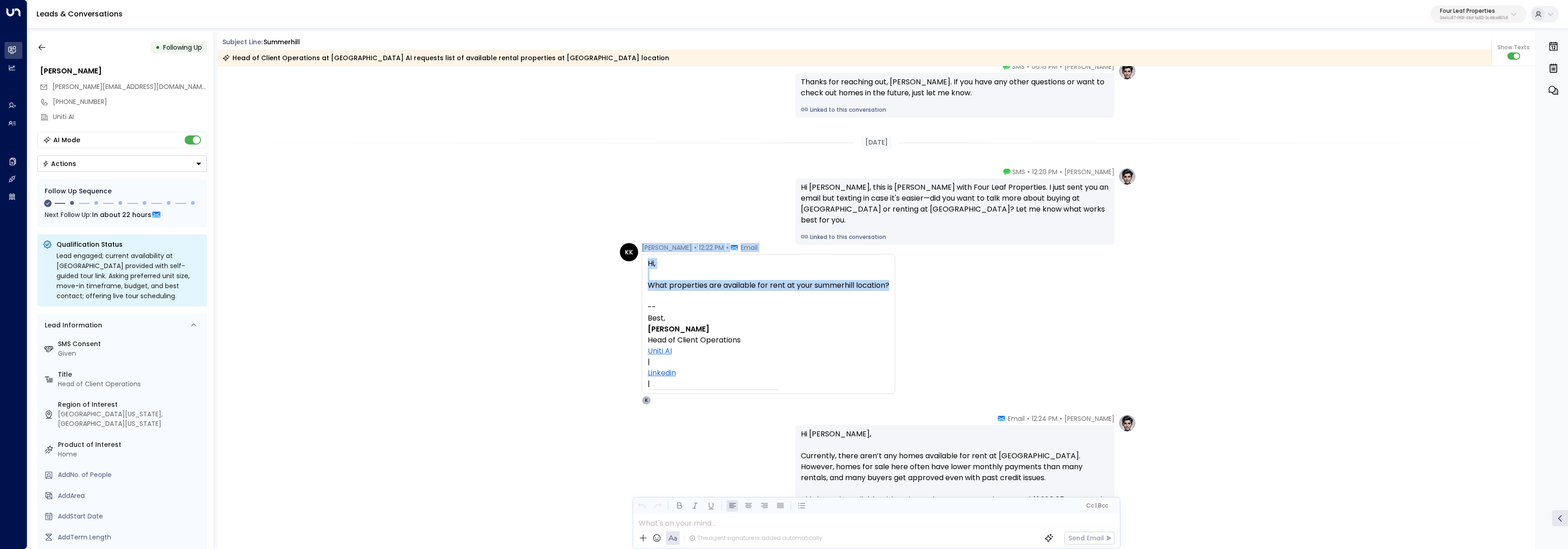
drag, startPoint x: 891, startPoint y: 285, endPoint x: 635, endPoint y: 266, distance: 256.7
click at [635, 266] on div "KK Kerric Knowles • 12:22 PM • Email Hi, What properties are available for rent…" at bounding box center [757, 324] width 275 height 162
click at [649, 261] on div "Hi," at bounding box center [768, 264] width 242 height 11
drag, startPoint x: 646, startPoint y: 264, endPoint x: 883, endPoint y: 291, distance: 238.5
click at [883, 291] on div "Hi, What properties are available for rent at your summerhill location? -- Best…" at bounding box center [768, 324] width 242 height 131
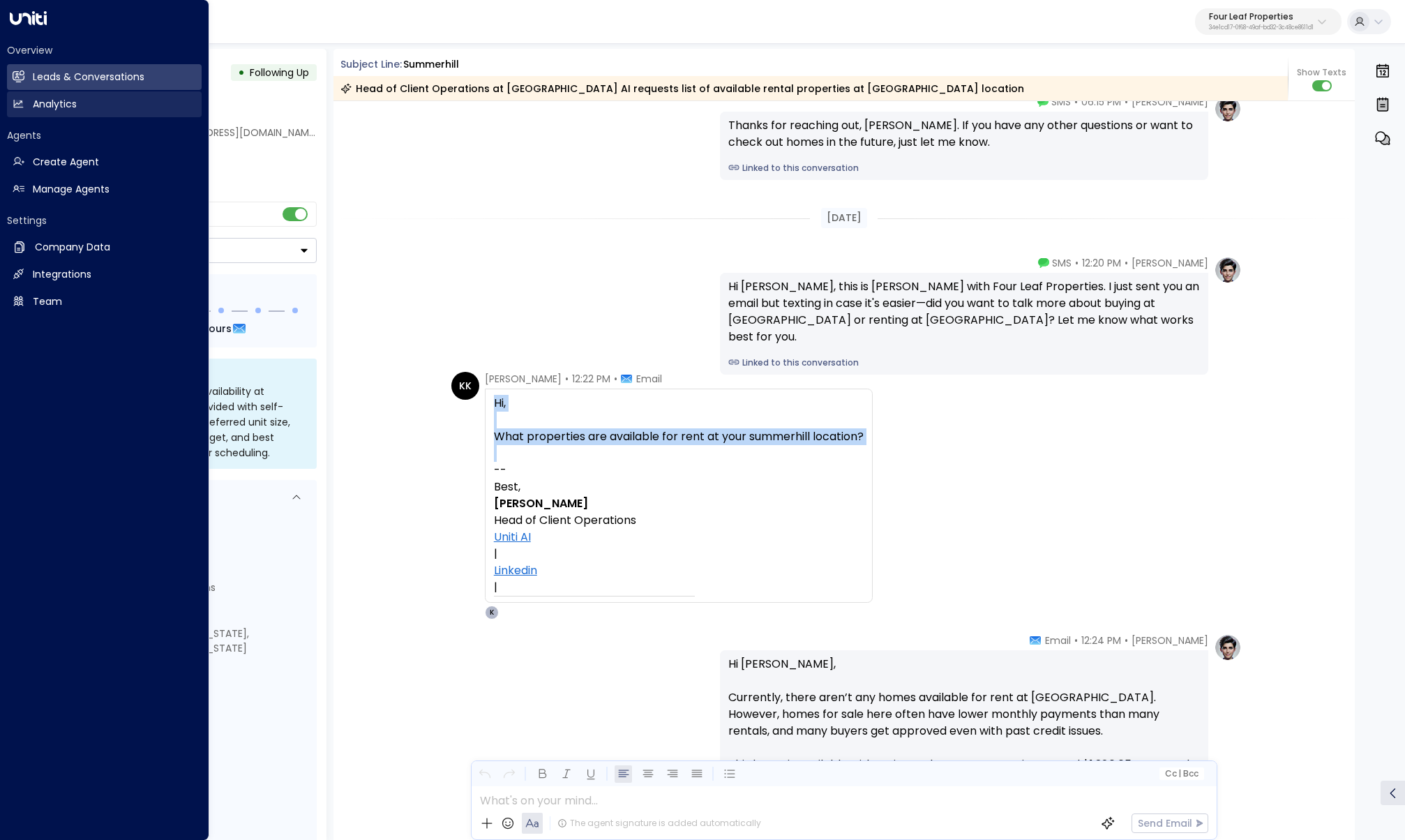
click at [68, 84] on h2 "Leads & Conversations" at bounding box center [89, 77] width 112 height 15
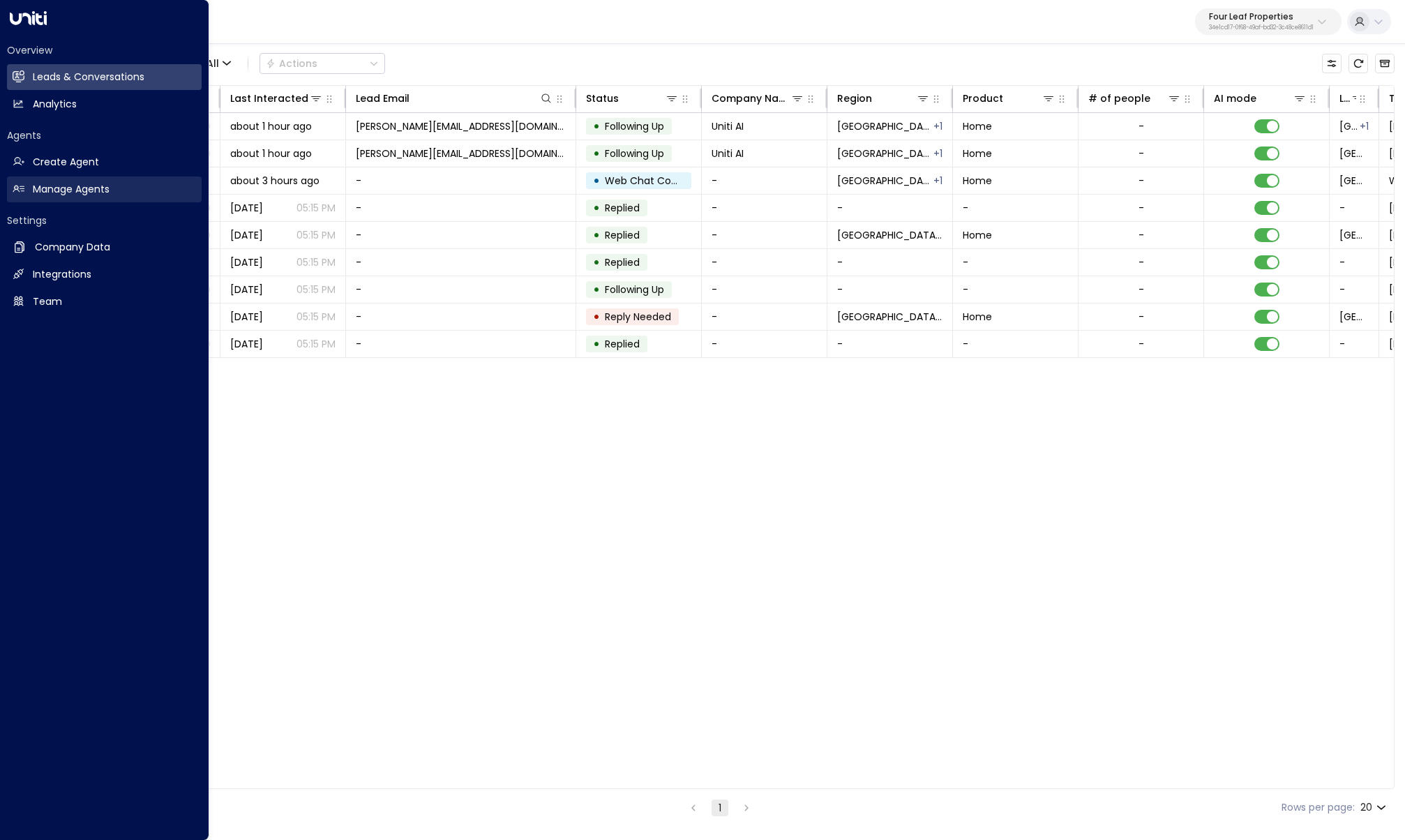
click at [17, 193] on icon at bounding box center [18, 188] width 12 height 12
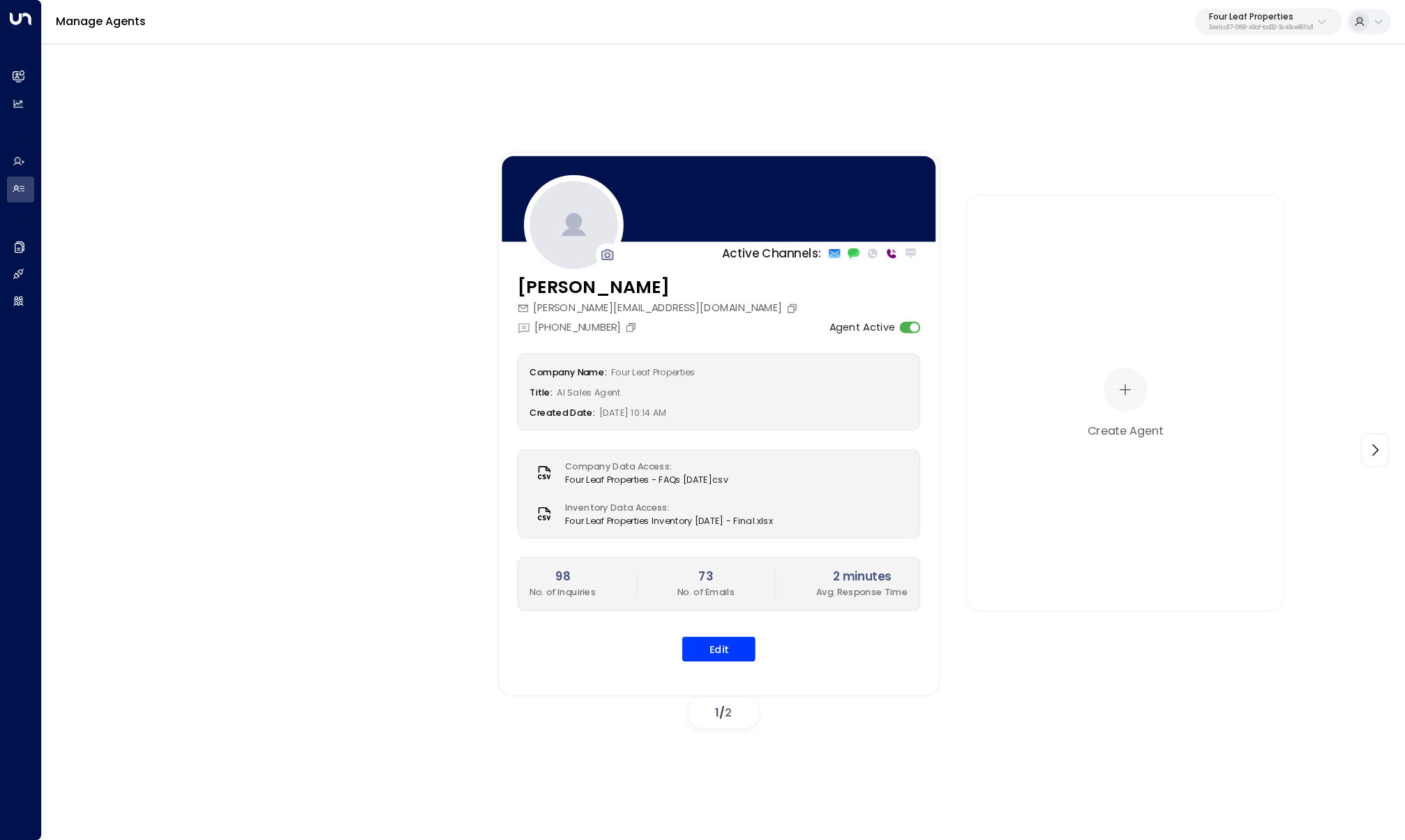
click at [666, 306] on div "[PERSON_NAME][EMAIL_ADDRESS][DOMAIN_NAME]" at bounding box center [660, 307] width 284 height 15
click at [787, 306] on icon "Copy" at bounding box center [792, 308] width 9 height 9
click at [714, 649] on button "Edit" at bounding box center [718, 648] width 74 height 25
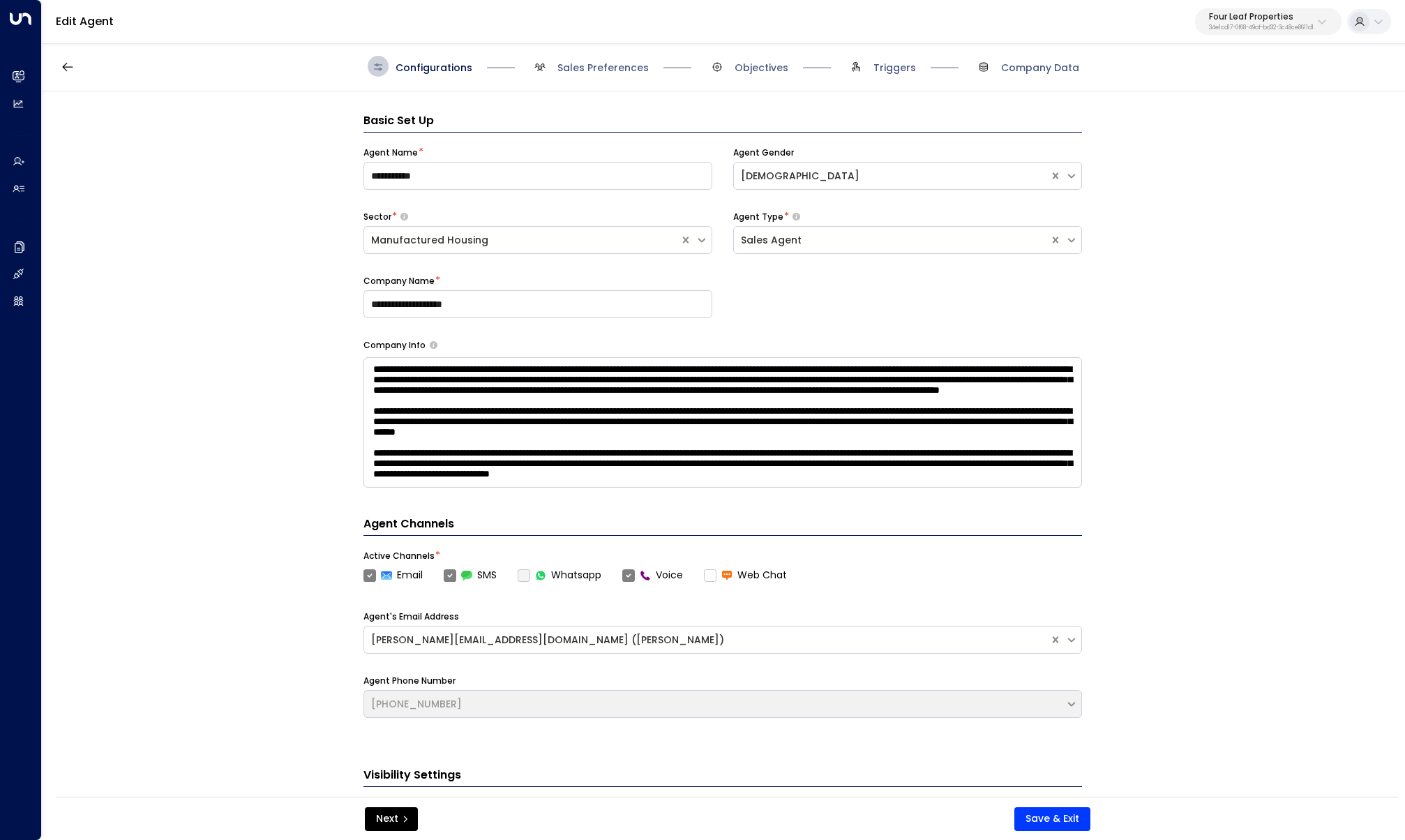
scroll to position [20, 0]
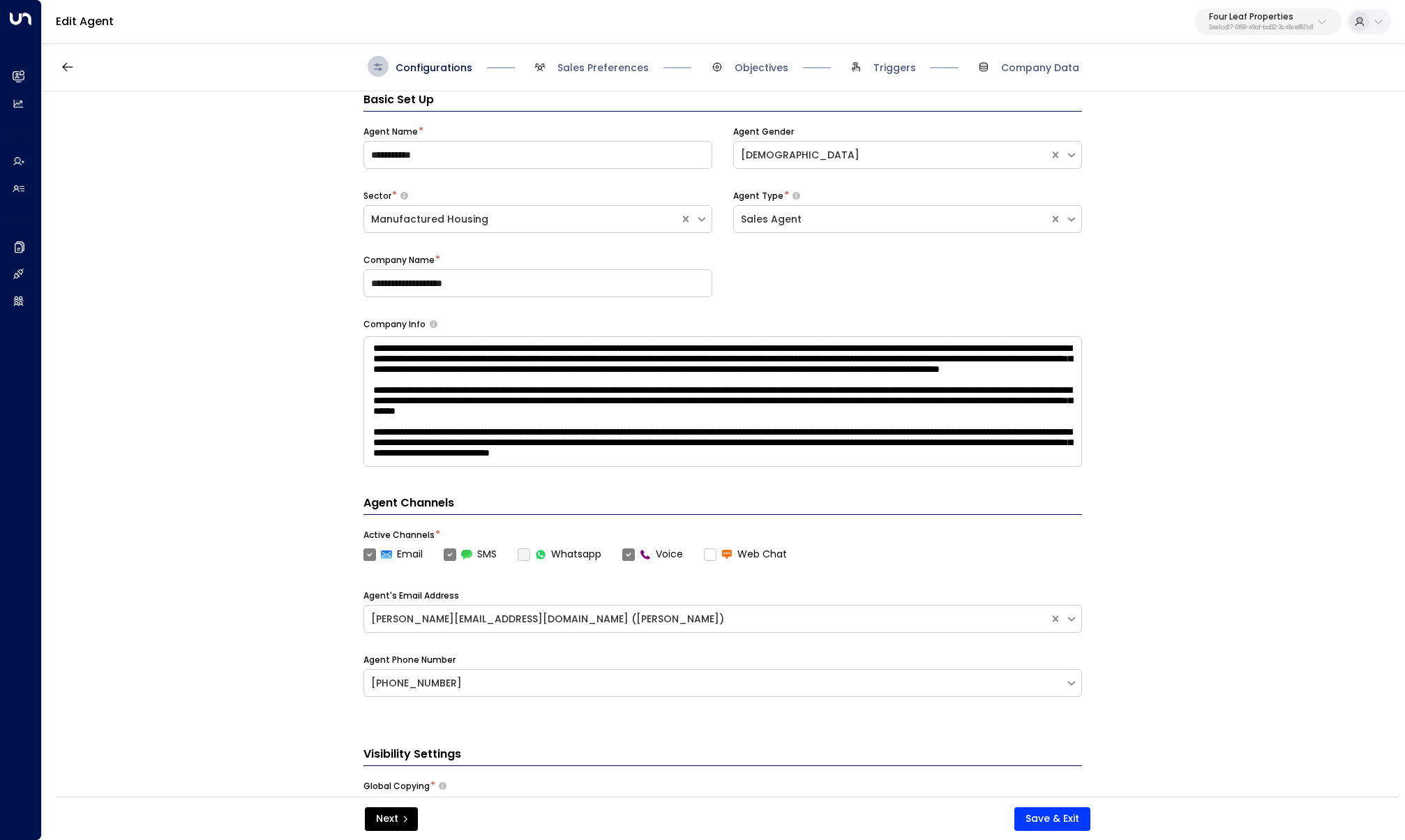
click at [763, 79] on div "Configurations Sales Preferences Objectives Triggers Company Data" at bounding box center [723, 66] width 1363 height 49
click at [573, 65] on span "Sales Preferences" at bounding box center [603, 67] width 91 height 14
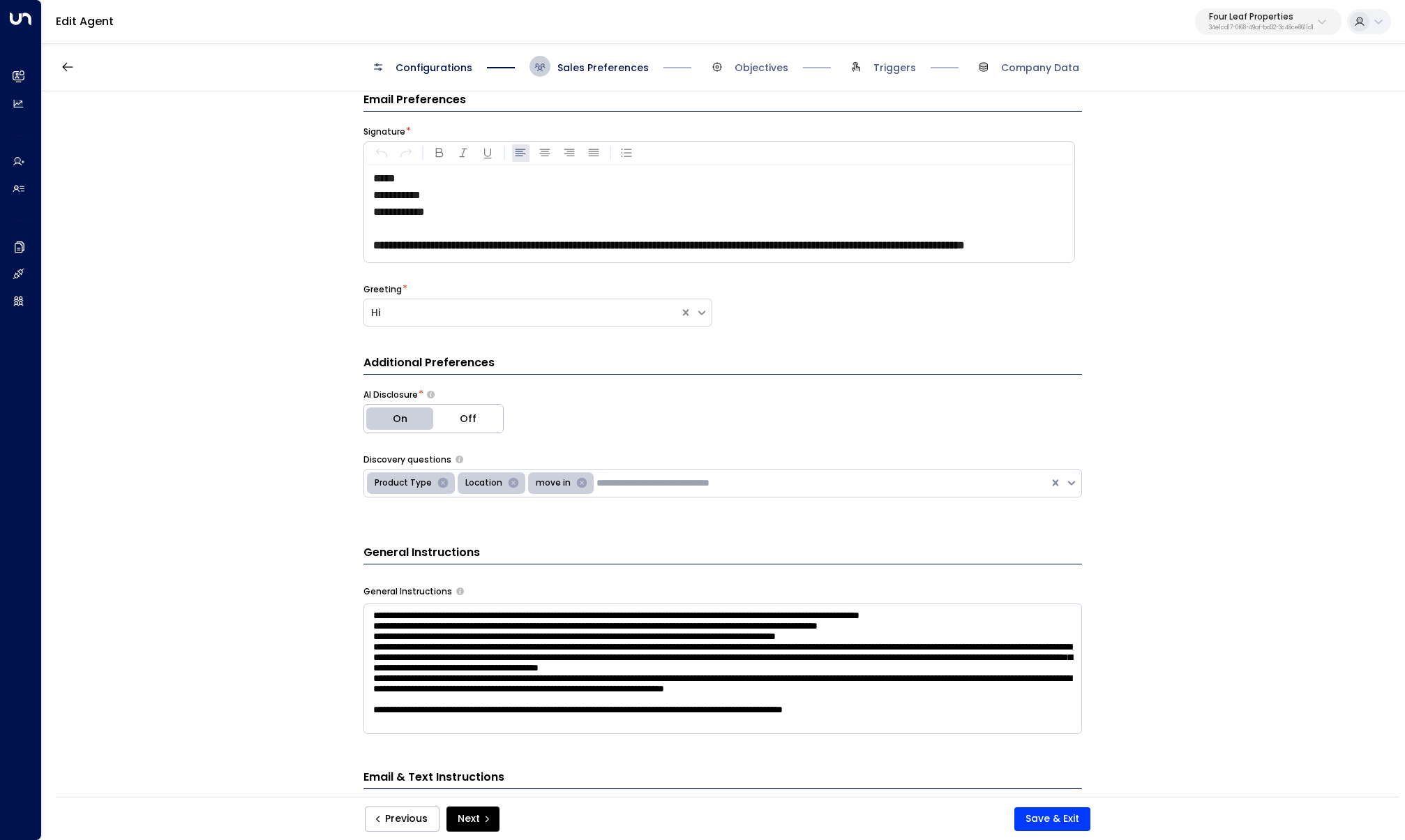
scroll to position [0, 0]
click at [634, 653] on textarea at bounding box center [722, 669] width 718 height 130
click at [634, 653] on textarea at bounding box center [722, 786] width 718 height 365
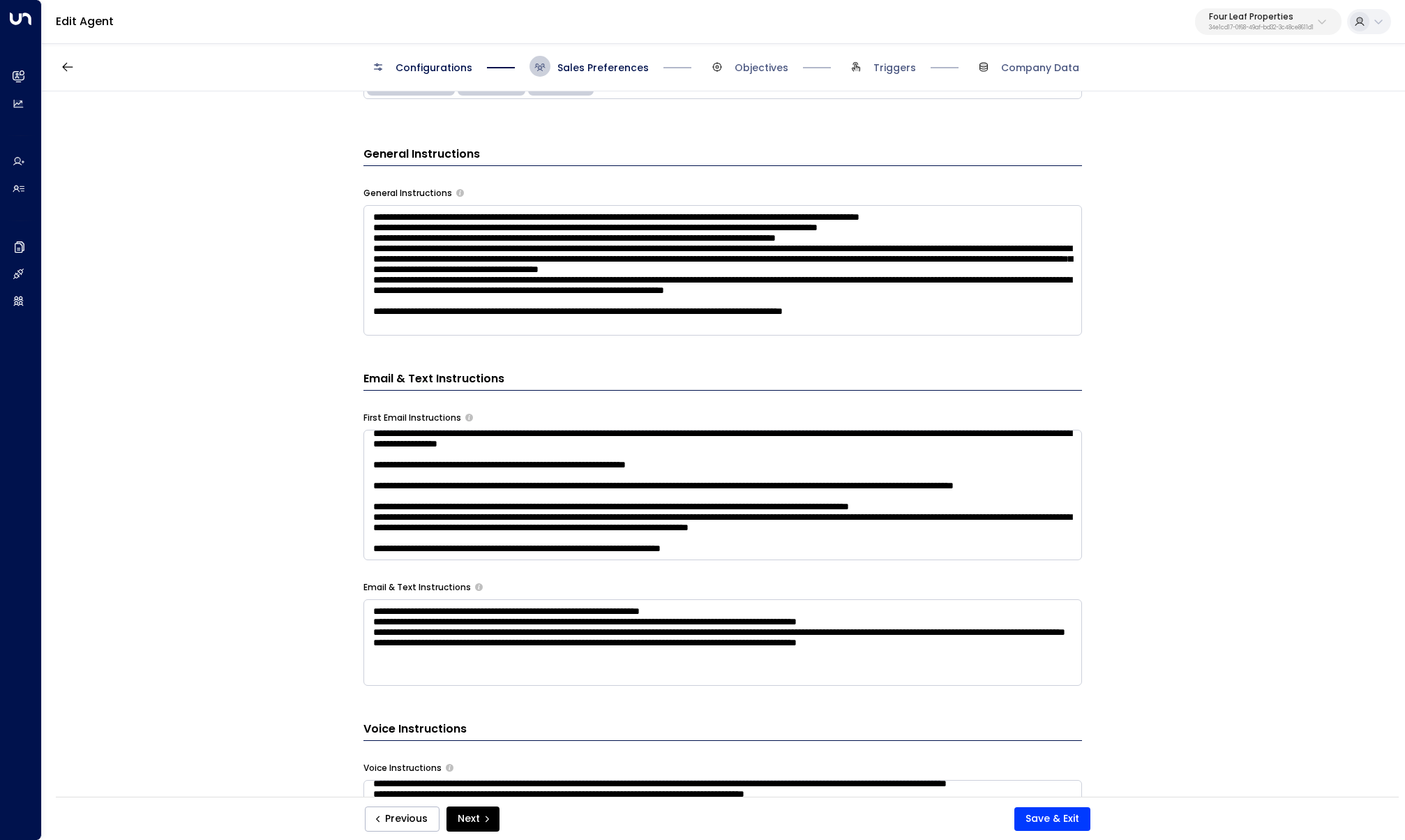
scroll to position [418, 0]
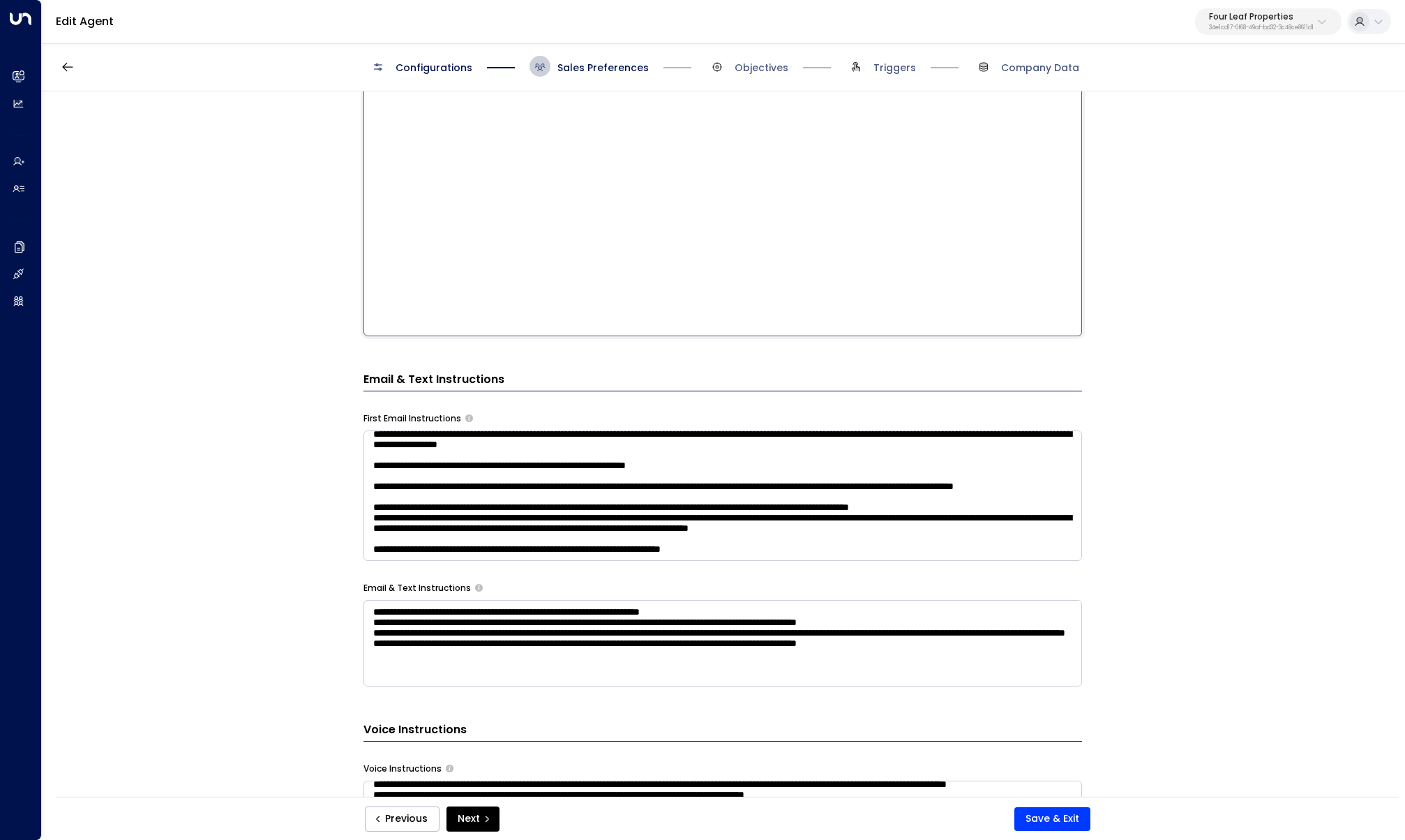
drag, startPoint x: 406, startPoint y: 238, endPoint x: 479, endPoint y: 238, distance: 73.0
click at [479, 238] on textarea at bounding box center [722, 154] width 718 height 365
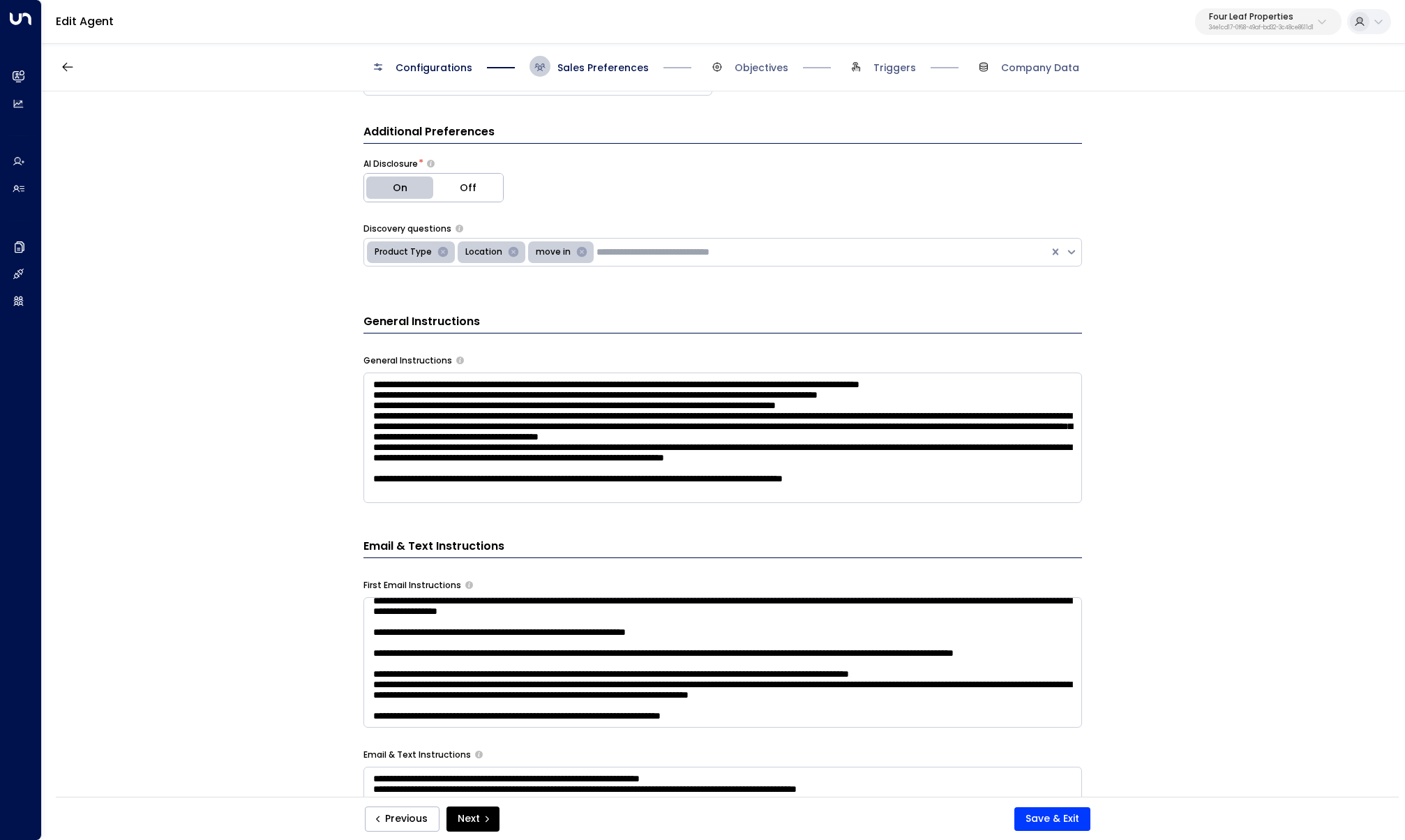
scroll to position [18, 0]
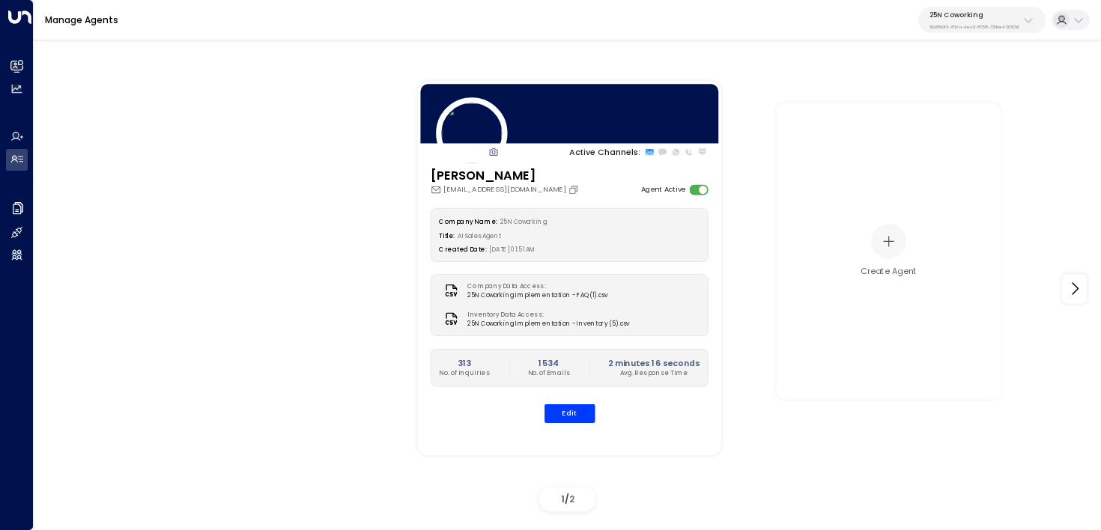
click at [985, 30] on button "25N Coworking 3b9800f4-81ca-4ec0-8758-72fbe4763f36" at bounding box center [981, 20] width 127 height 26
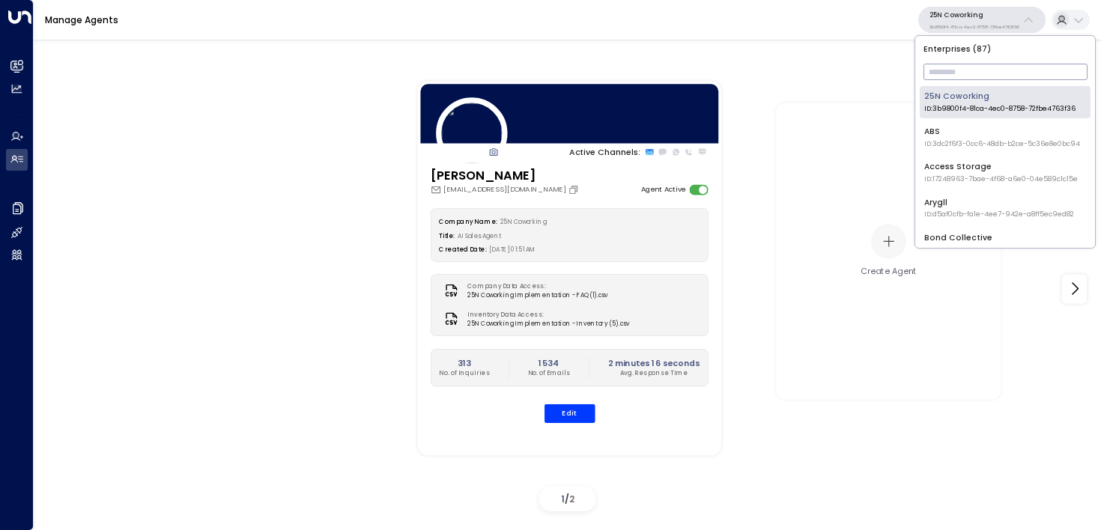
click at [964, 77] on input "text" at bounding box center [1005, 72] width 164 height 24
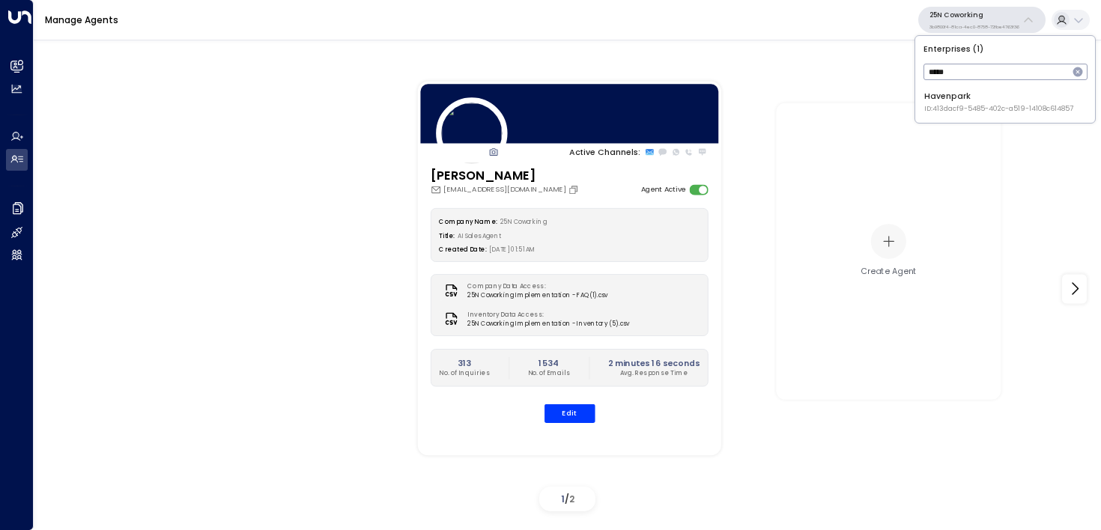
type input "*****"
click at [944, 104] on span "ID: 413dacf9-5485-402c-a519-14108c614857" at bounding box center [998, 109] width 149 height 10
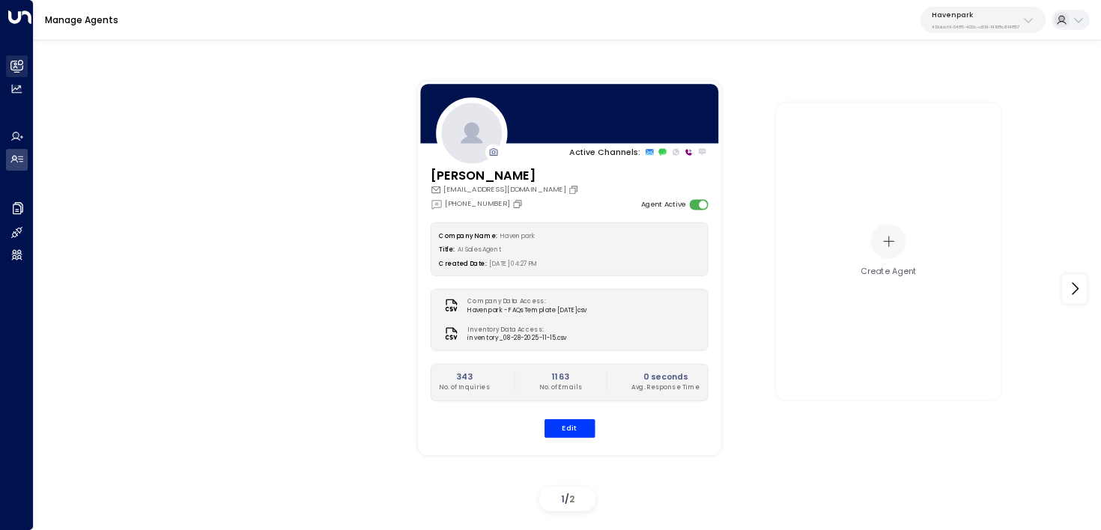
click at [30, 72] on h2 "Leads & Conversations" at bounding box center [30, 67] width 0 height 12
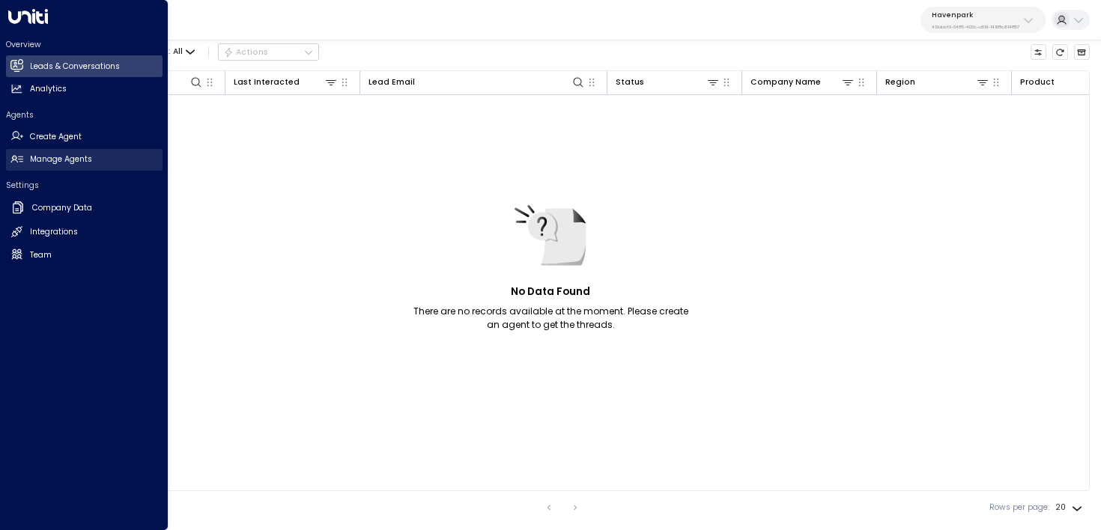
click at [31, 159] on h2 "Manage Agents" at bounding box center [61, 160] width 62 height 12
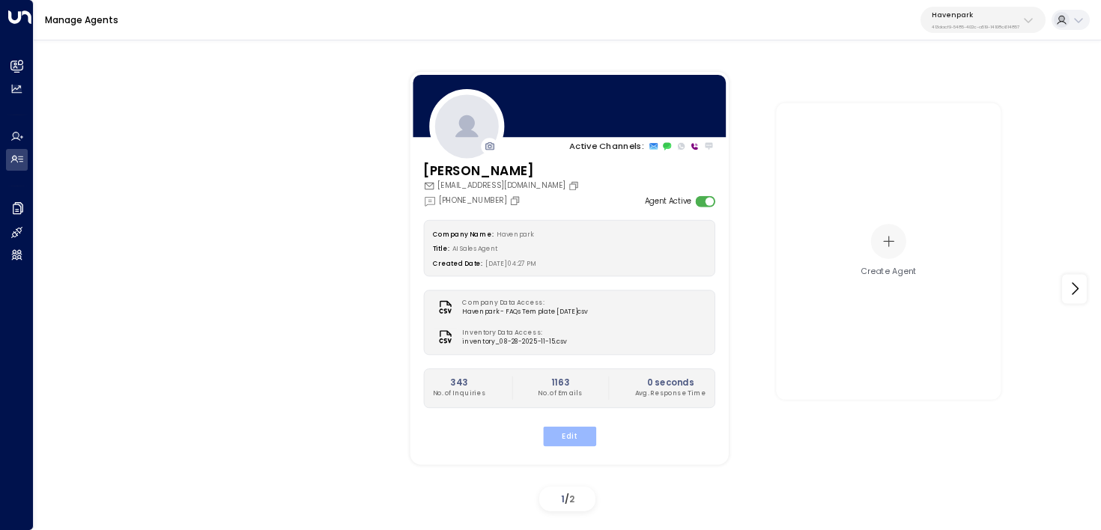
click at [577, 435] on button "Edit" at bounding box center [568, 435] width 53 height 19
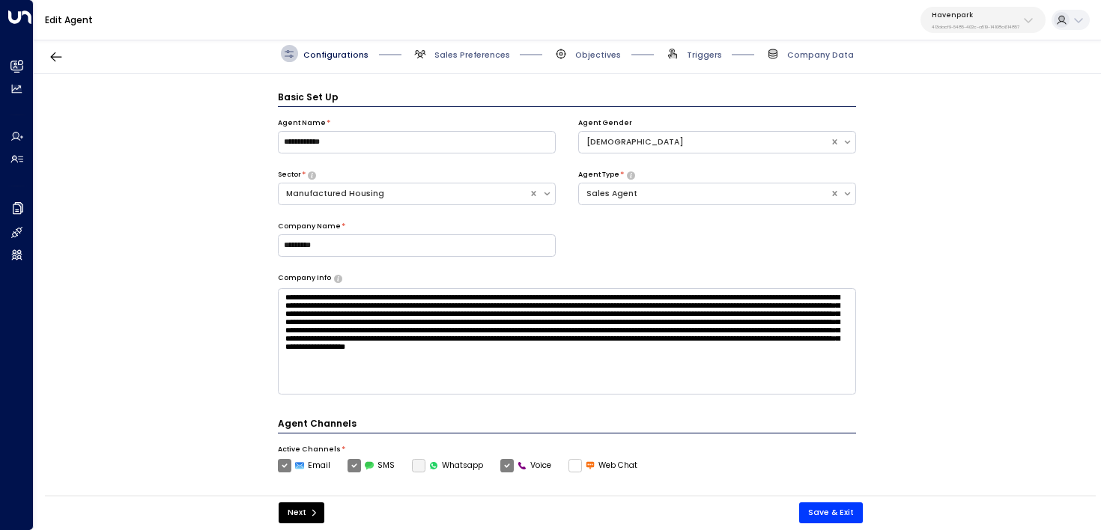
scroll to position [16, 0]
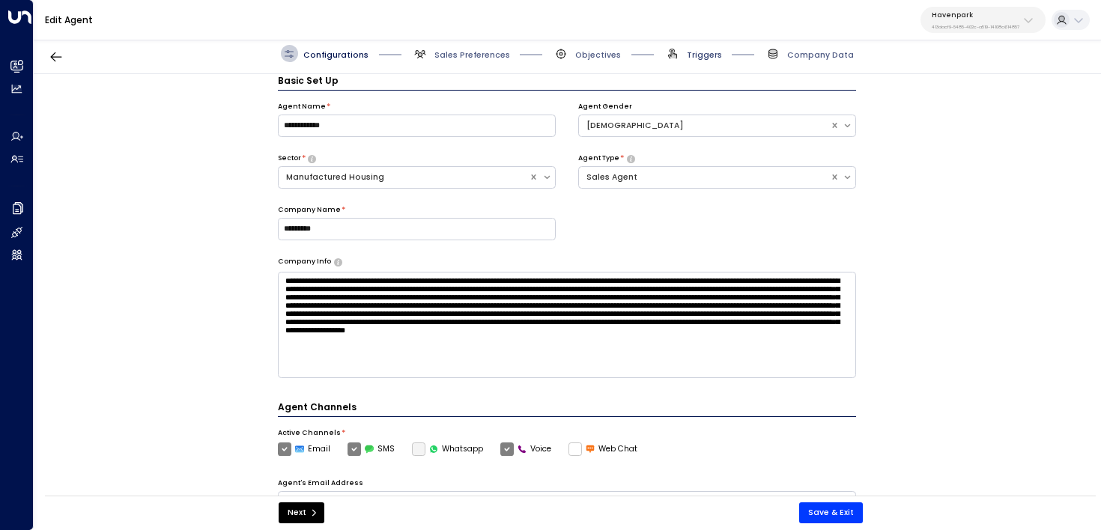
click at [707, 54] on span "Triggers" at bounding box center [704, 54] width 35 height 11
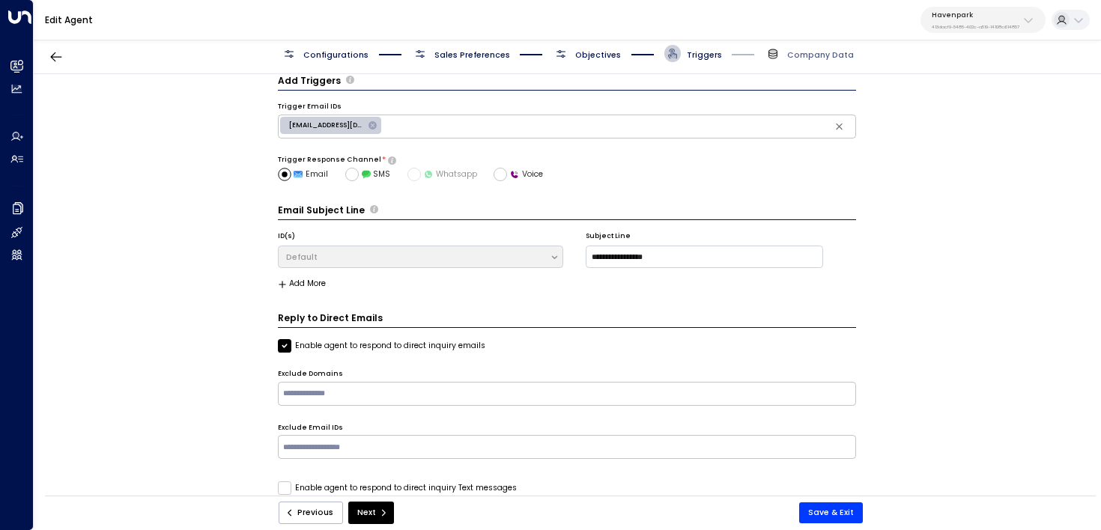
click at [323, 121] on span "[EMAIL_ADDRESS][DOMAIN_NAME]" at bounding box center [326, 126] width 92 height 10
click at [234, 282] on div "**********" at bounding box center [567, 288] width 1066 height 429
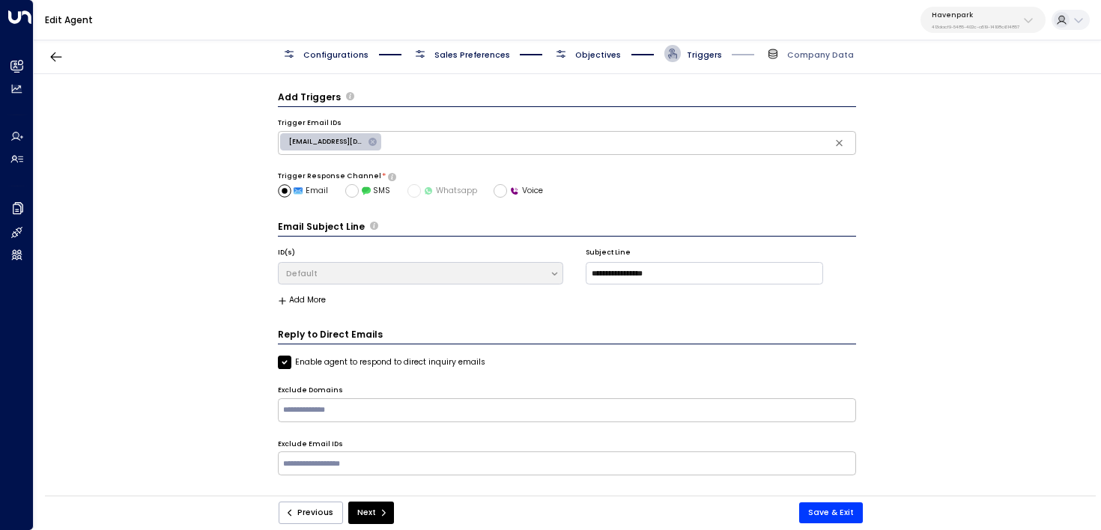
scroll to position [36, 0]
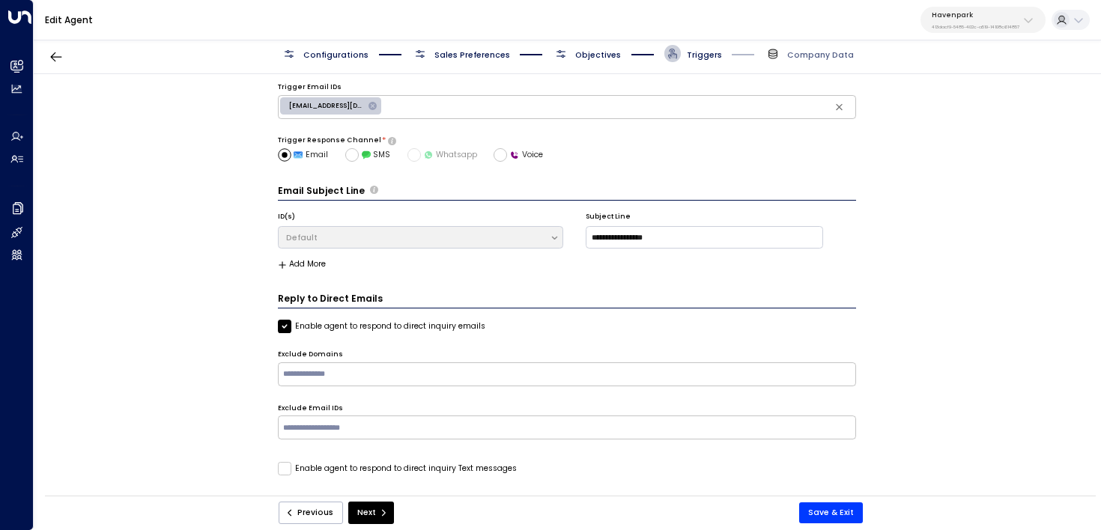
click at [576, 63] on div "Configurations Sales Preferences Objectives Triggers Company Data" at bounding box center [567, 54] width 1067 height 40
click at [571, 55] on span "Objectives" at bounding box center [587, 53] width 68 height 17
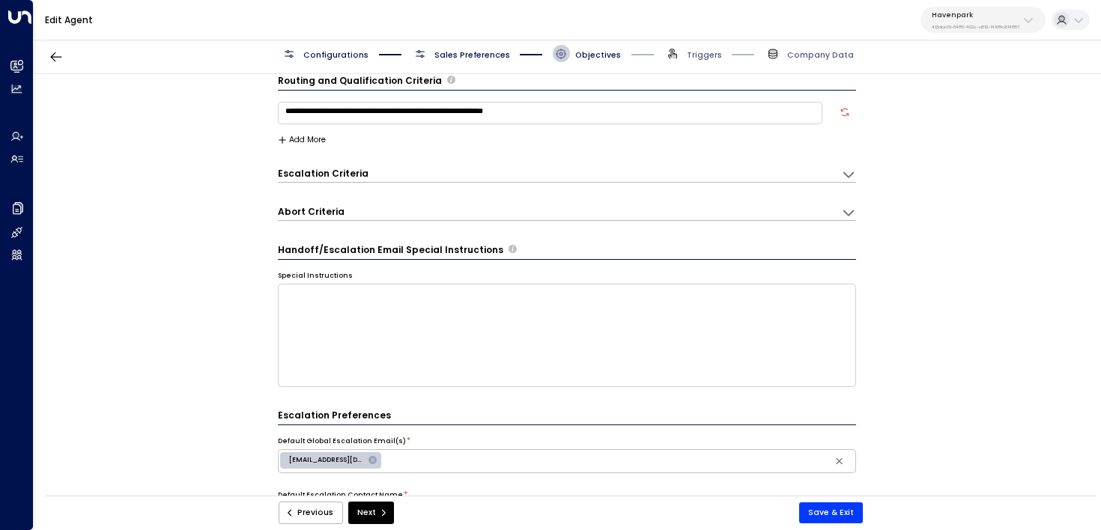
click at [356, 60] on span "Configurations" at bounding box center [335, 54] width 65 height 11
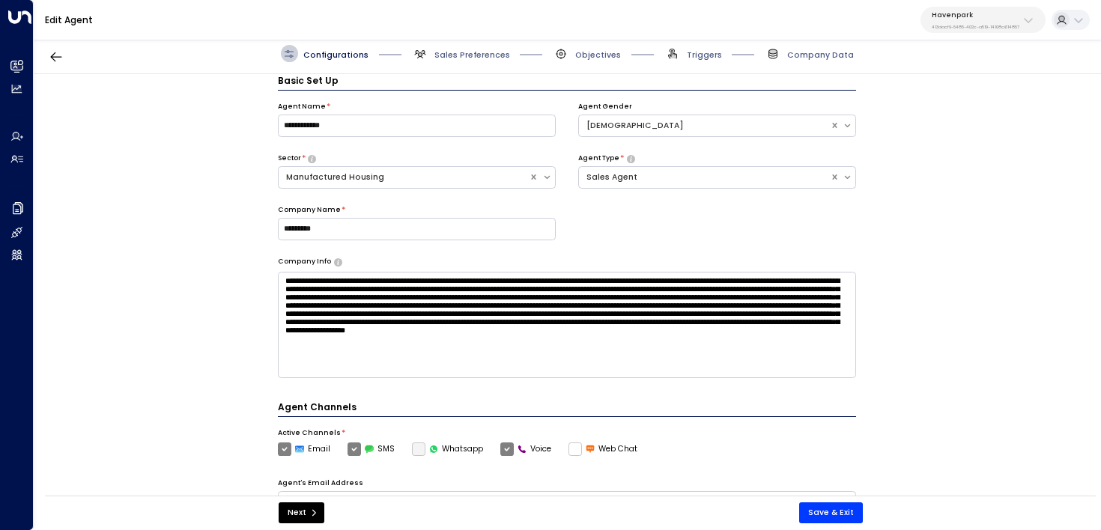
click at [166, 137] on div "**********" at bounding box center [567, 288] width 1066 height 429
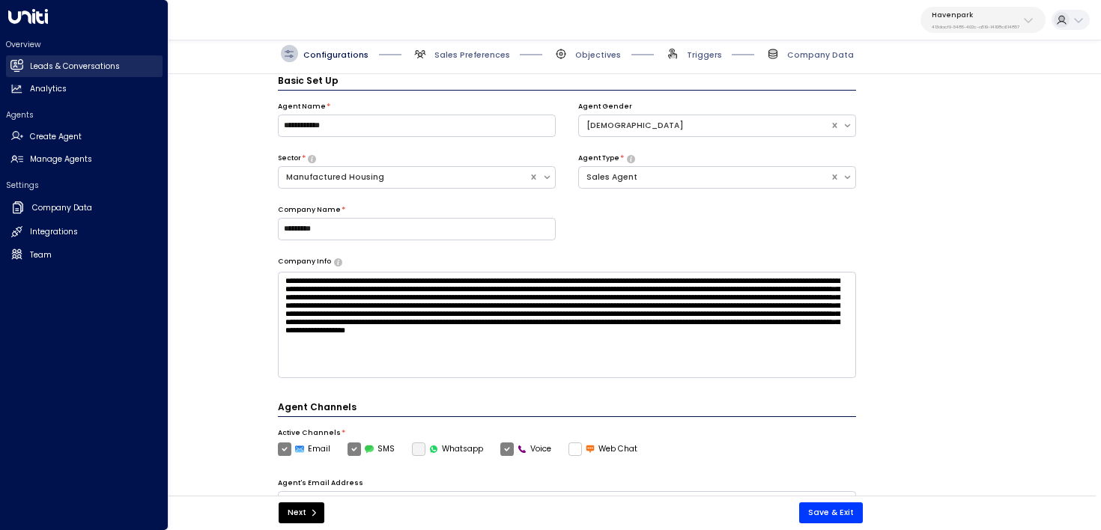
click at [22, 64] on icon at bounding box center [16, 65] width 13 height 13
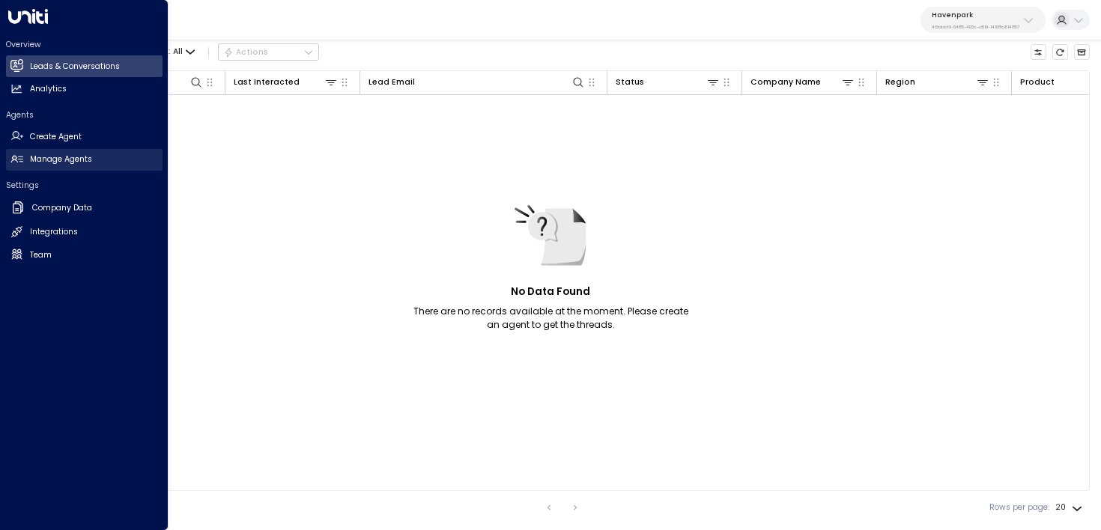
click at [41, 159] on h2 "Manage Agents" at bounding box center [61, 160] width 62 height 12
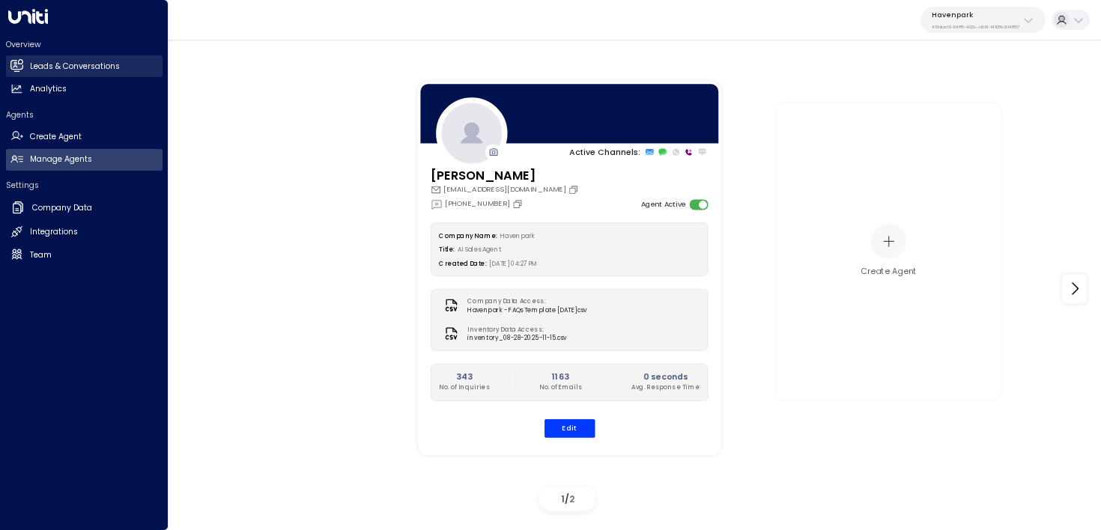
click at [47, 70] on h2 "Leads & Conversations" at bounding box center [75, 67] width 90 height 12
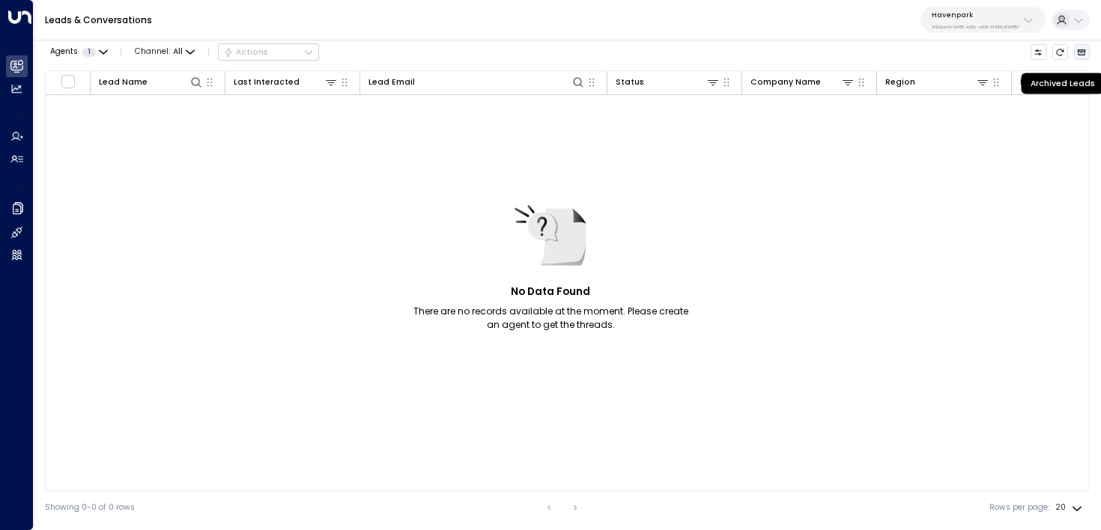
click at [1081, 51] on icon "Archived Leads" at bounding box center [1081, 52] width 9 height 9
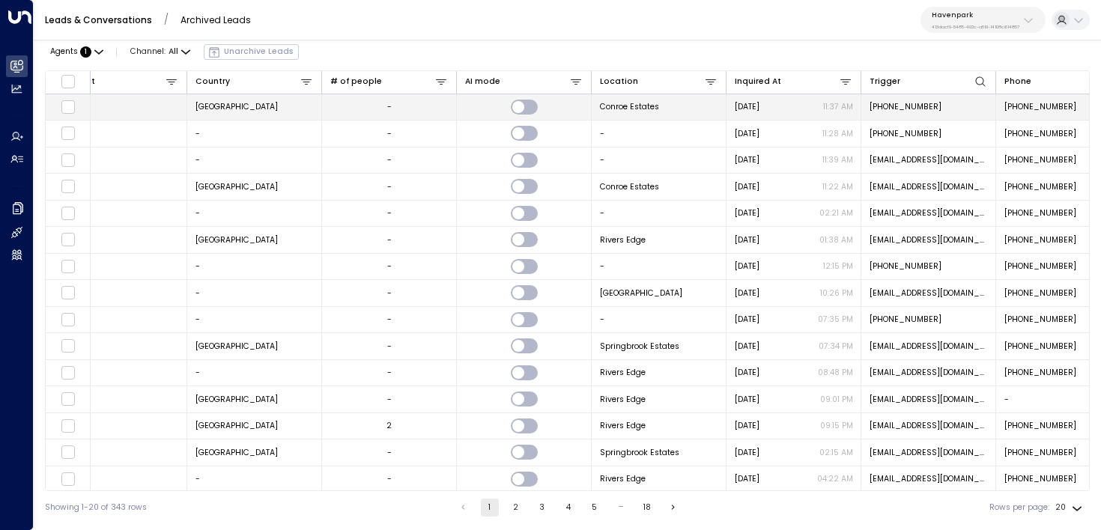
scroll to position [0, 892]
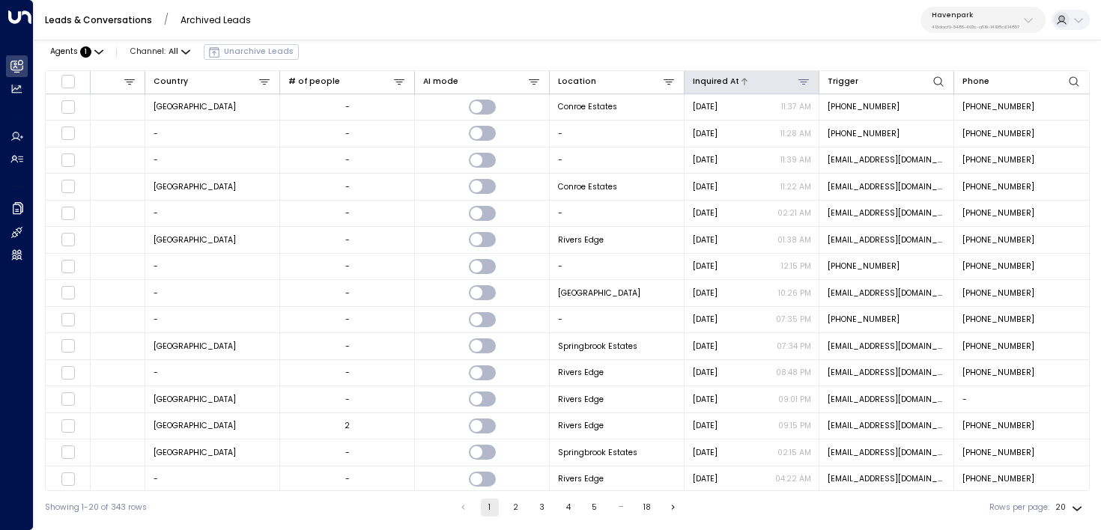
click at [749, 77] on div at bounding box center [775, 82] width 72 height 14
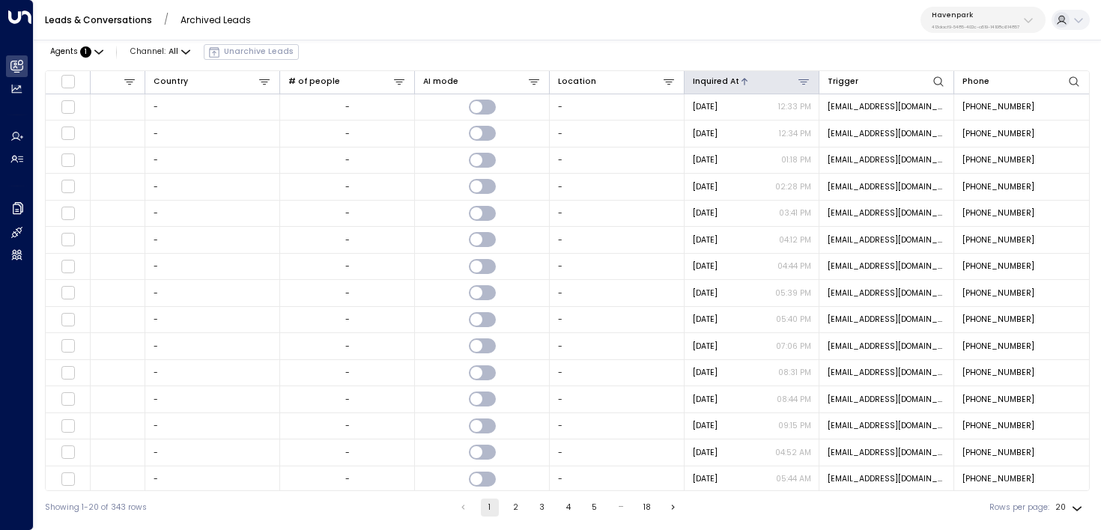
click at [749, 77] on div at bounding box center [775, 82] width 72 height 14
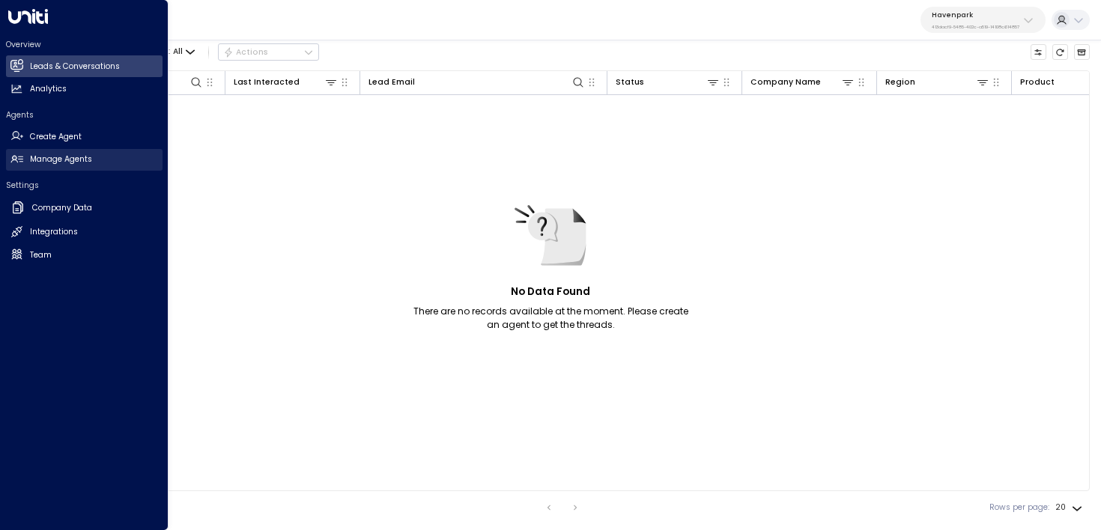
click at [16, 163] on icon at bounding box center [16, 159] width 13 height 13
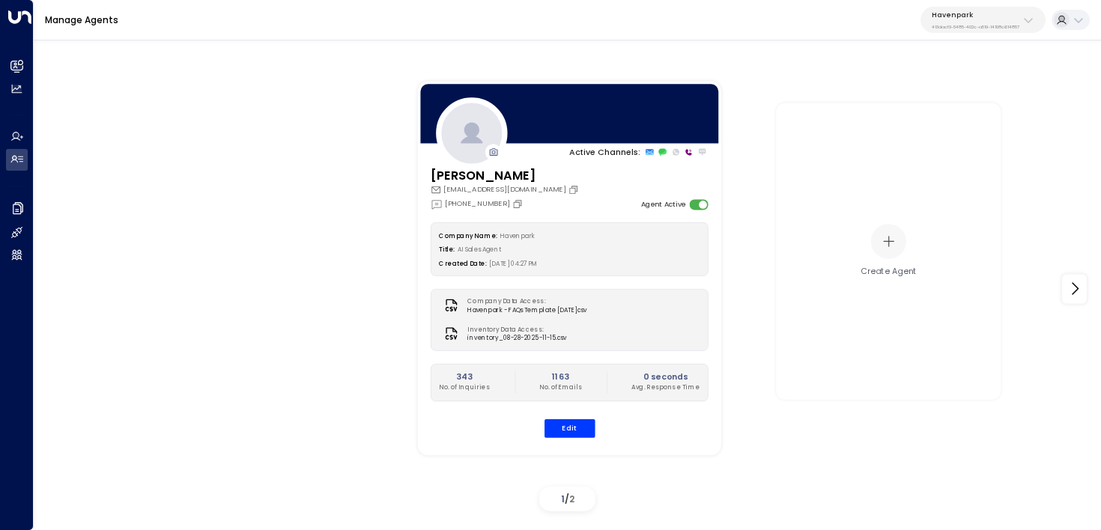
click at [984, 33] on div "Manage Agents Havenpark 413dacf9-5485-402c-a519-14108c614857" at bounding box center [567, 20] width 1067 height 40
click at [973, 25] on p "413dacf9-5485-402c-a519-14108c614857" at bounding box center [976, 27] width 88 height 6
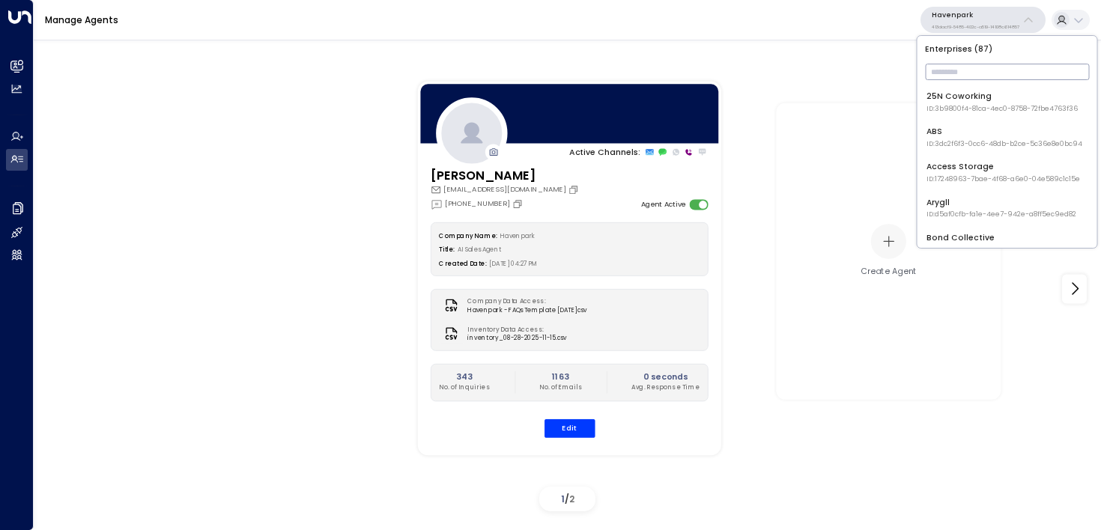
click at [966, 76] on input "text" at bounding box center [1007, 72] width 164 height 24
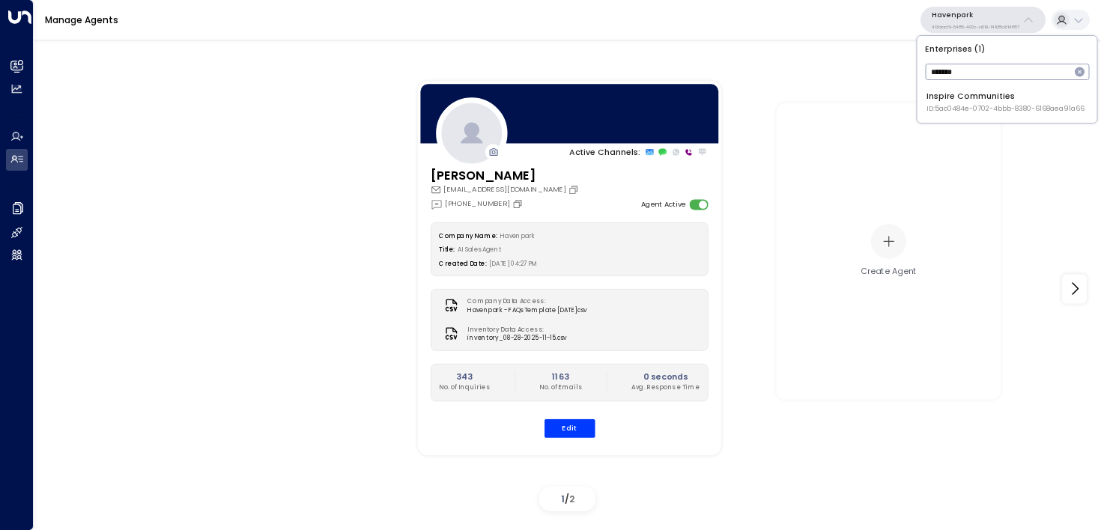
type input "*******"
click at [981, 96] on div "Inspire Communities ID: 5ac0484e-0702-4bbb-8380-6168aea91a66" at bounding box center [1005, 102] width 158 height 23
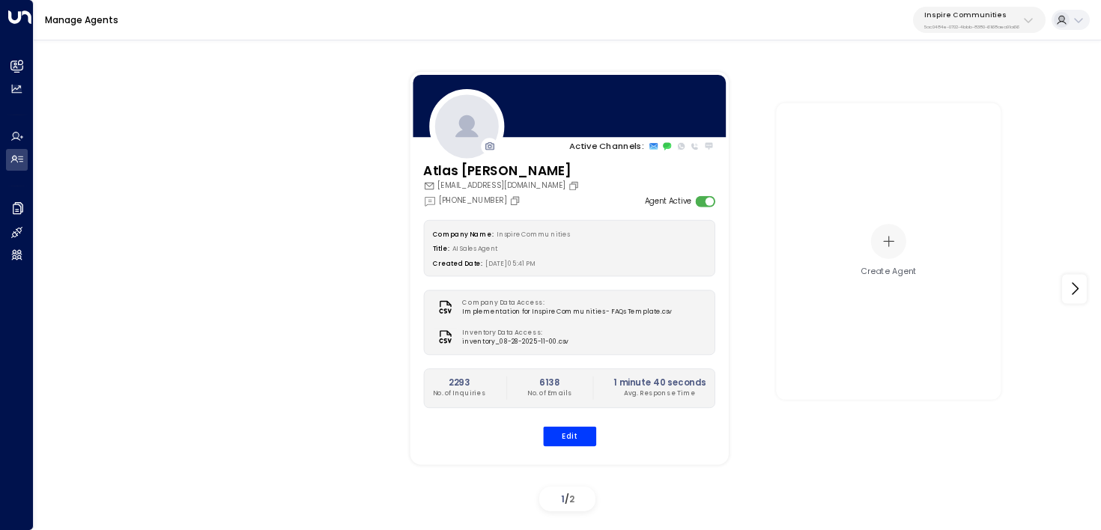
click at [568, 449] on div "Atlas [PERSON_NAME] [EMAIL_ADDRESS][DOMAIN_NAME] [PHONE_NUMBER] Agent Active Co…" at bounding box center [569, 310] width 318 height 299
click at [573, 436] on button "Edit" at bounding box center [568, 435] width 53 height 19
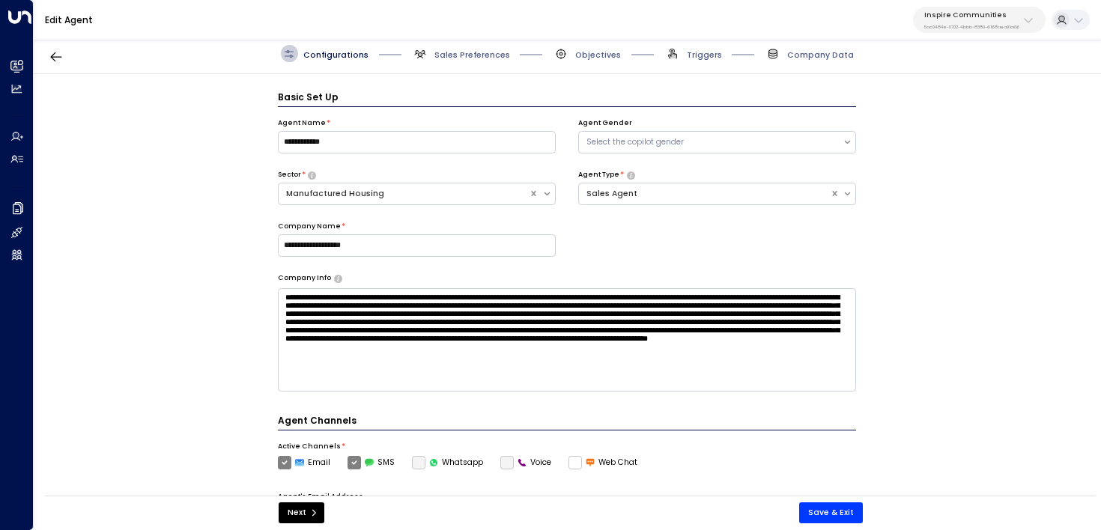
scroll to position [16, 0]
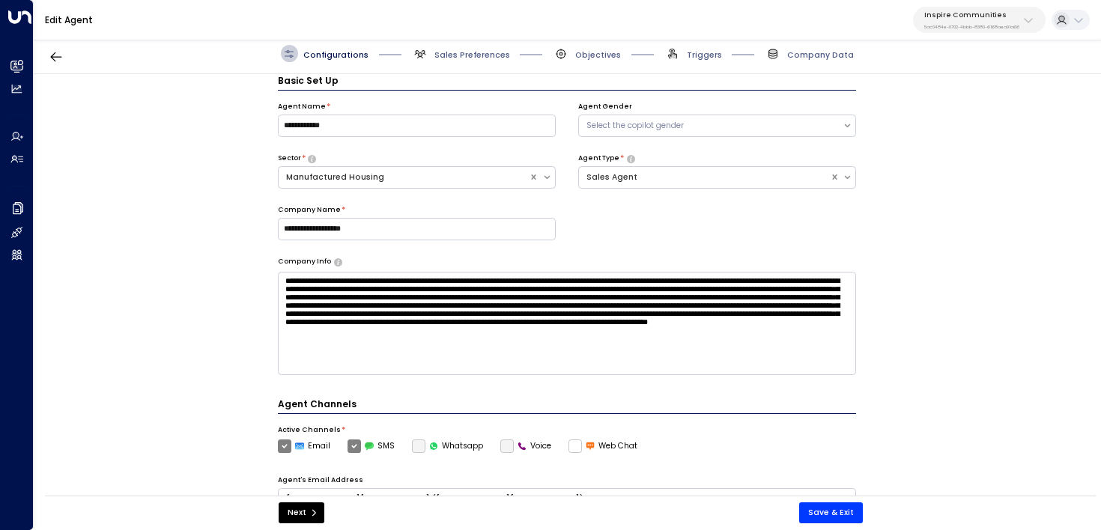
click at [505, 443] on label "Voice" at bounding box center [526, 446] width 52 height 13
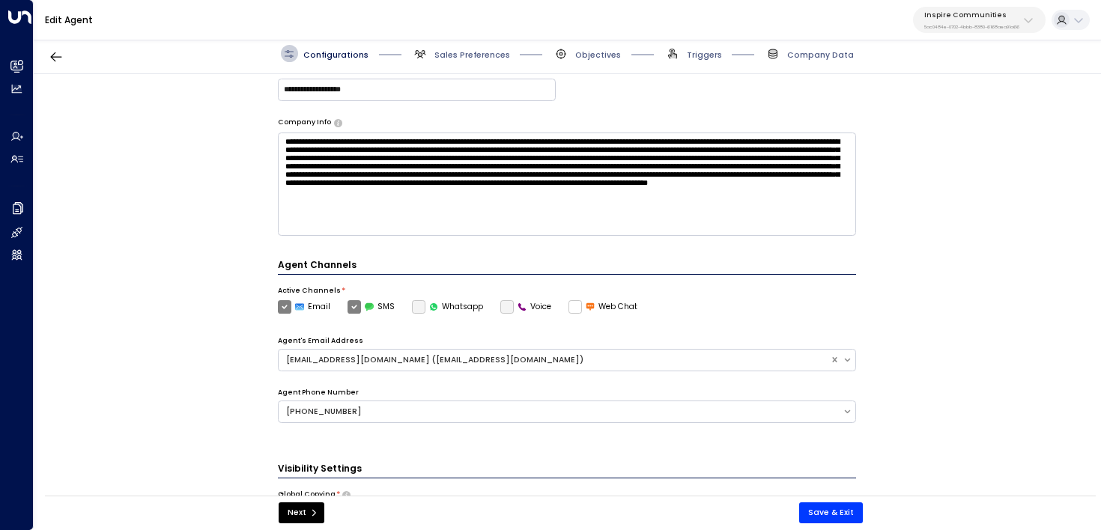
scroll to position [184, 0]
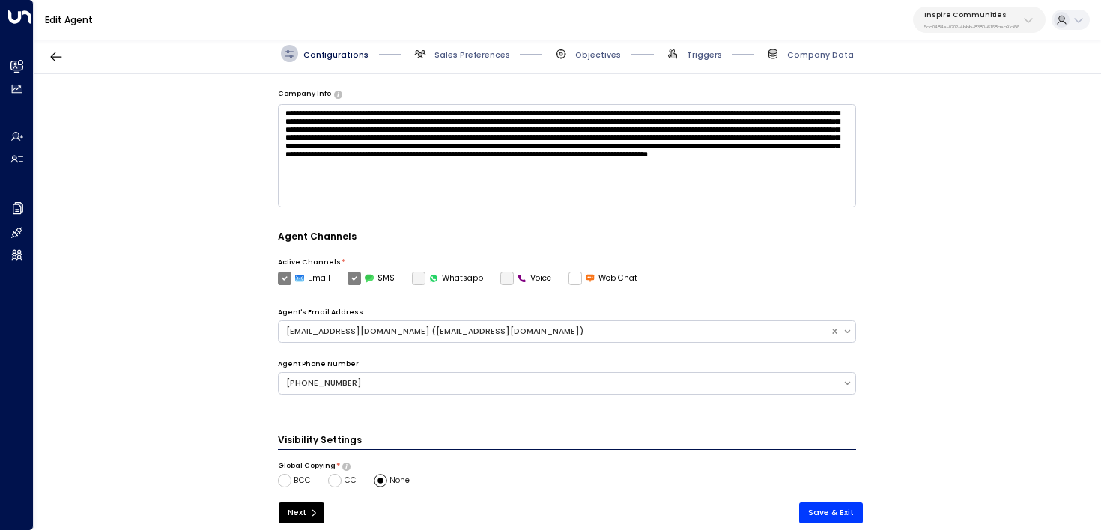
click at [500, 279] on label "Voice" at bounding box center [526, 278] width 52 height 13
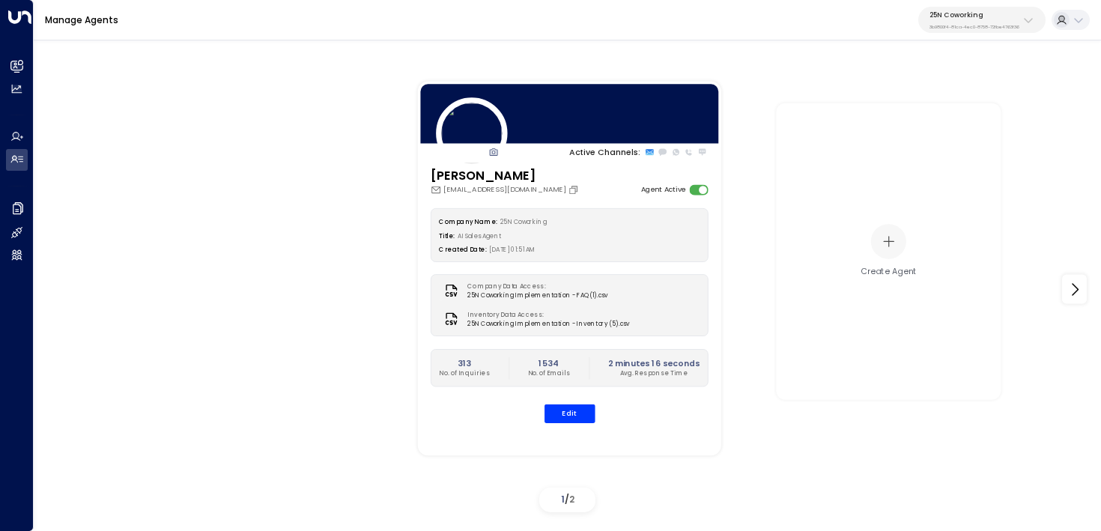
click at [982, 25] on p "3b9800f4-81ca-4ec0-8758-72fbe4763f36" at bounding box center [974, 27] width 90 height 6
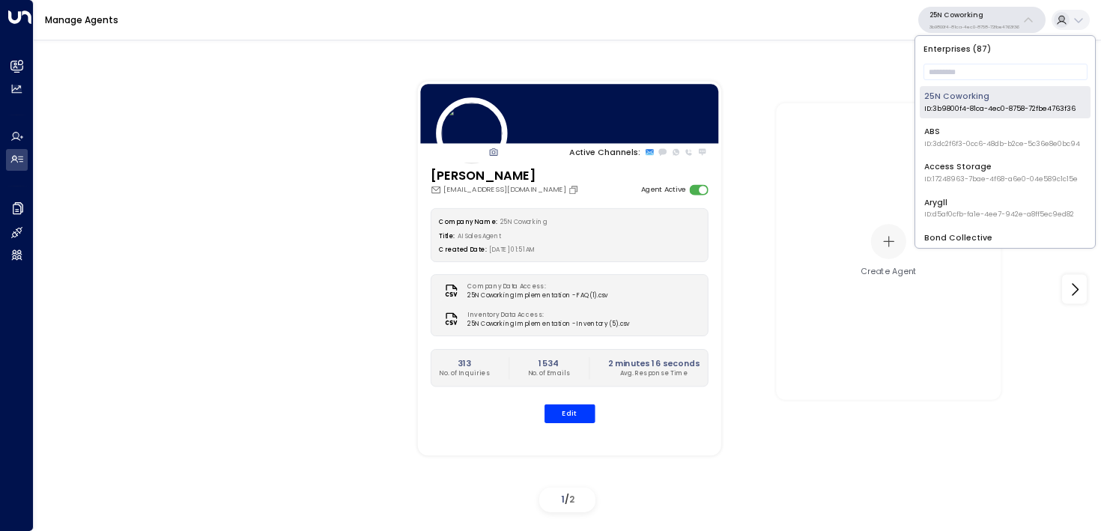
click at [959, 87] on li "25N Coworking ID: 3b9800f4-81ca-4ec0-8758-72fbe4763f36" at bounding box center [1005, 102] width 171 height 32
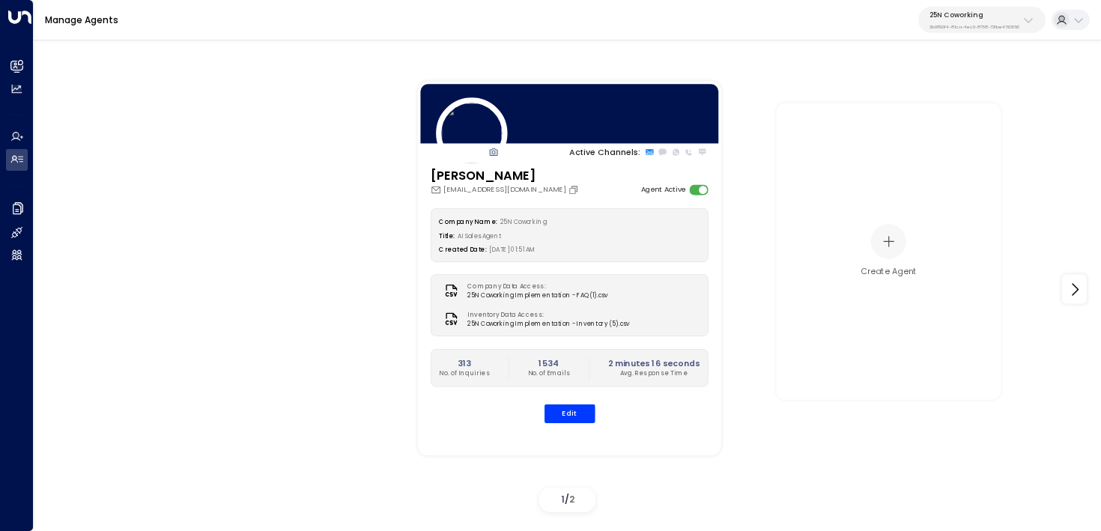
click at [960, 31] on button "25N Coworking 3b9800f4-81ca-4ec0-8758-72fbe4763f36" at bounding box center [981, 20] width 127 height 26
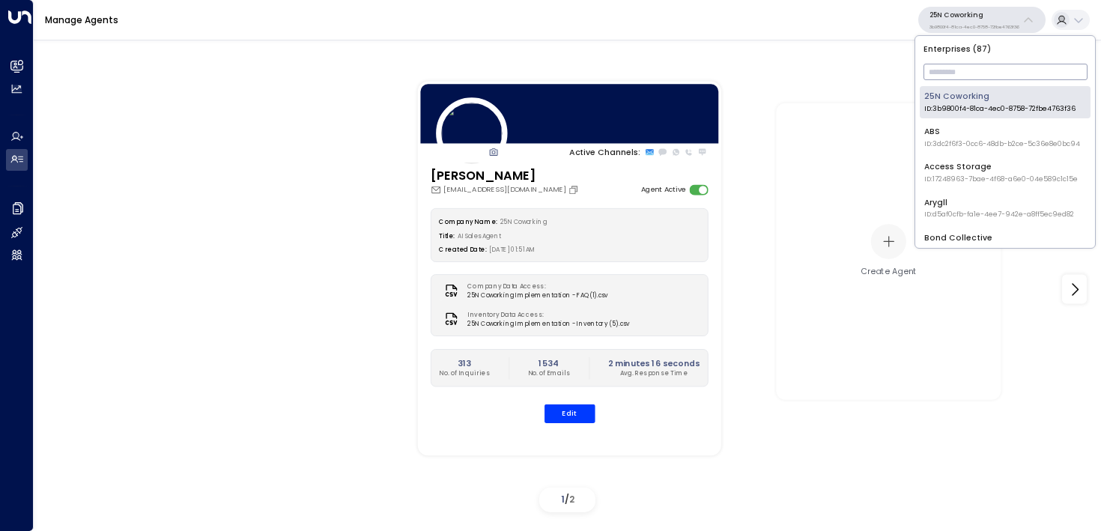
click at [959, 68] on input "text" at bounding box center [1005, 72] width 164 height 24
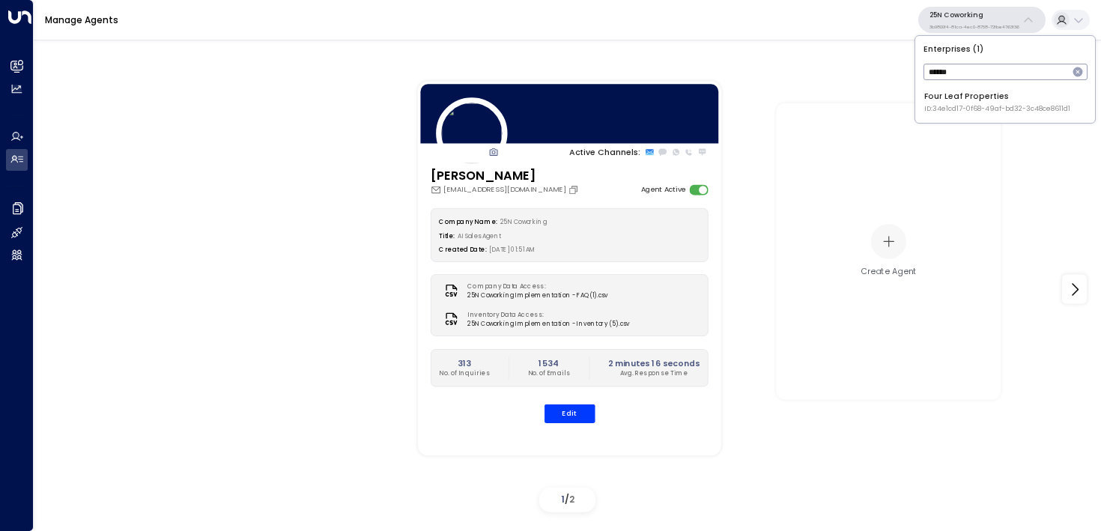
type input "******"
click at [963, 94] on div "Four Leaf Properties ID: 34e1cd17-0f68-49af-bd32-3c48ce8611d1" at bounding box center [997, 102] width 146 height 23
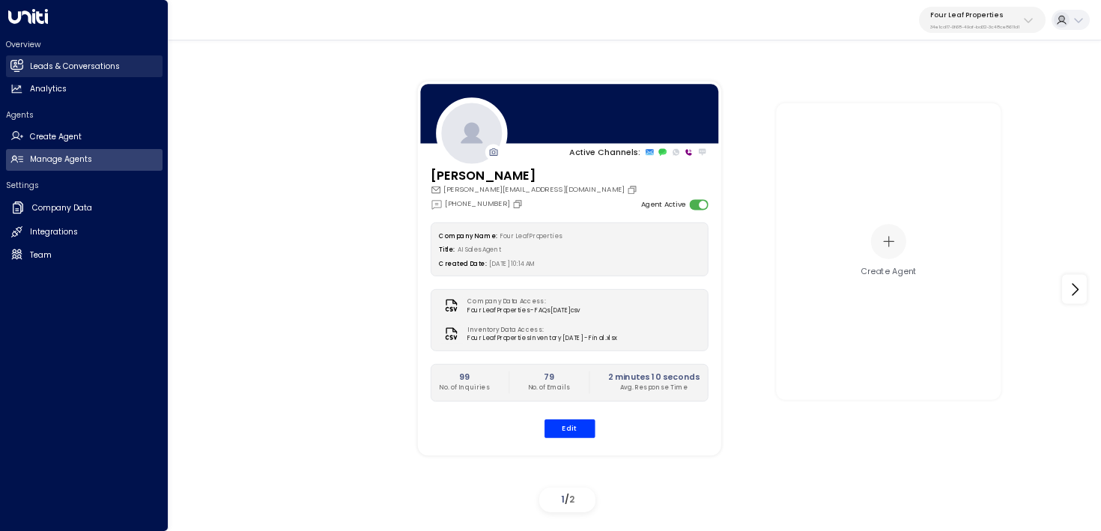
click at [21, 67] on icon at bounding box center [16, 65] width 12 height 9
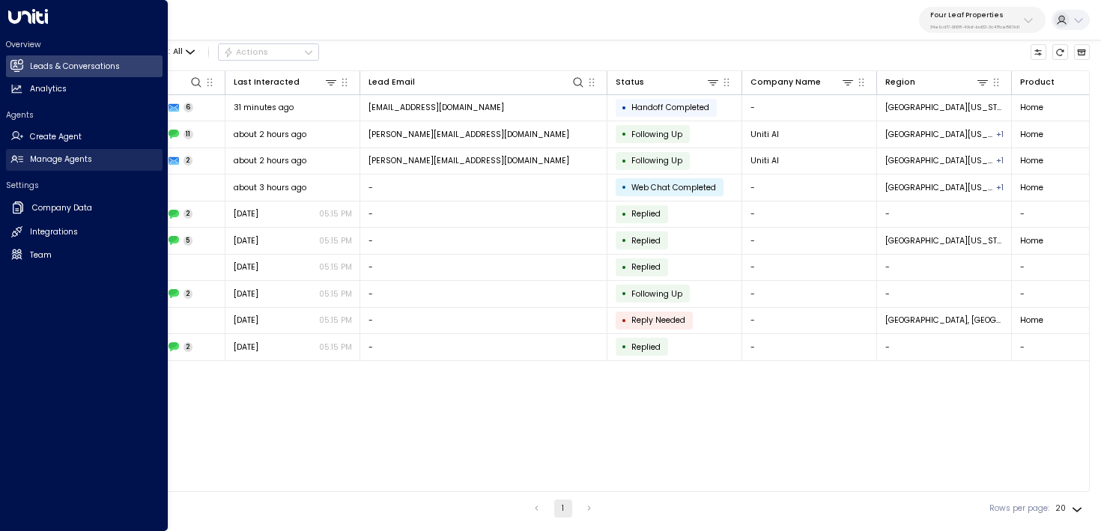
click at [67, 169] on link "Manage Agents Manage Agents" at bounding box center [84, 160] width 157 height 22
